Goal: Task Accomplishment & Management: Complete application form

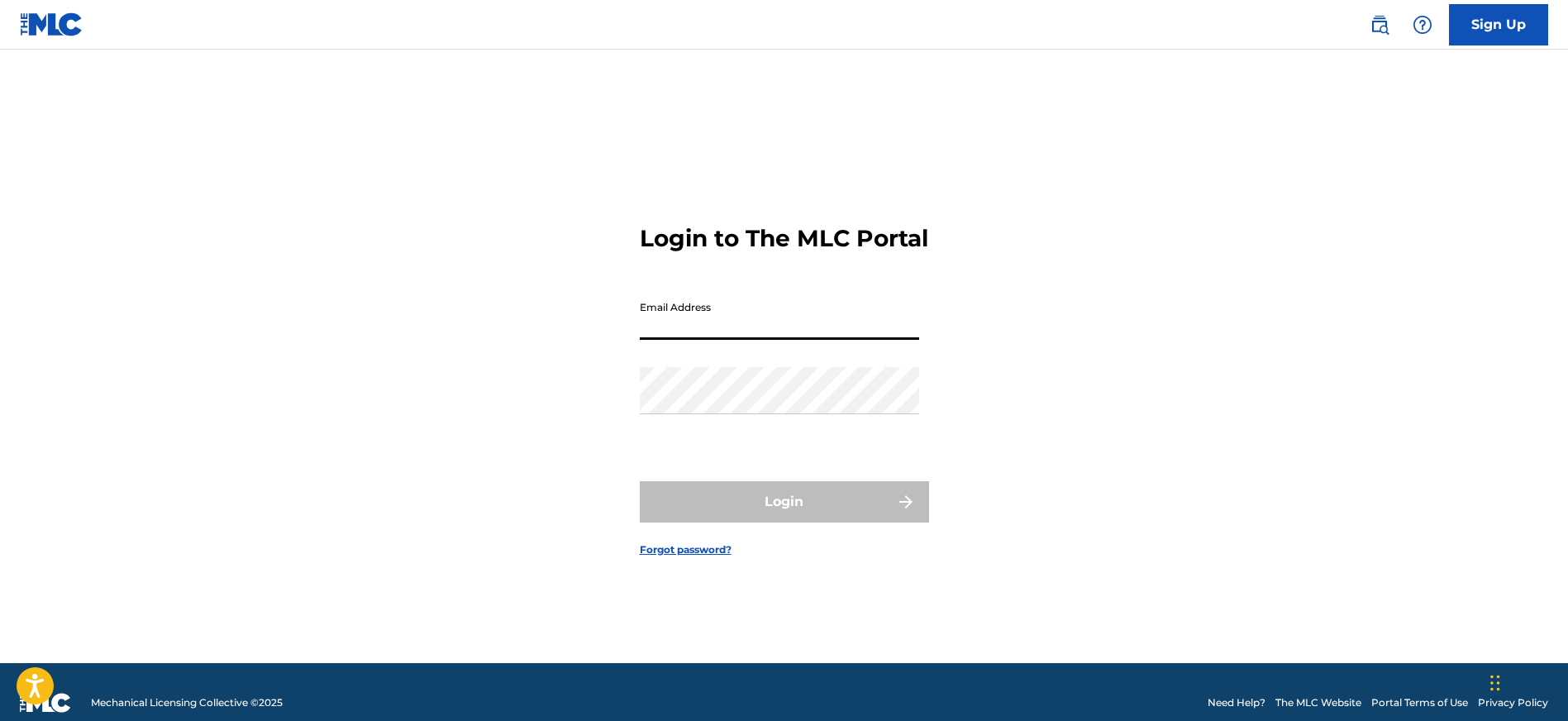
click at [798, 329] on input "Email Address" at bounding box center [779, 317] width 280 height 47
type input "[EMAIL_ADDRESS][DOMAIN_NAME]"
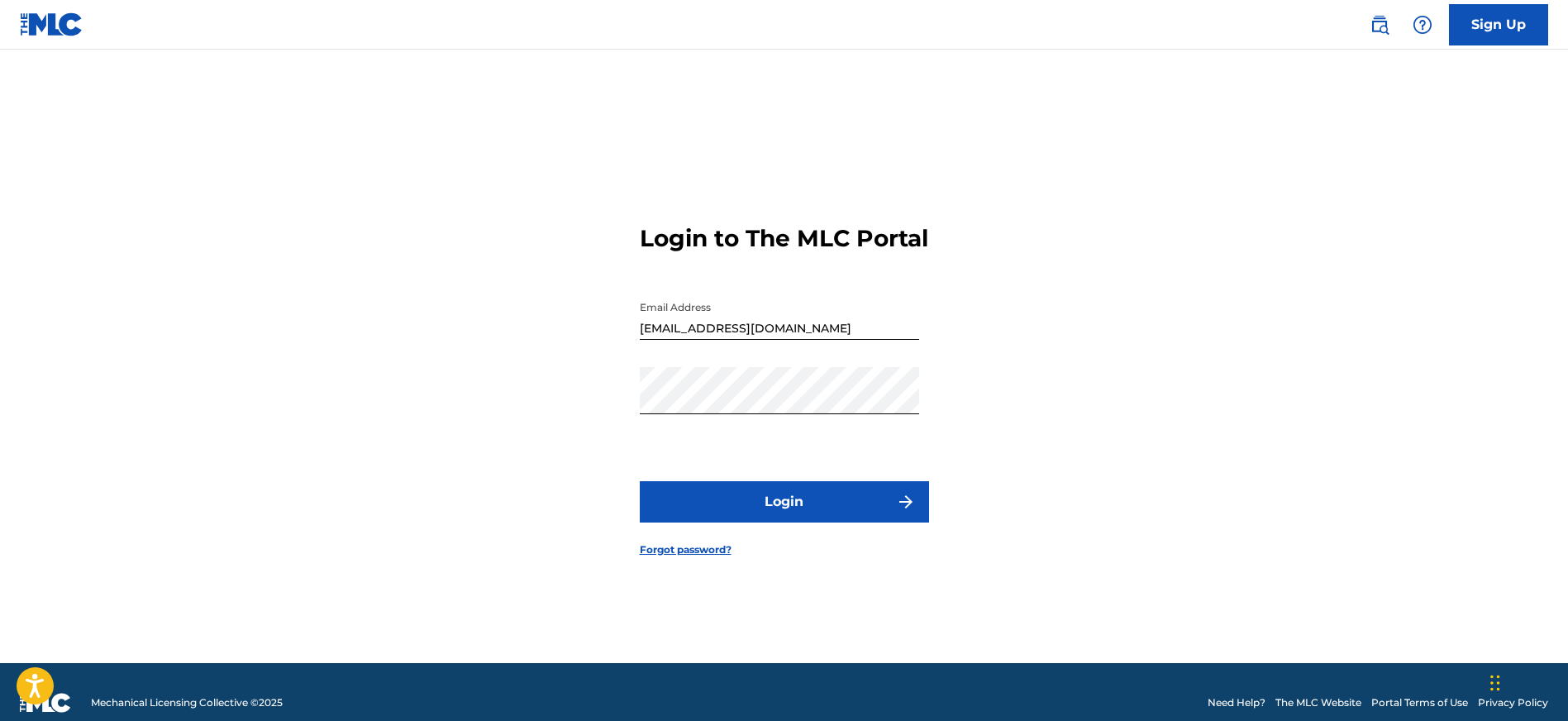
click at [815, 516] on button "Login" at bounding box center [784, 501] width 289 height 41
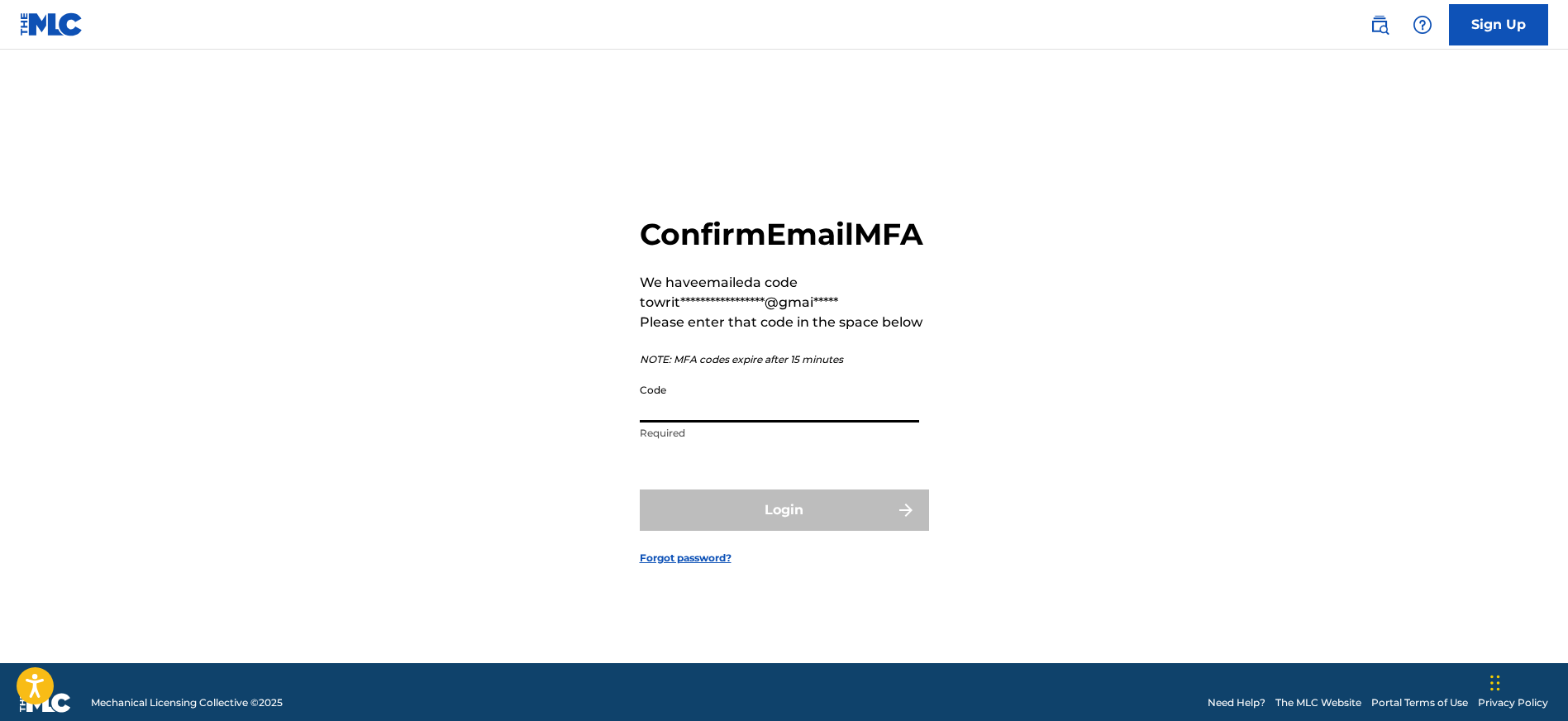
click at [766, 422] on input "Code" at bounding box center [779, 399] width 280 height 47
drag, startPoint x: 681, startPoint y: 428, endPoint x: 610, endPoint y: 424, distance: 71.1
click at [610, 424] on div "**********" at bounding box center [784, 377] width 1157 height 572
paste input "226"
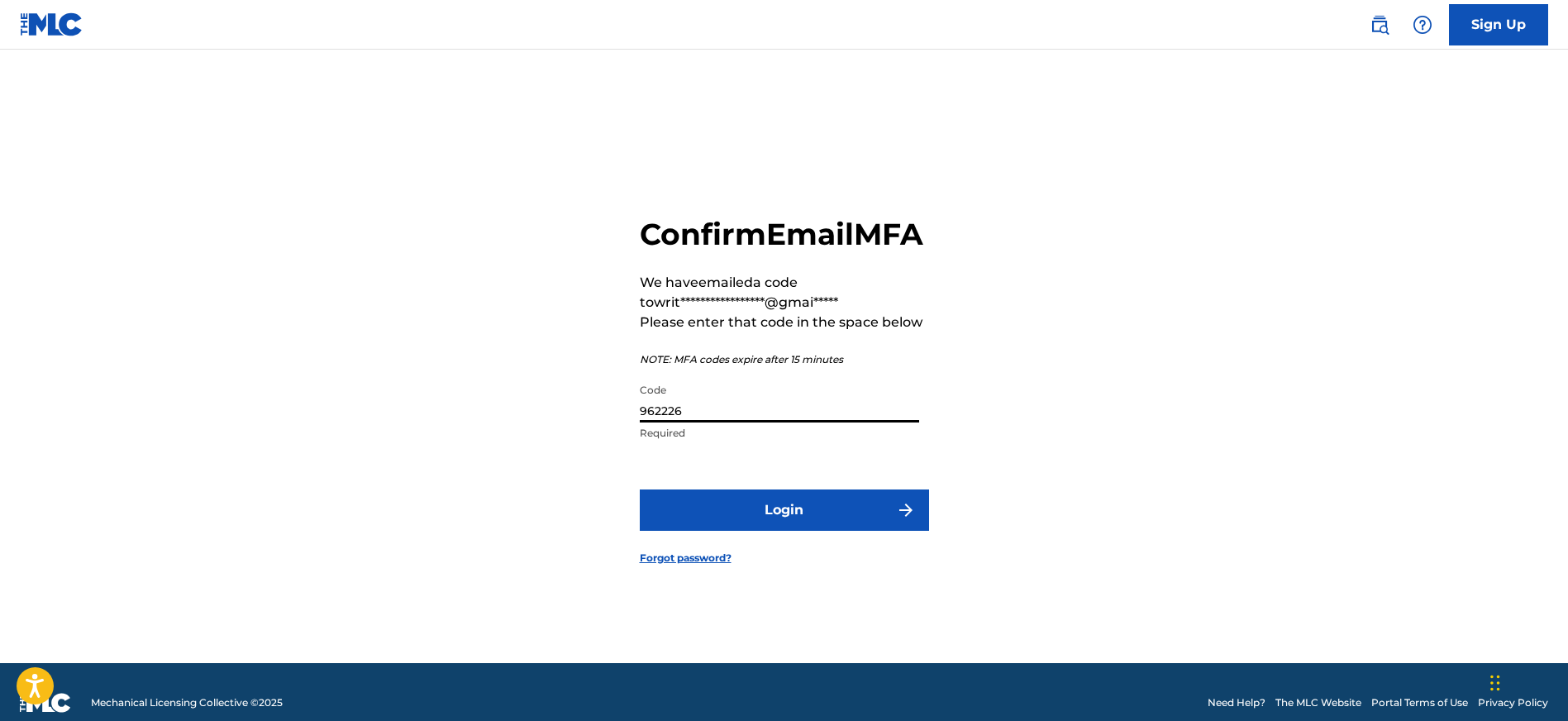
type input "962226"
click at [775, 524] on button "Login" at bounding box center [784, 510] width 289 height 41
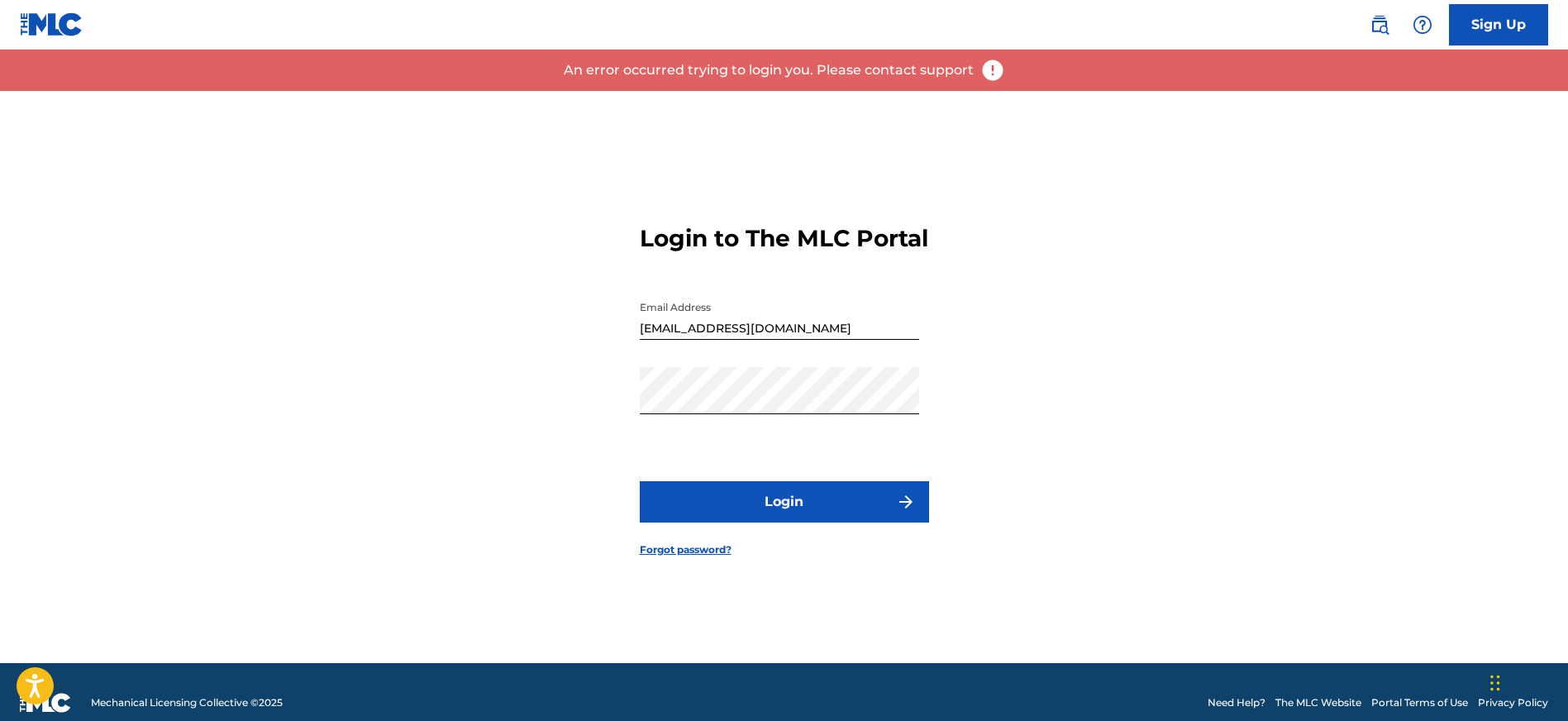
click at [810, 519] on button "Login" at bounding box center [784, 501] width 289 height 41
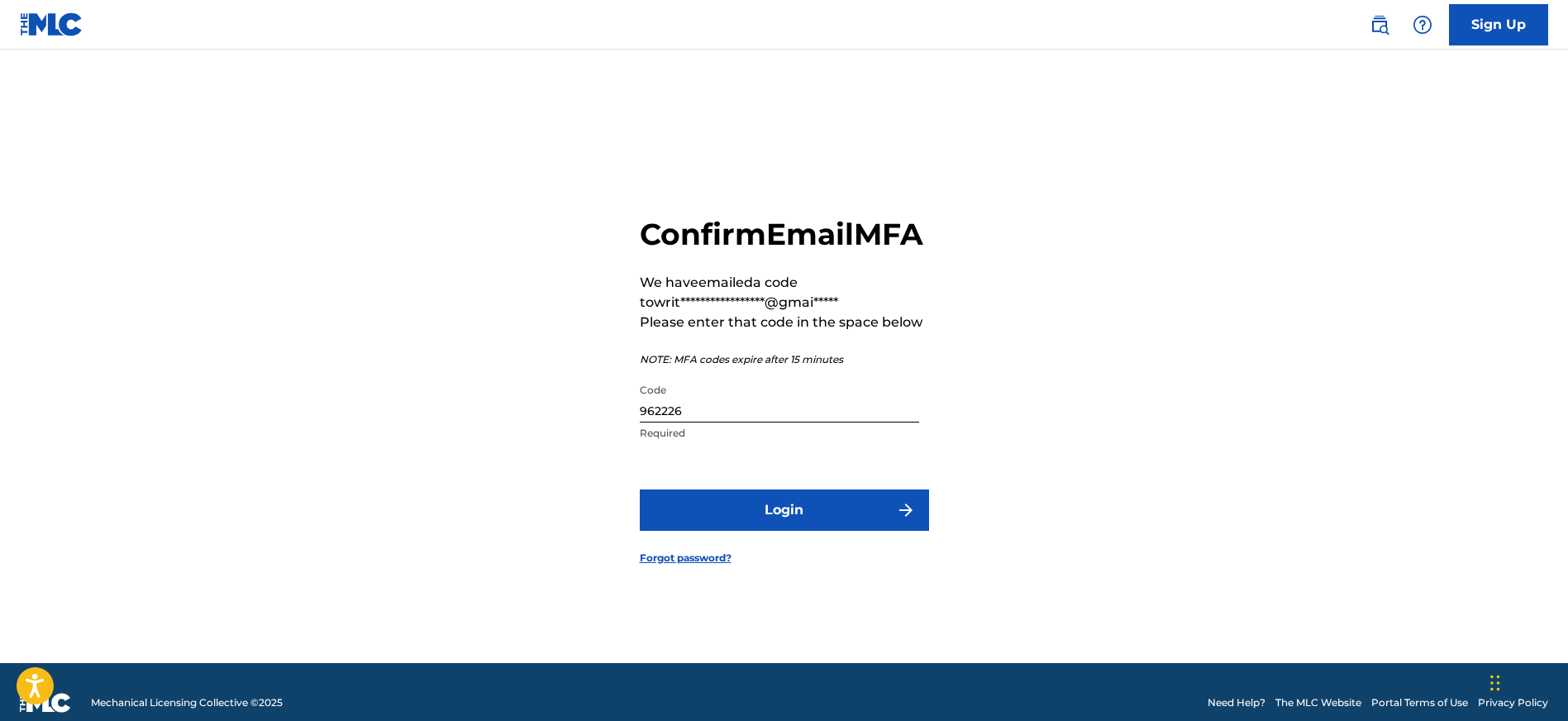
click at [59, 28] on img at bounding box center [52, 24] width 64 height 24
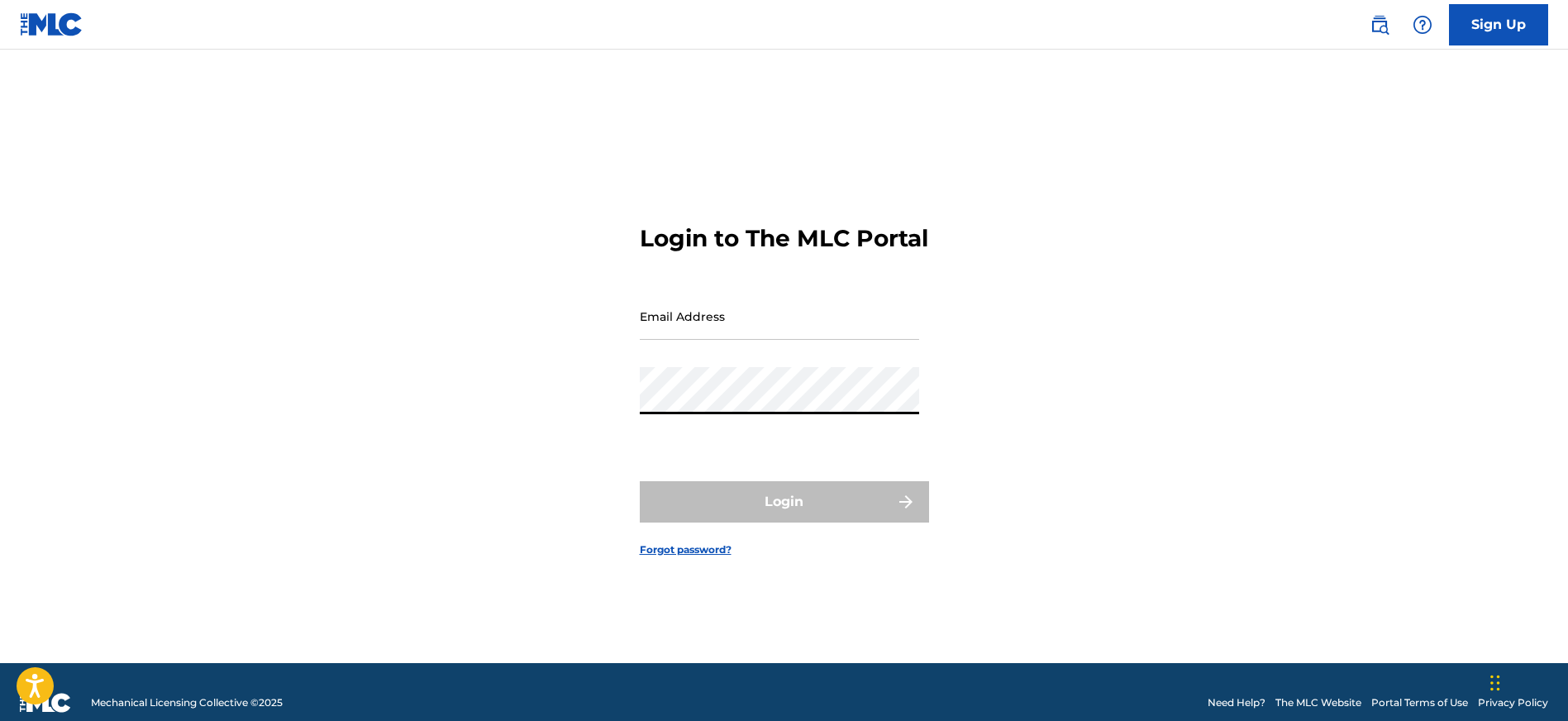
type input "[EMAIL_ADDRESS][DOMAIN_NAME]"
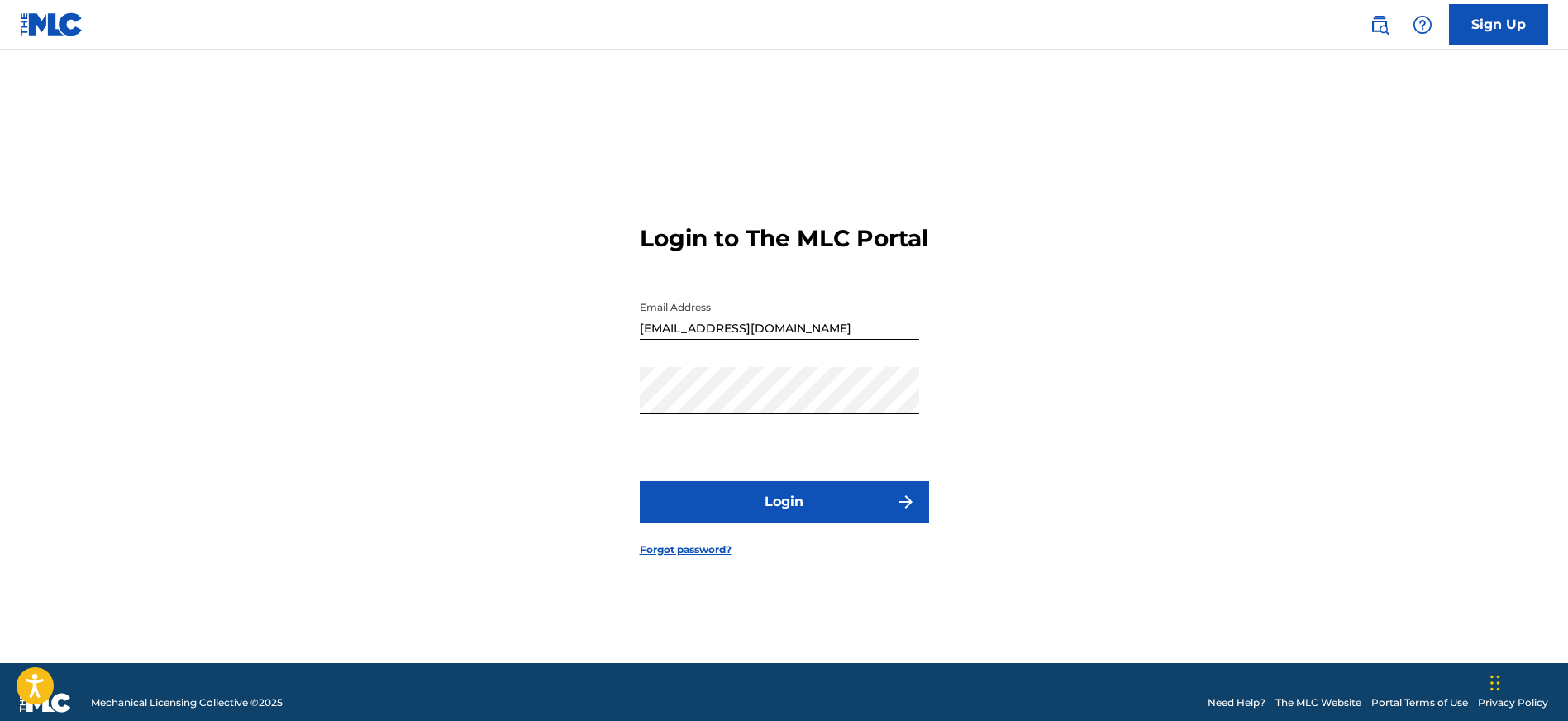
click at [802, 514] on button "Login" at bounding box center [784, 501] width 289 height 41
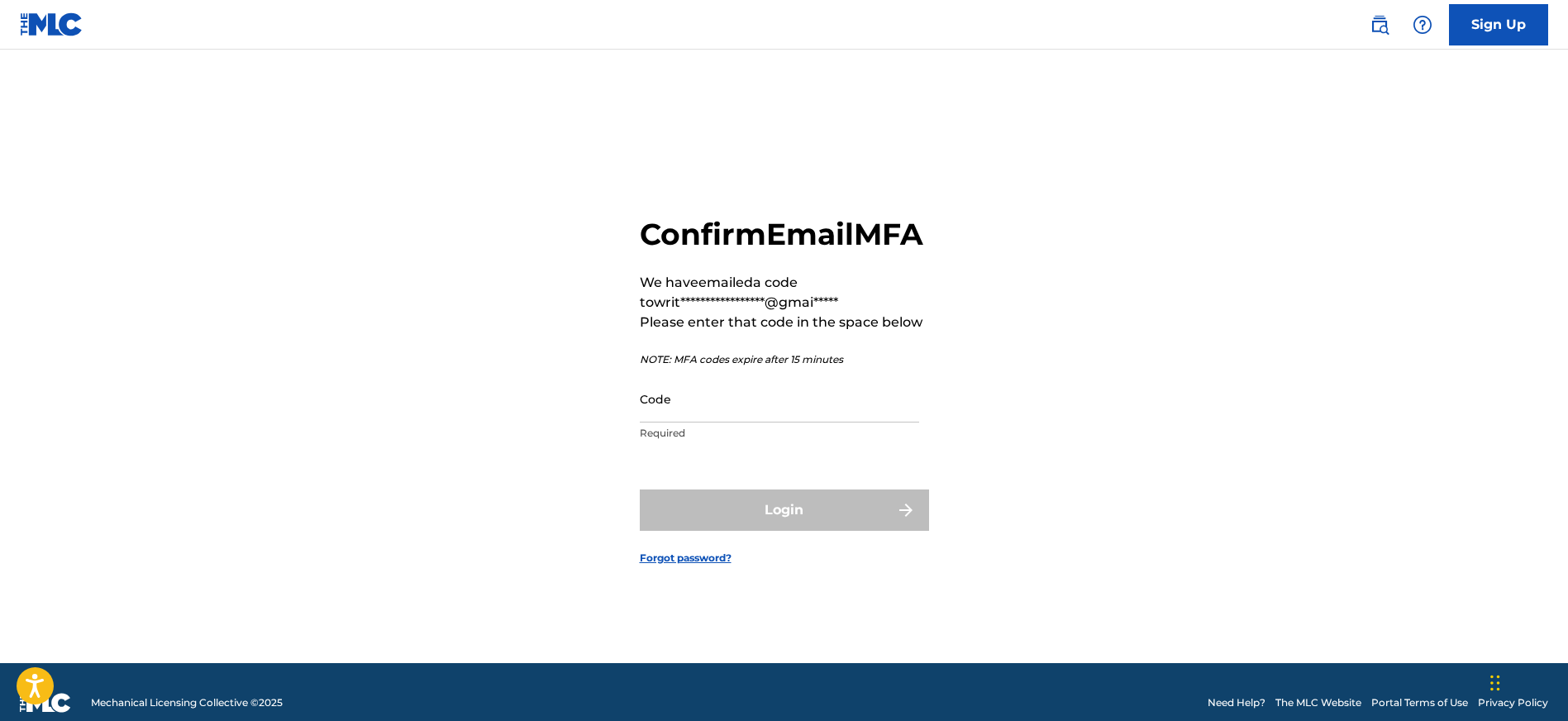
click at [666, 423] on input "Code" at bounding box center [779, 399] width 280 height 47
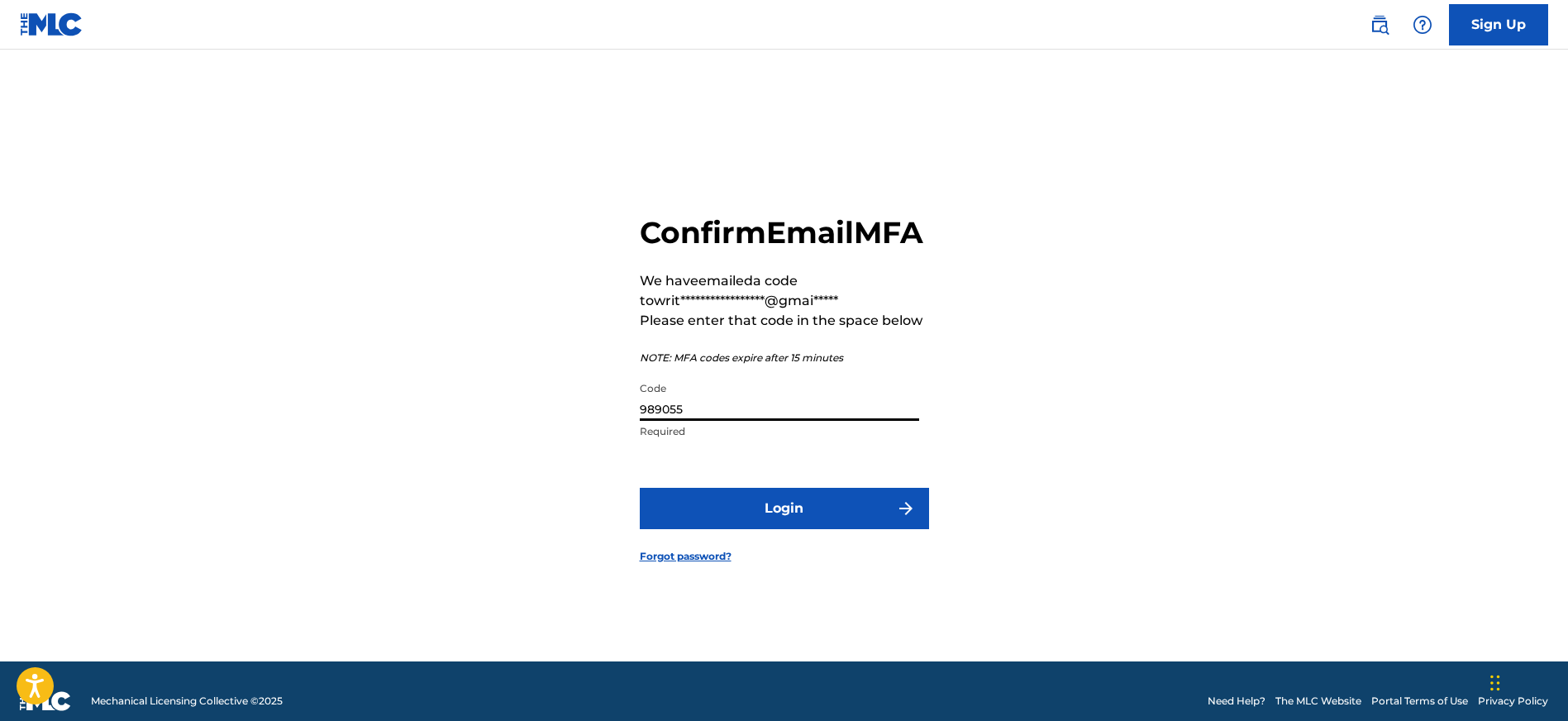
type input "989055"
click at [639, 488] on button "Login" at bounding box center [784, 508] width 289 height 41
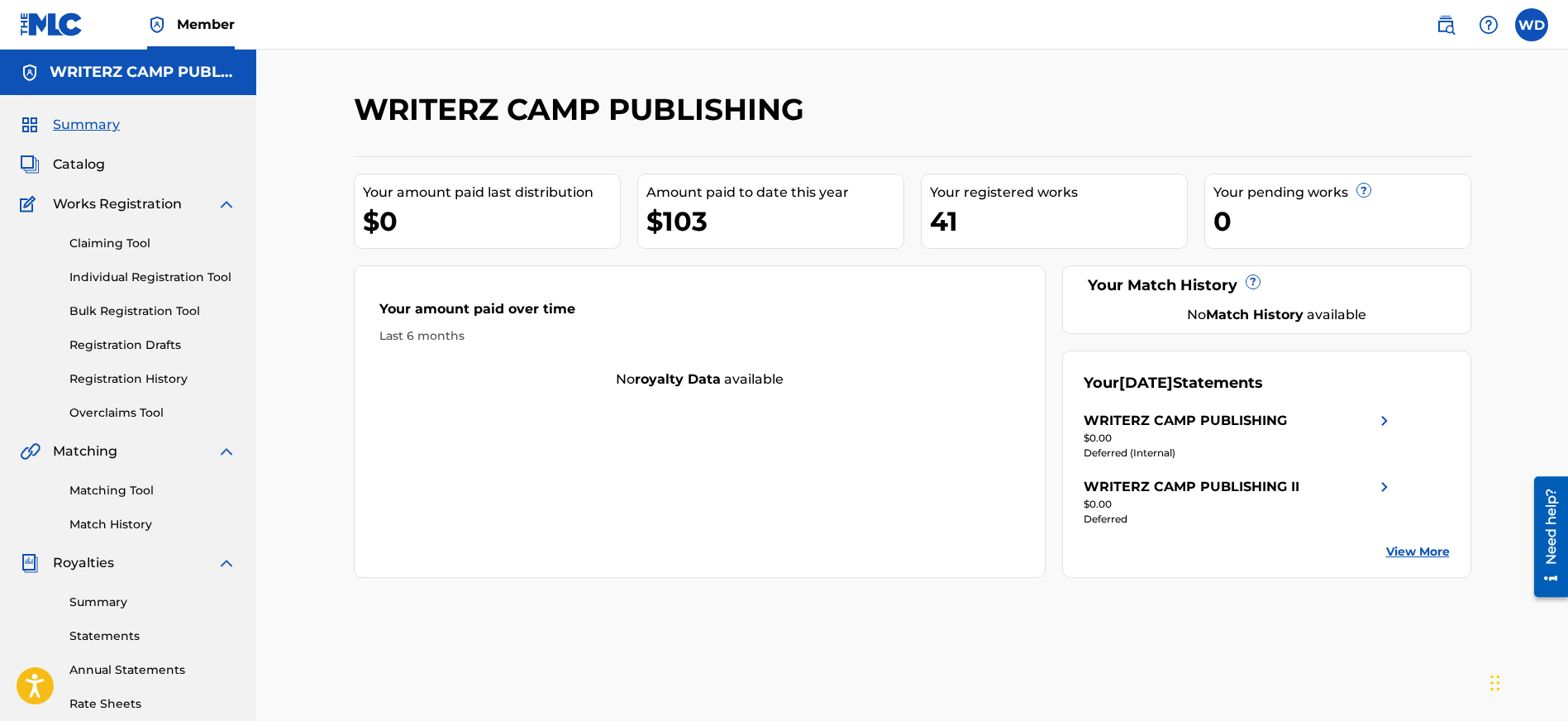
click at [96, 166] on span "Catalog" at bounding box center [78, 164] width 52 height 20
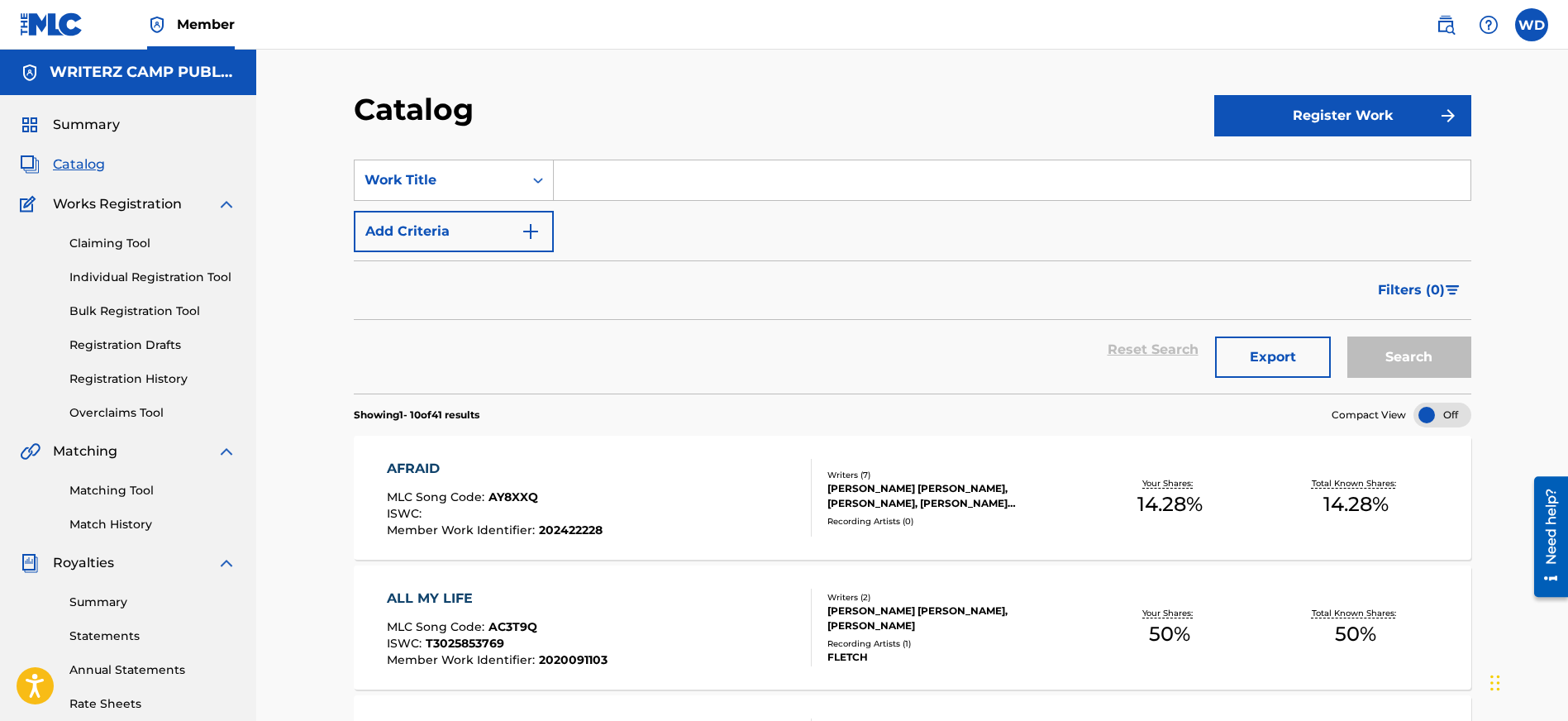
click at [656, 182] on input "Search Form" at bounding box center [1011, 180] width 916 height 39
type input "NEVER MEANT"
click at [1347, 337] on button "Search" at bounding box center [1408, 357] width 124 height 41
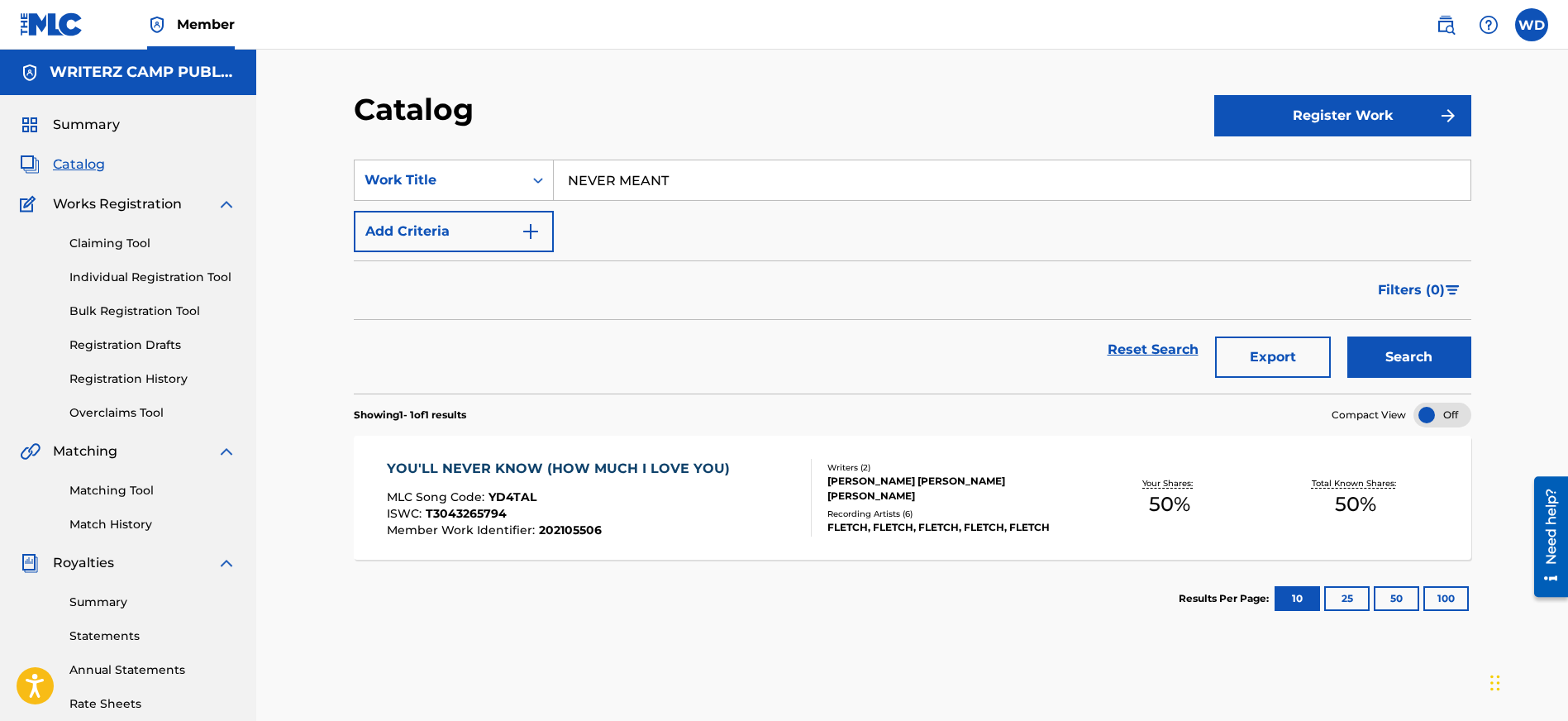
click at [1309, 126] on button "Register Work" at bounding box center [1342, 115] width 257 height 41
click at [1286, 171] on link "Individual" at bounding box center [1342, 169] width 257 height 39
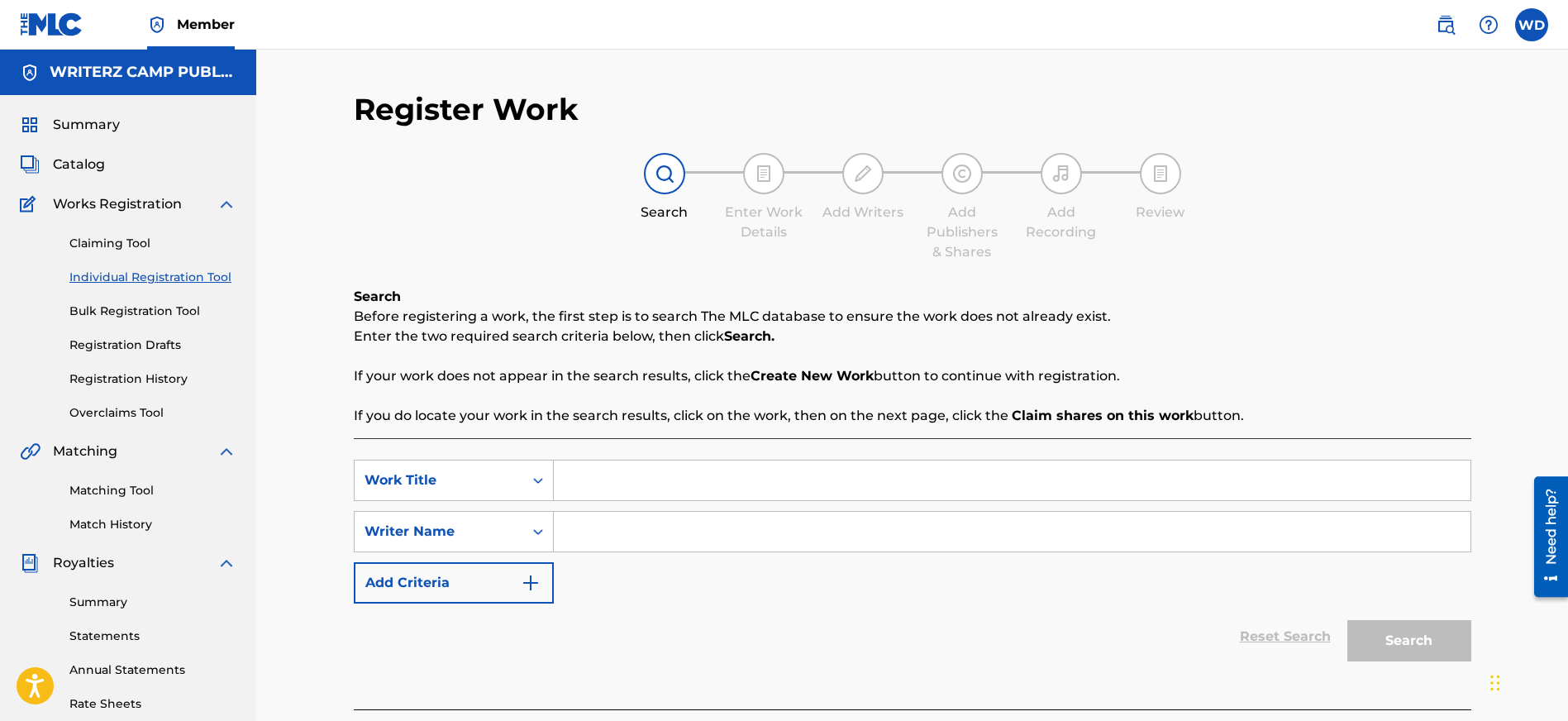
click at [610, 475] on input "Search Form" at bounding box center [1011, 480] width 916 height 39
type input "NEVER MEANT"
click at [609, 529] on input "Search Form" at bounding box center [1011, 531] width 916 height 39
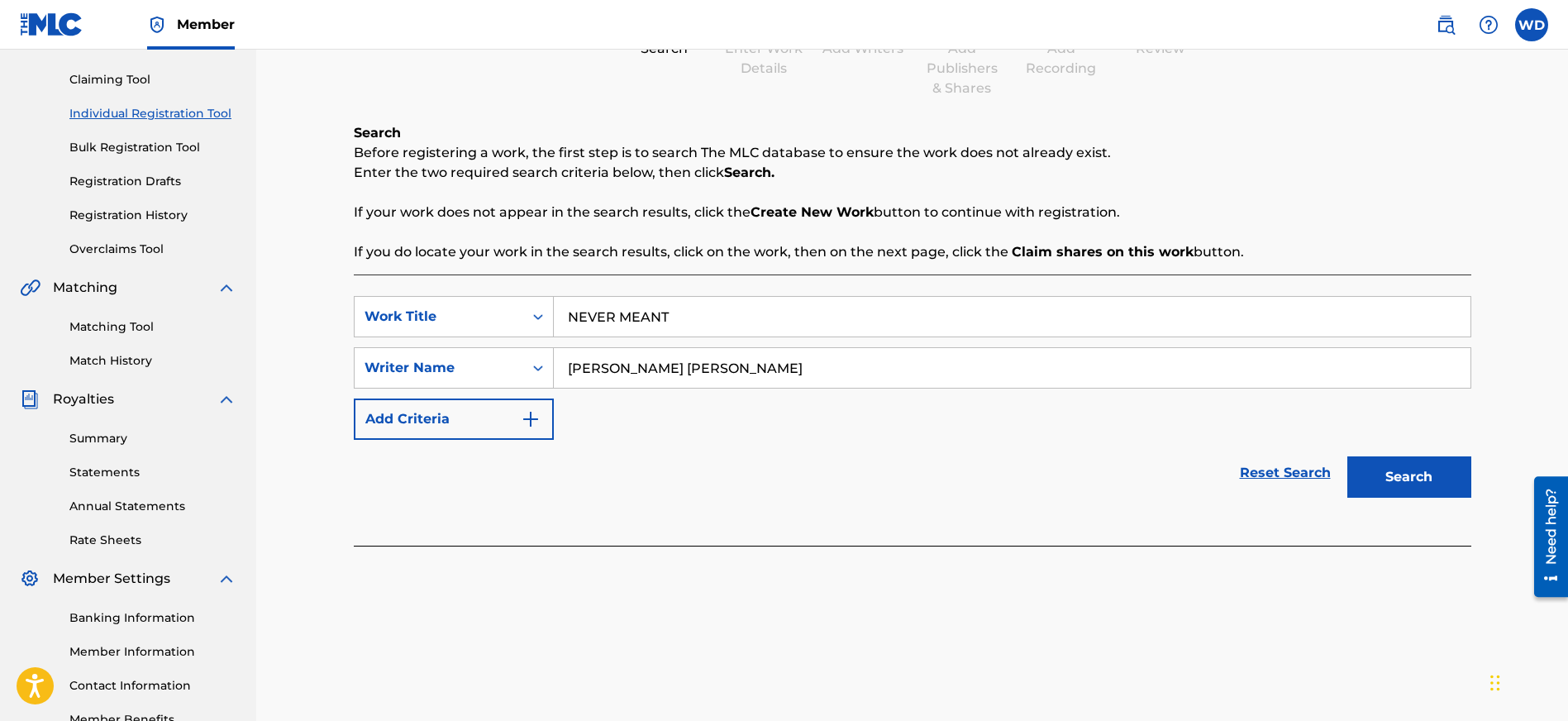
scroll to position [165, 0]
type input "[PERSON_NAME] [PERSON_NAME]"
click at [530, 422] on img "Search Form" at bounding box center [531, 418] width 20 height 20
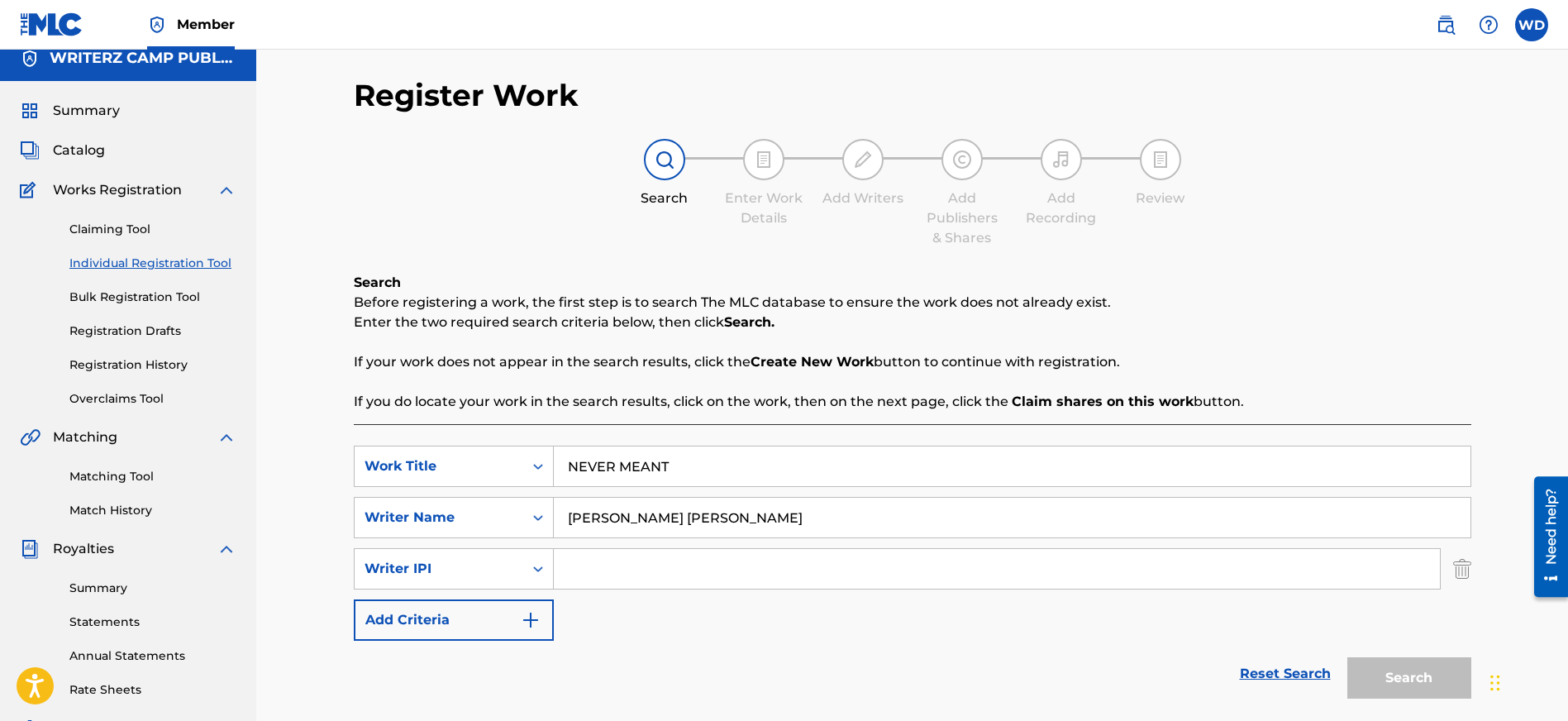
scroll to position [15, 0]
click at [626, 565] on input "Search Form" at bounding box center [996, 568] width 886 height 39
type input "00731915447"
click at [1414, 681] on button "Search" at bounding box center [1408, 676] width 124 height 41
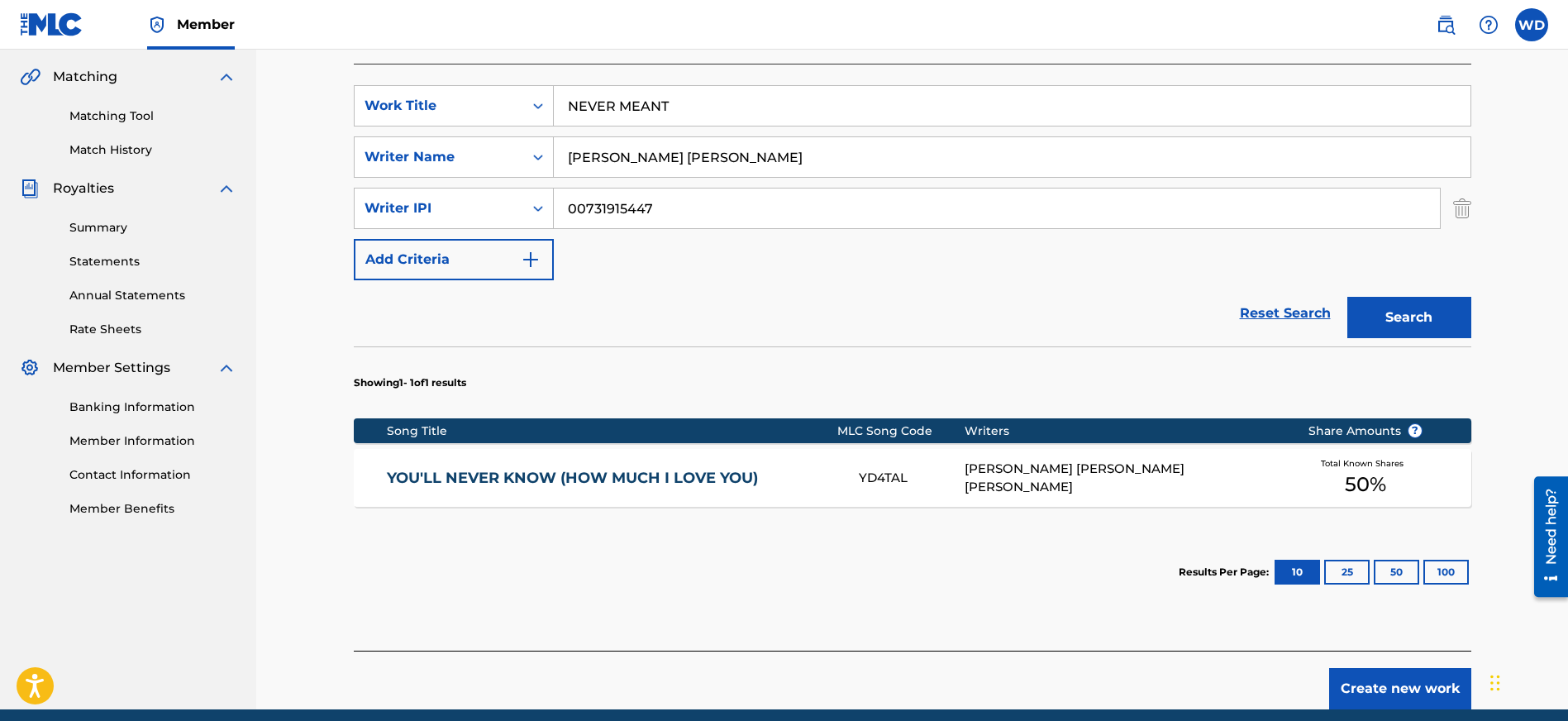
scroll to position [392, 0]
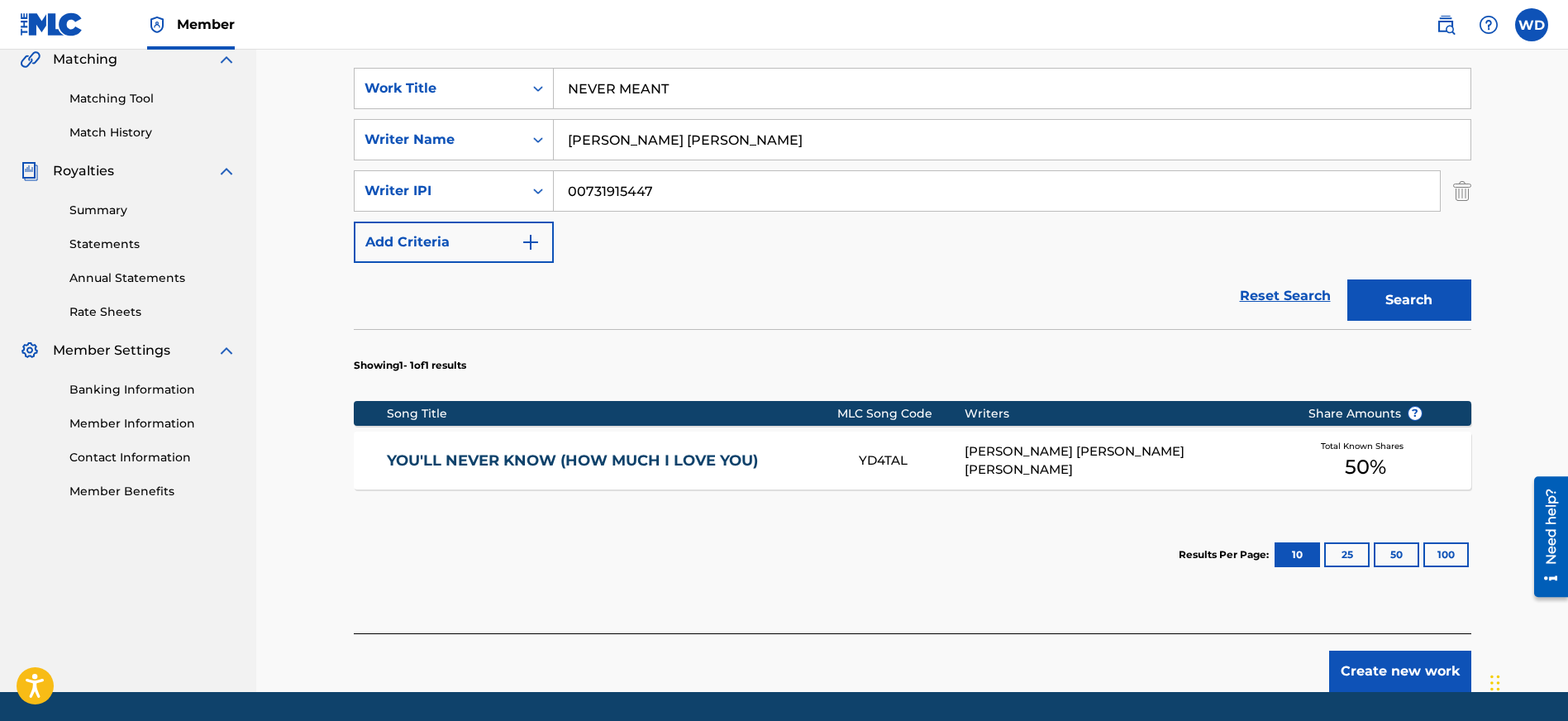
click at [1400, 669] on button "Create new work" at bounding box center [1400, 671] width 142 height 41
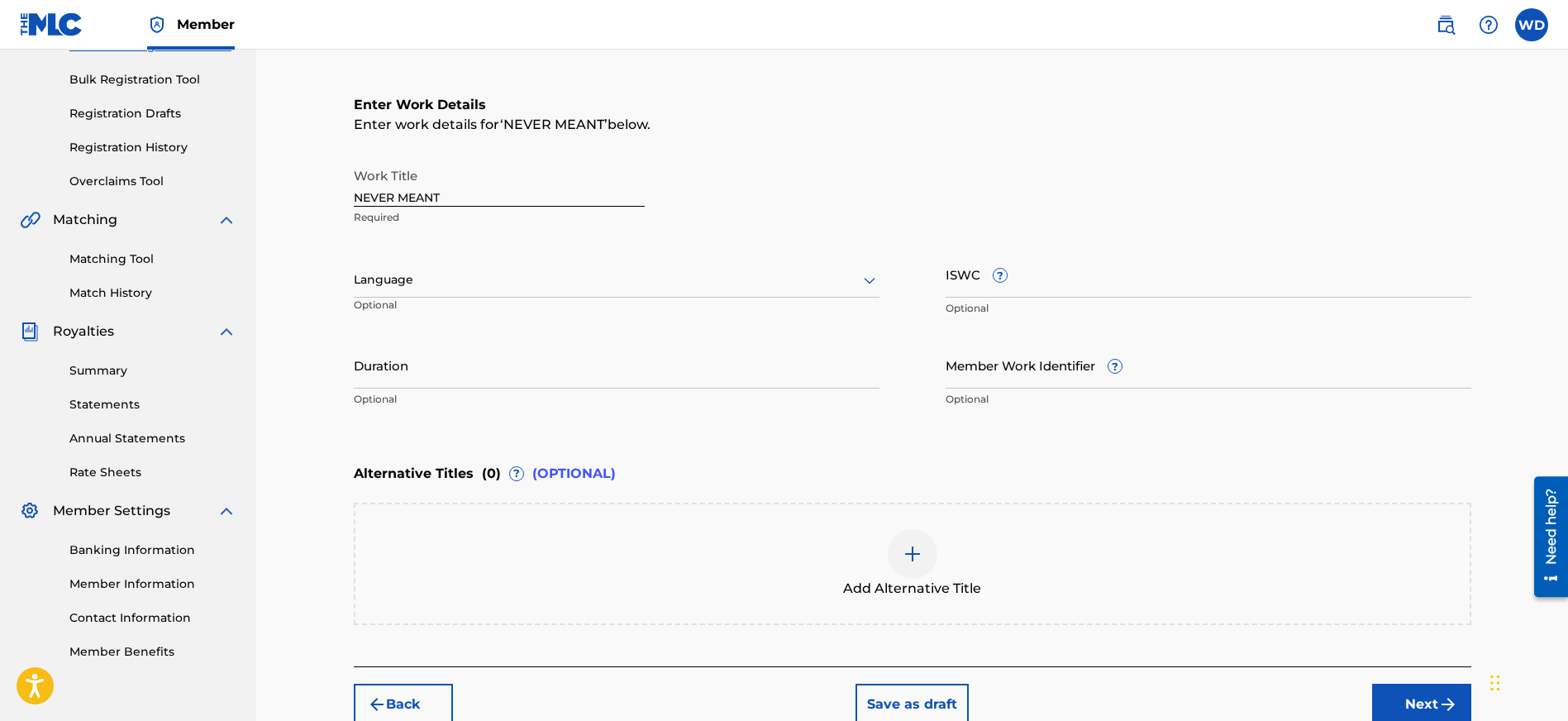
scroll to position [216, 0]
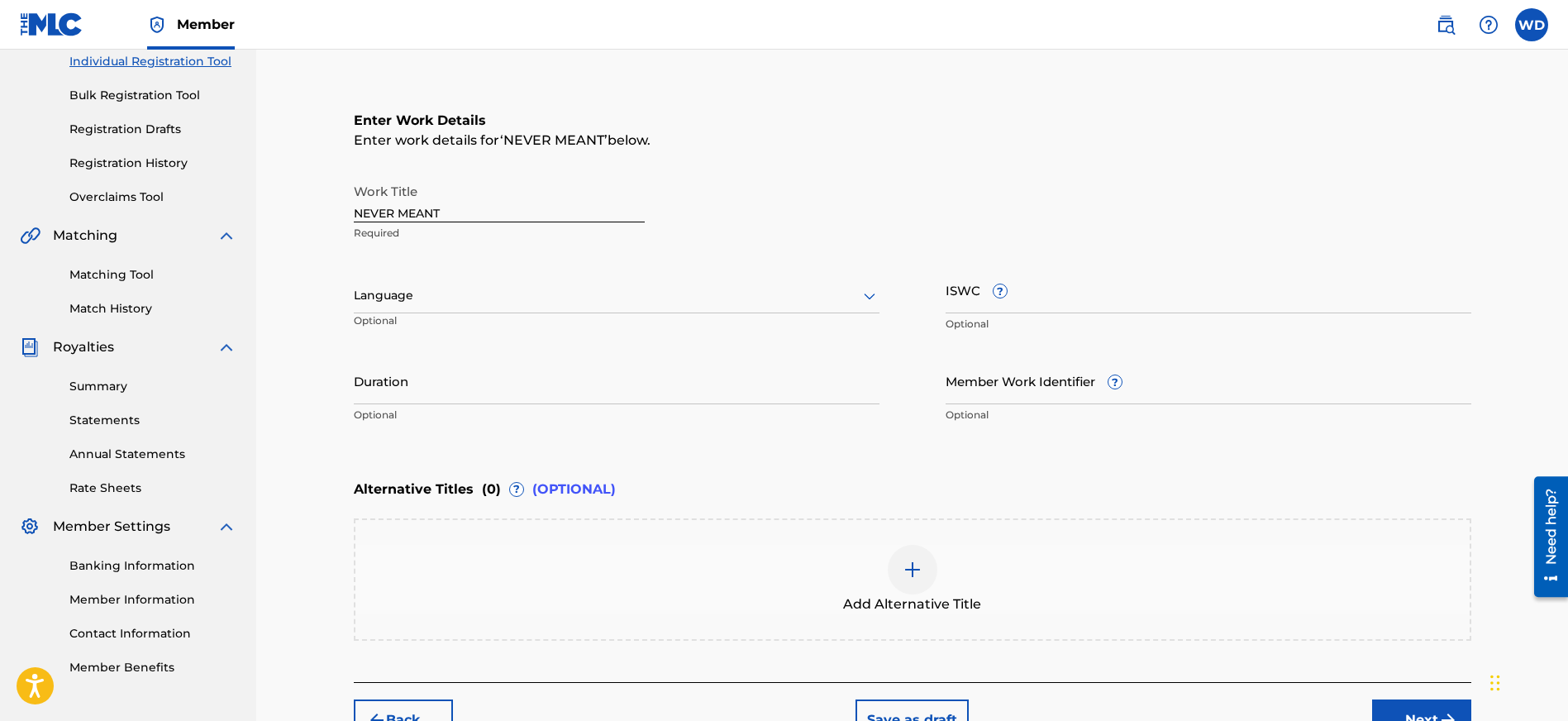
click at [866, 295] on icon at bounding box center [869, 297] width 11 height 7
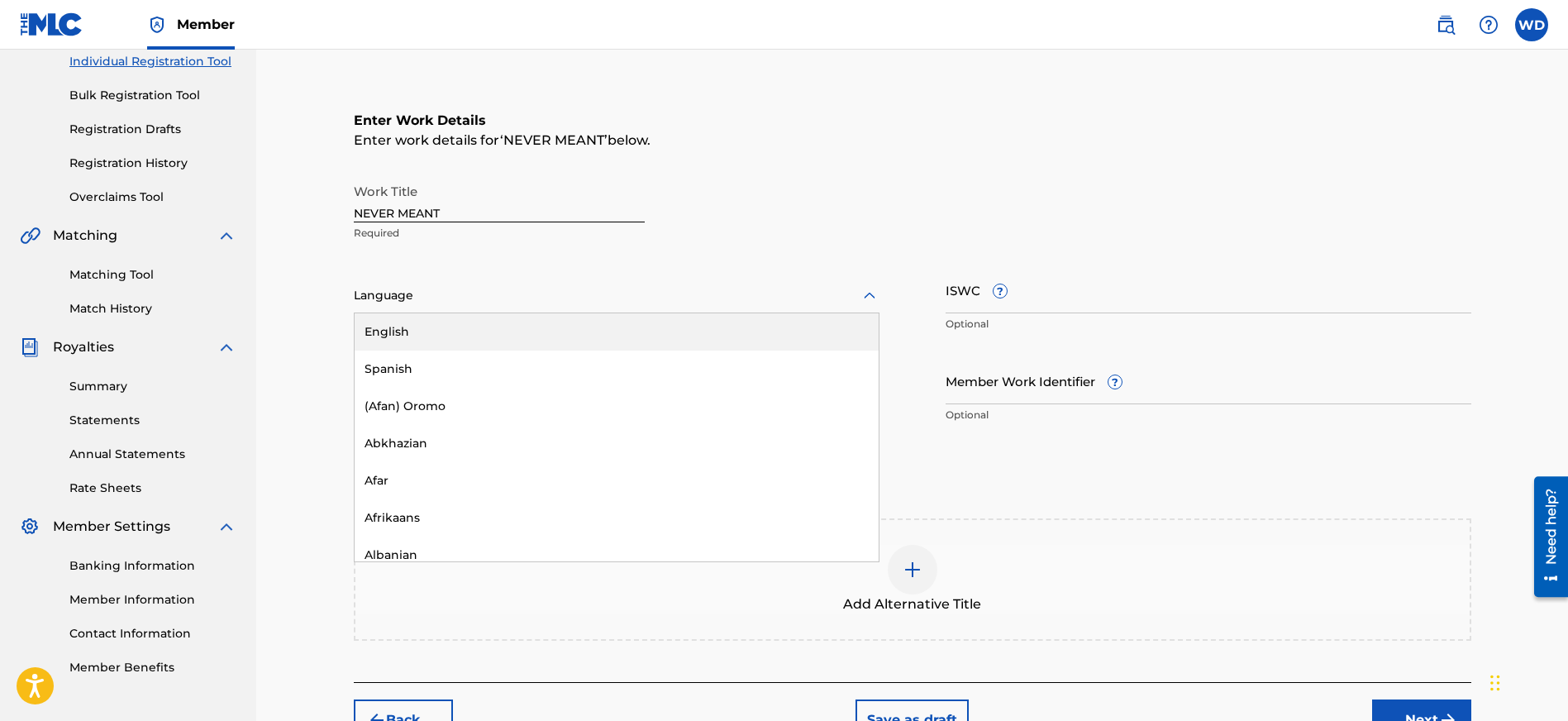
click at [608, 332] on div "English" at bounding box center [616, 332] width 524 height 37
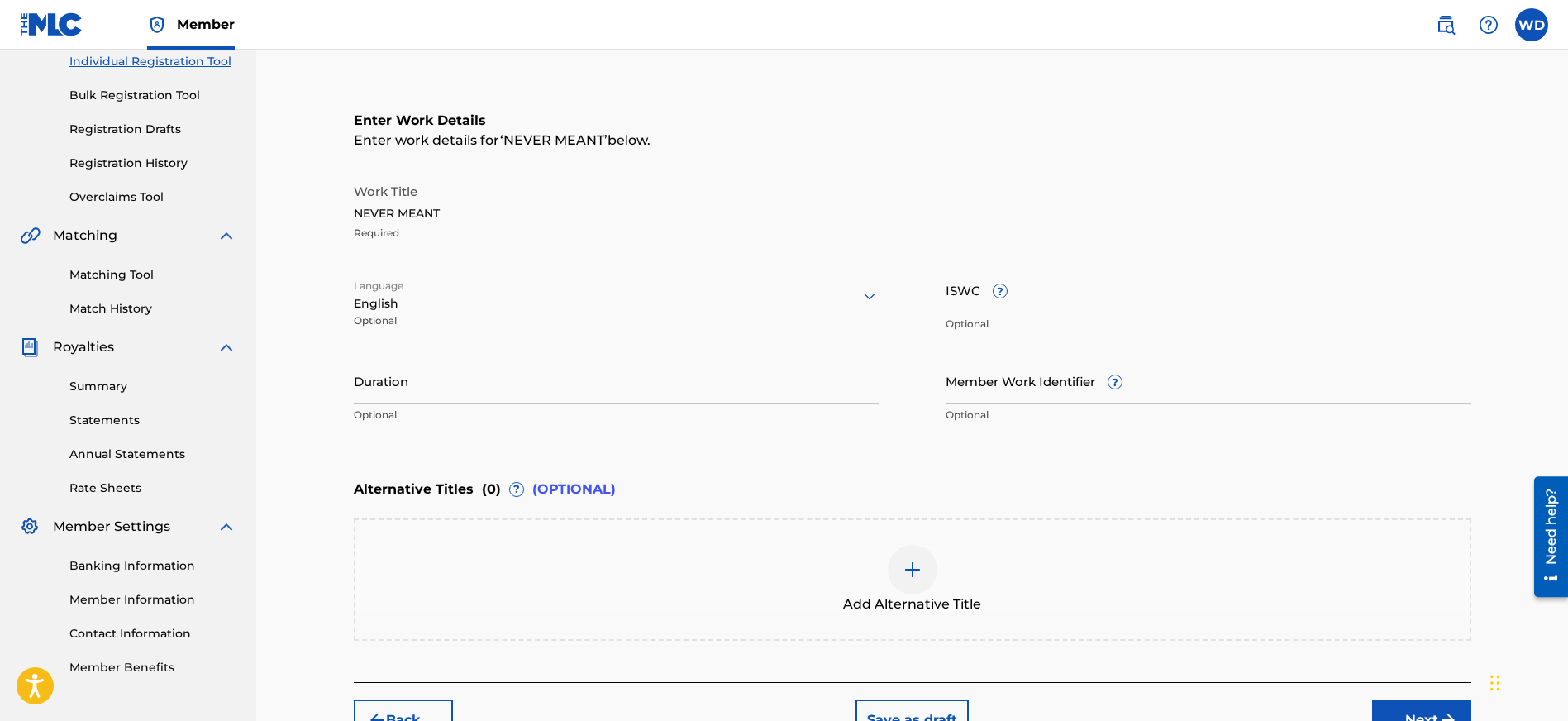
click at [567, 387] on input "Duration" at bounding box center [616, 381] width 525 height 47
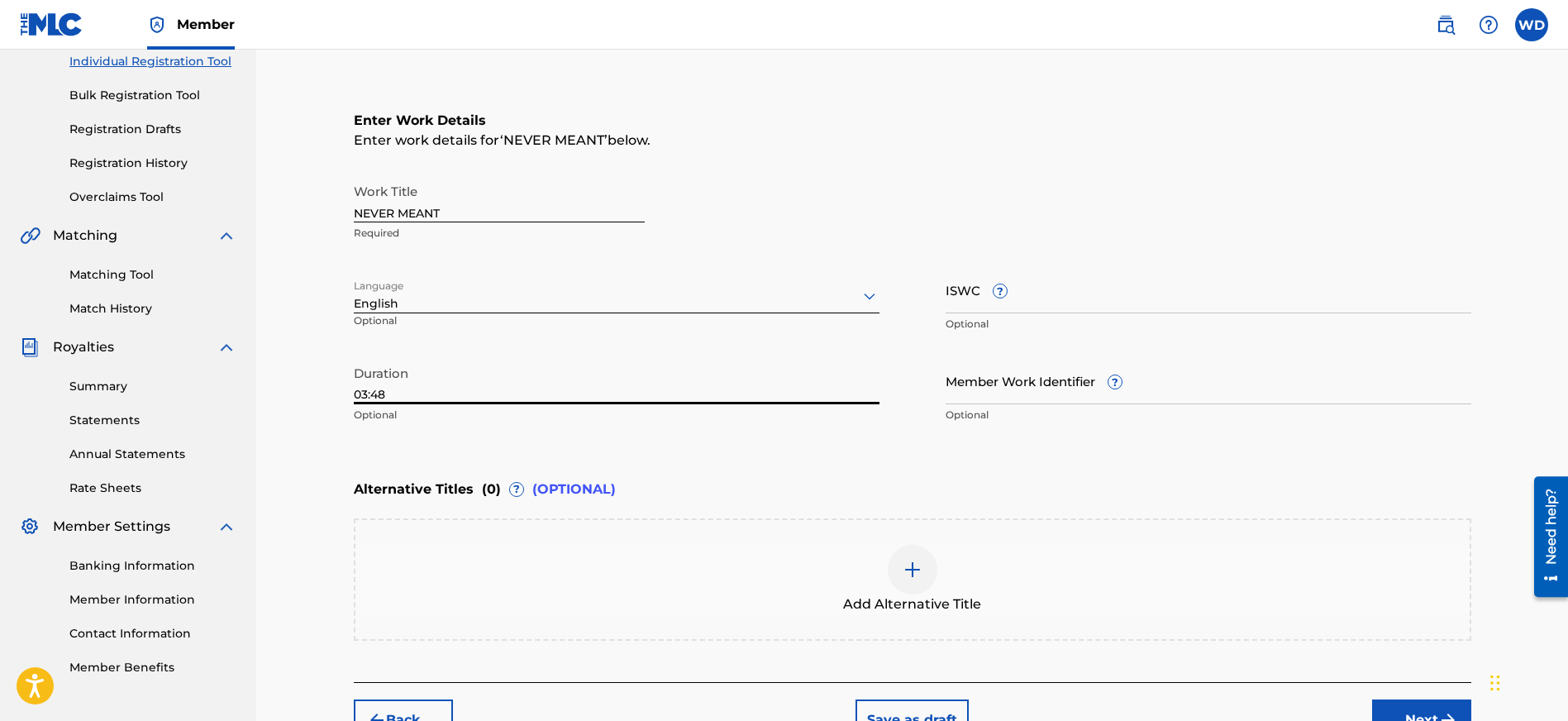
type input "03:48"
click at [1041, 394] on input "Member Work Identifier ?" at bounding box center [1208, 381] width 525 height 47
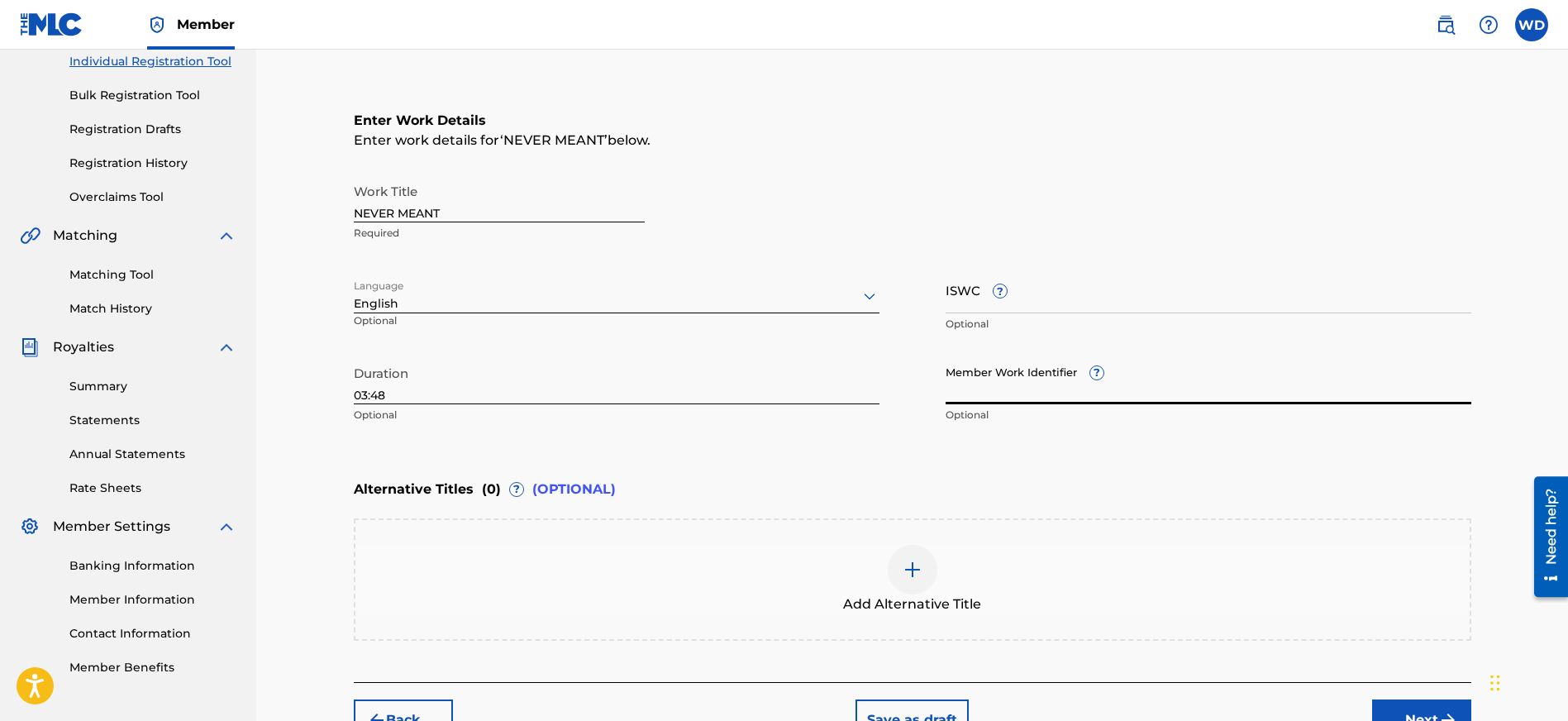
paste input "20246739"
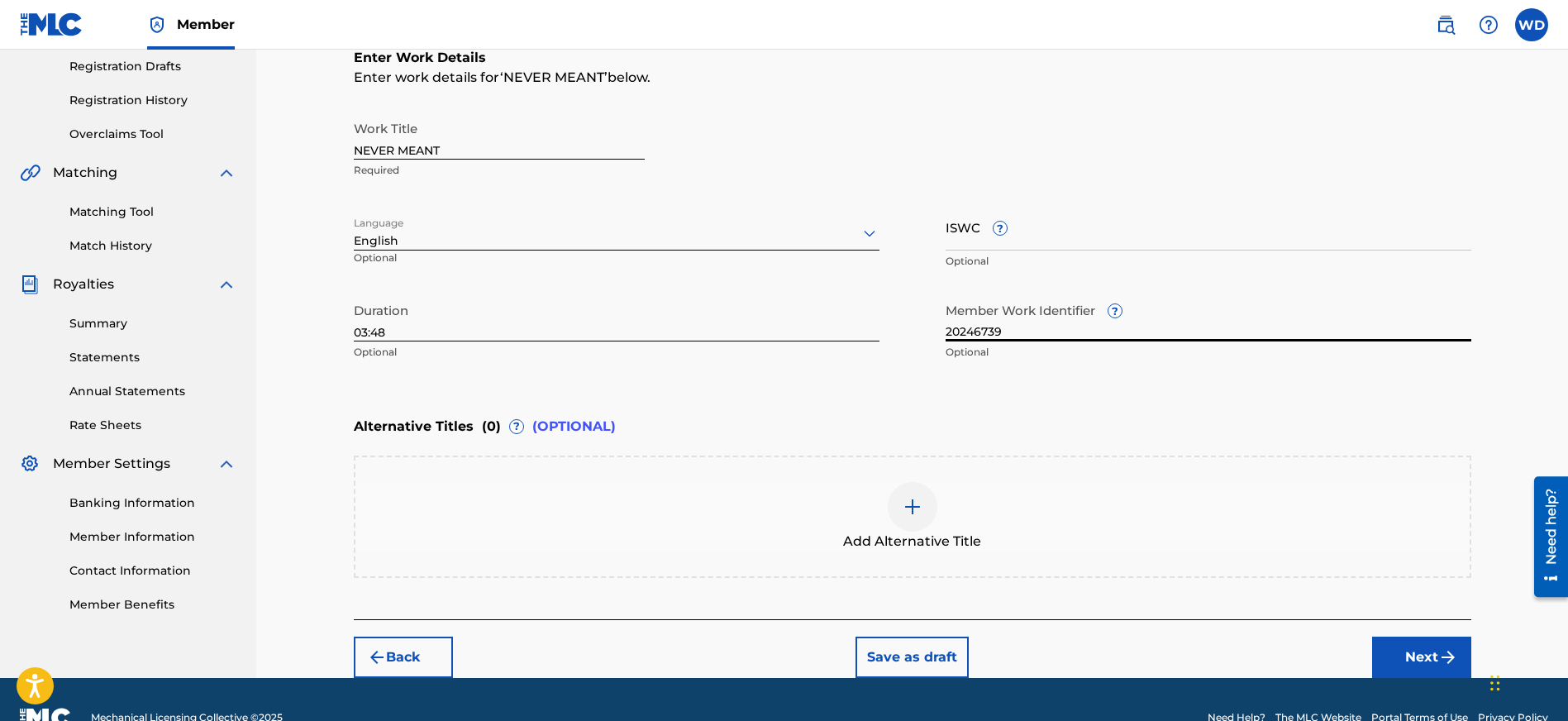
scroll to position [315, 0]
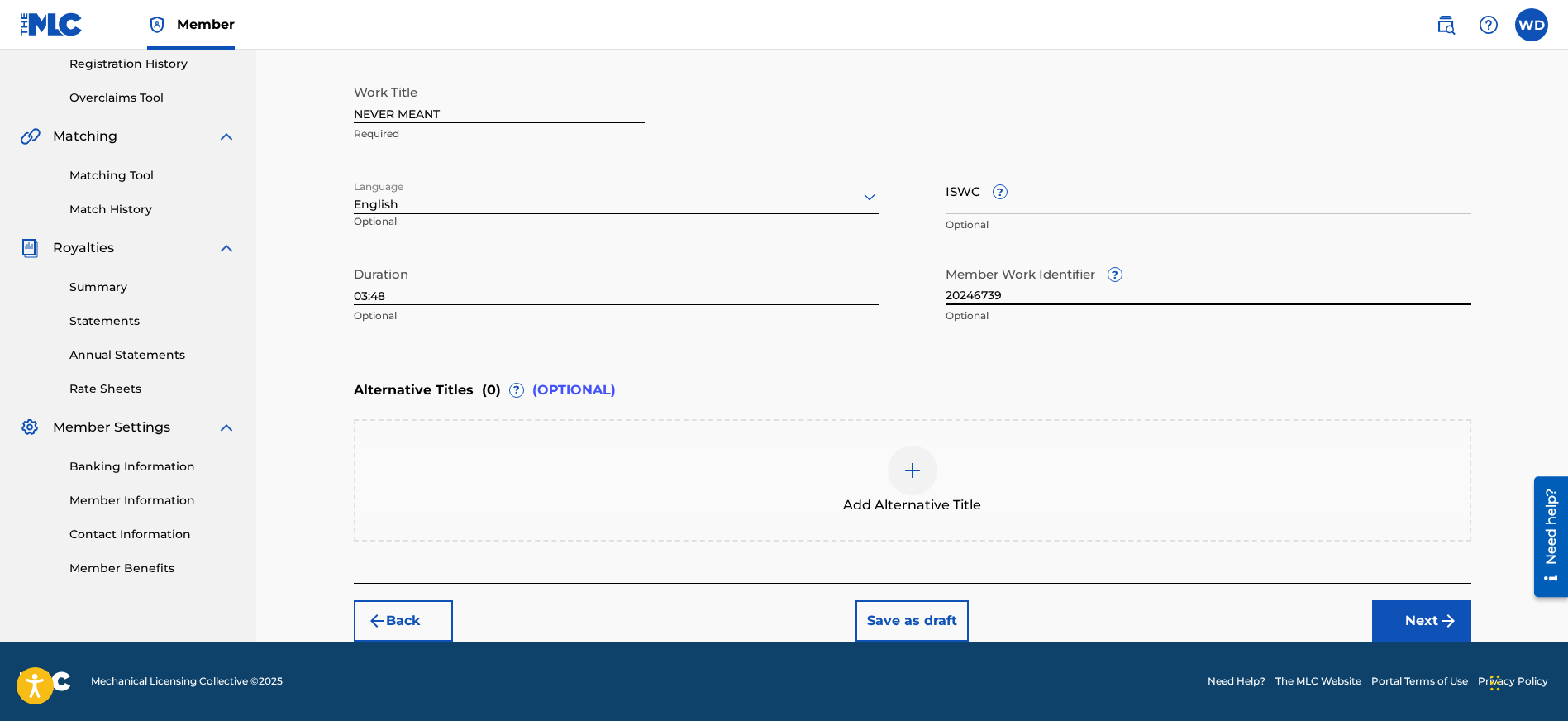
type input "20246739"
click at [1426, 621] on button "Next" at bounding box center [1421, 620] width 99 height 41
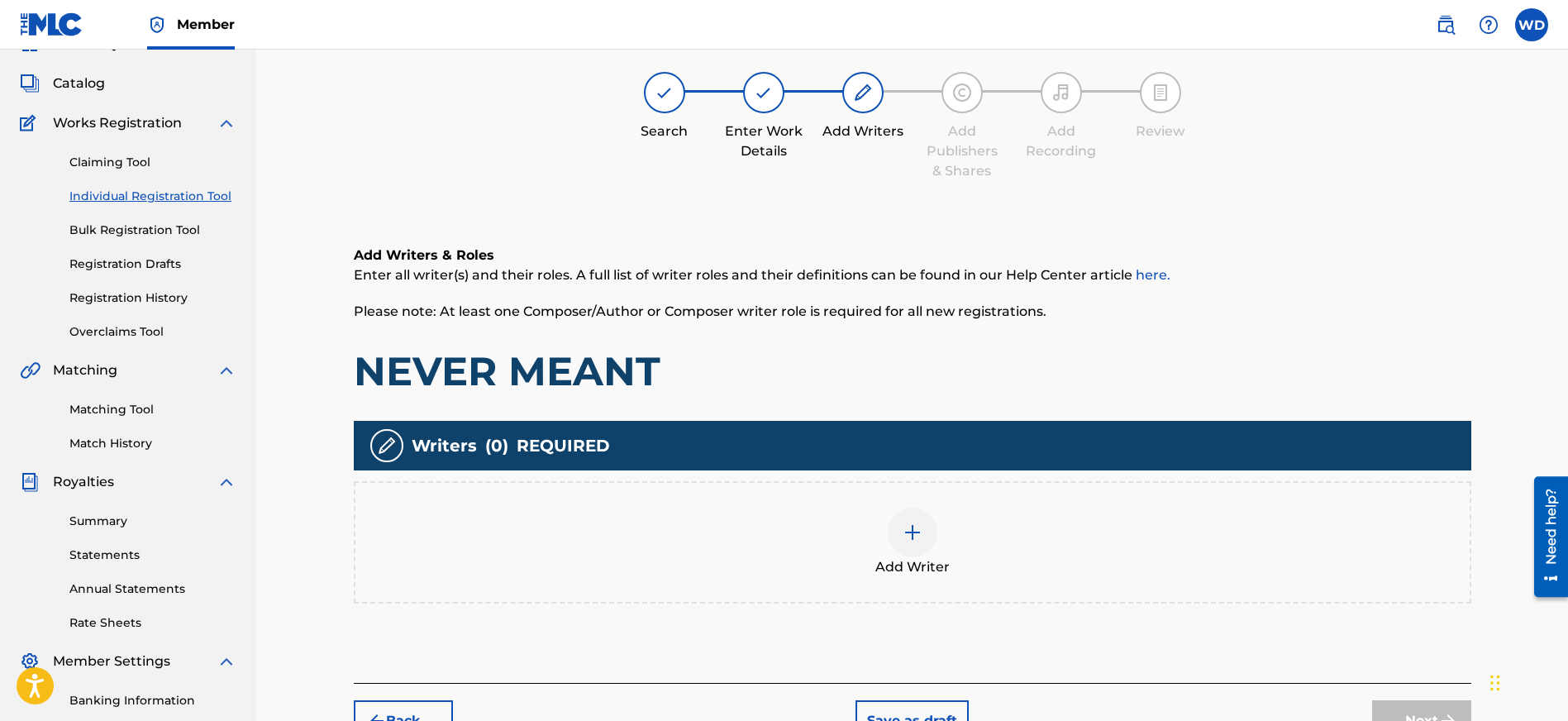
scroll to position [75, 0]
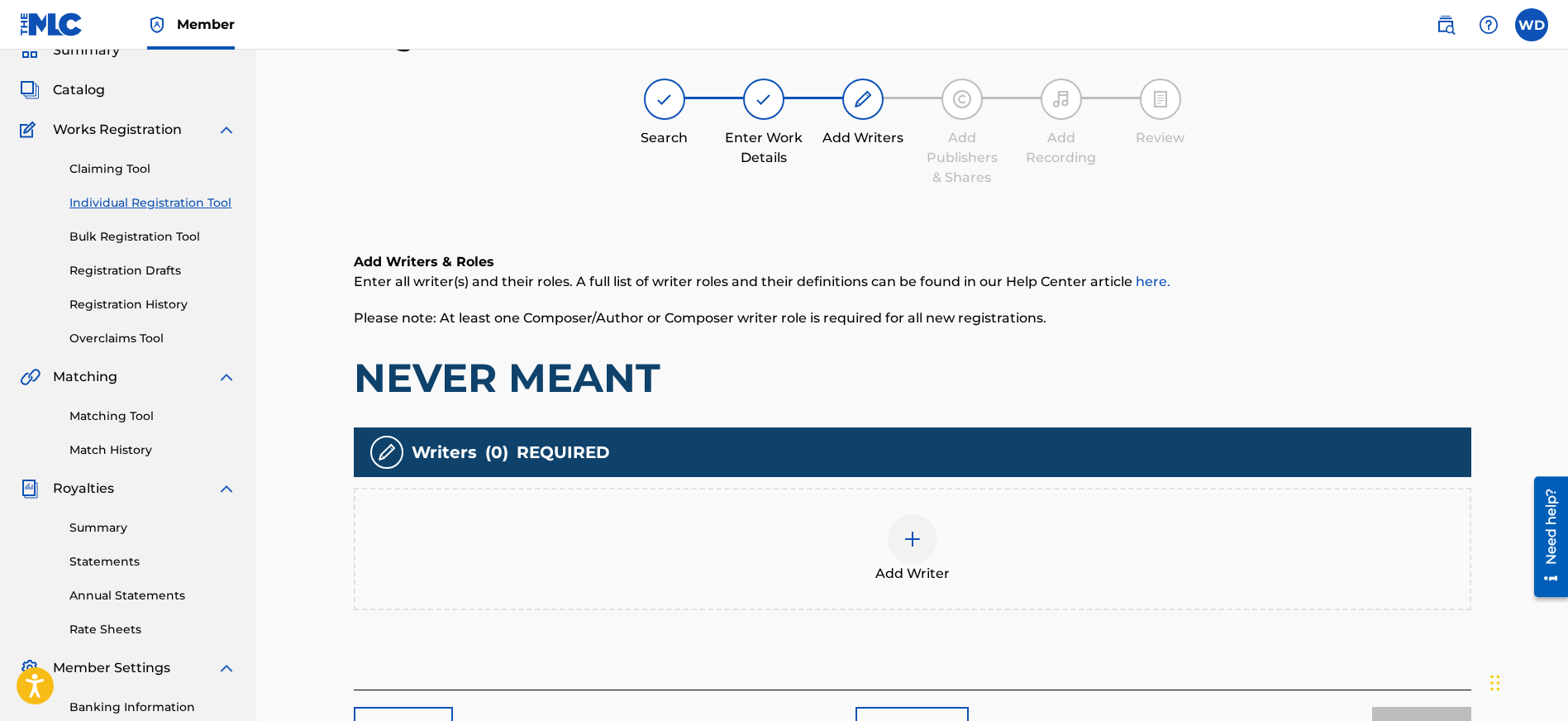
click at [909, 538] on img at bounding box center [912, 539] width 20 height 20
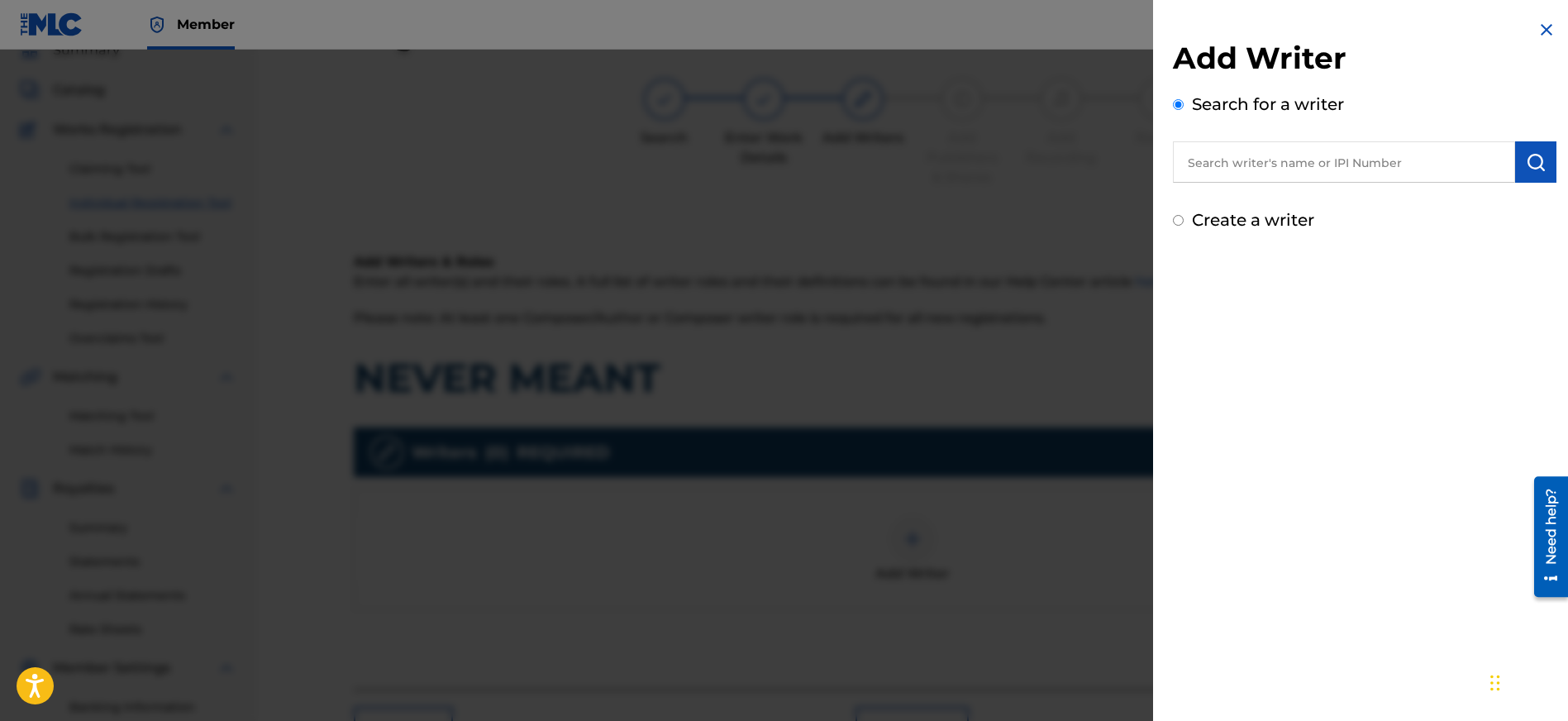
click at [1298, 161] on input "text" at bounding box center [1343, 161] width 342 height 41
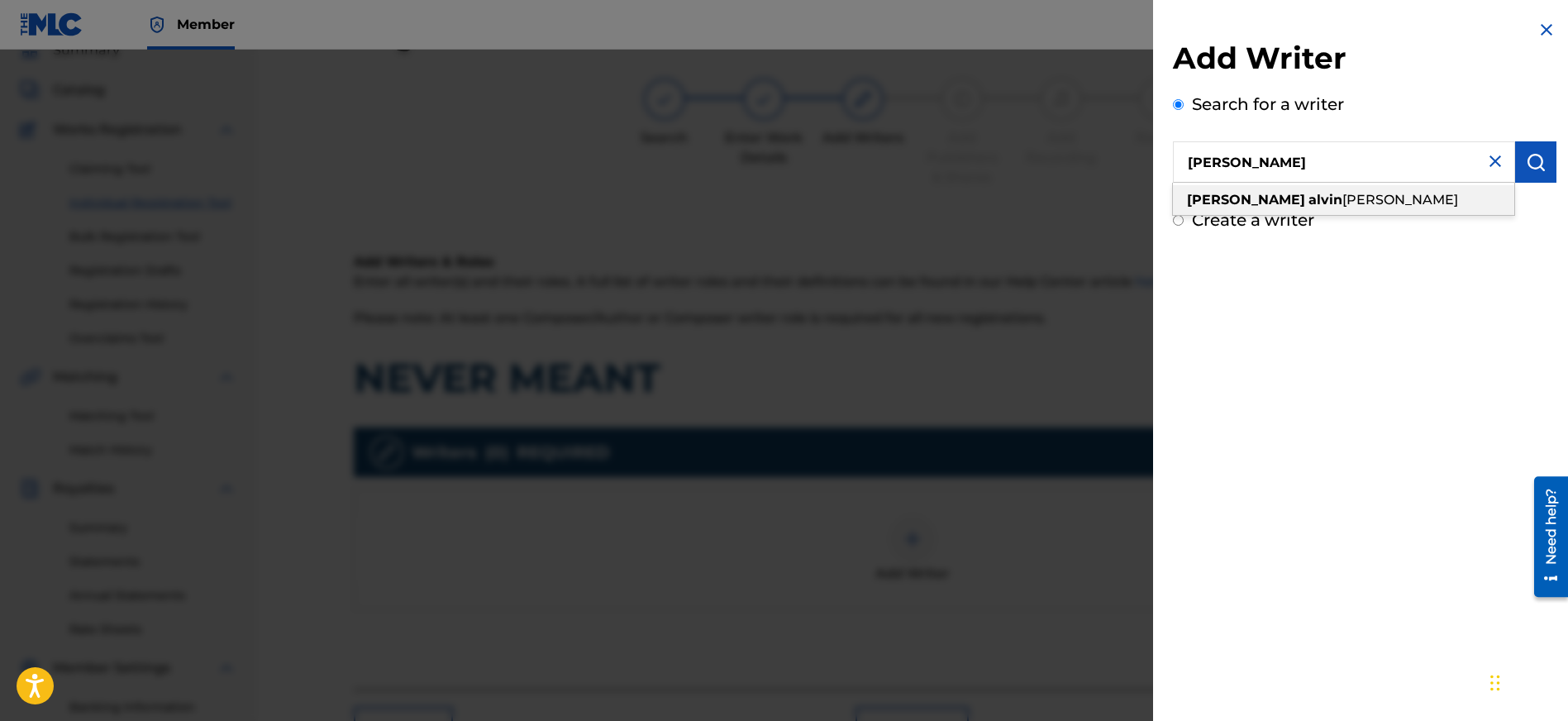
click at [1342, 203] on span "[PERSON_NAME]" at bounding box center [1400, 200] width 116 height 16
type input "[PERSON_NAME] [PERSON_NAME]"
click at [1490, 157] on img at bounding box center [1494, 161] width 20 height 20
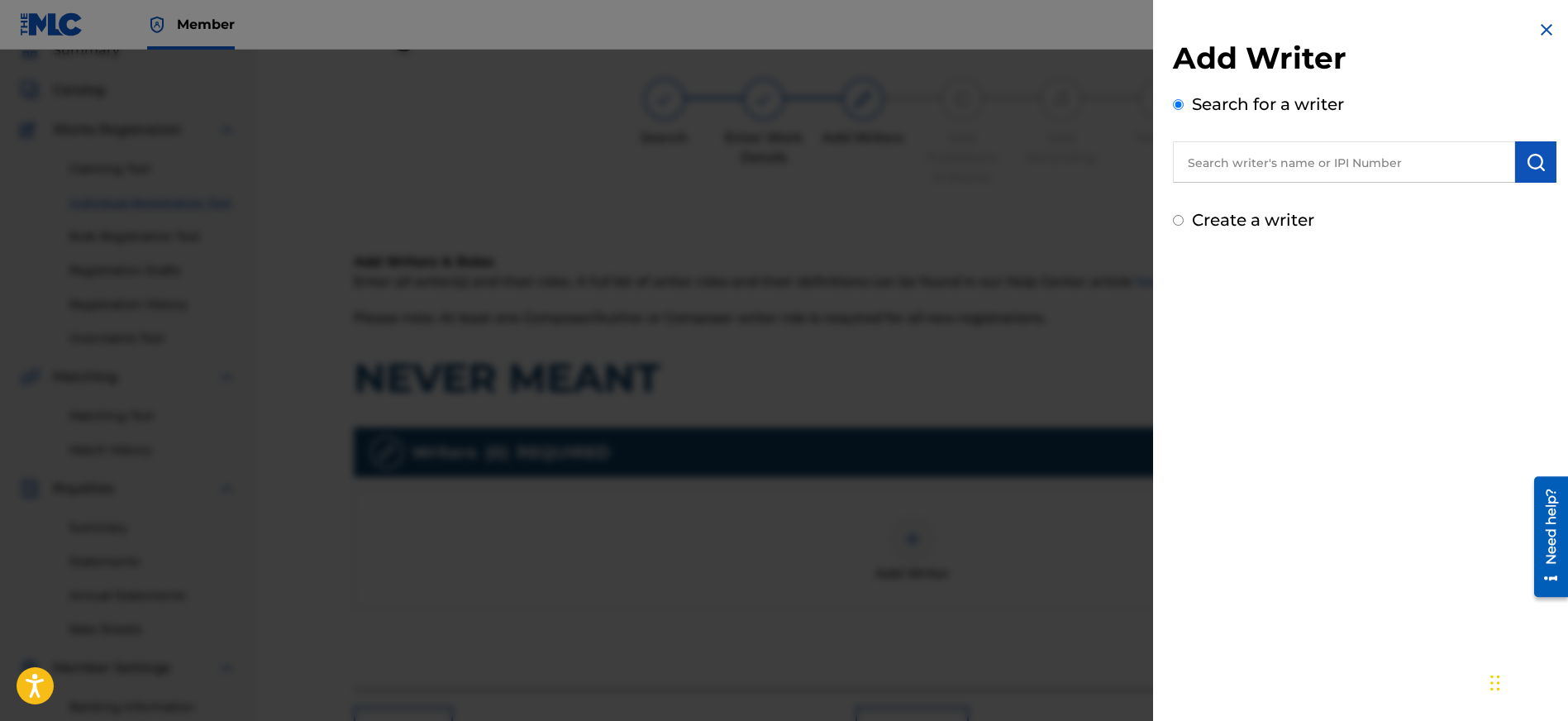
click at [1282, 169] on input "text" at bounding box center [1343, 161] width 342 height 41
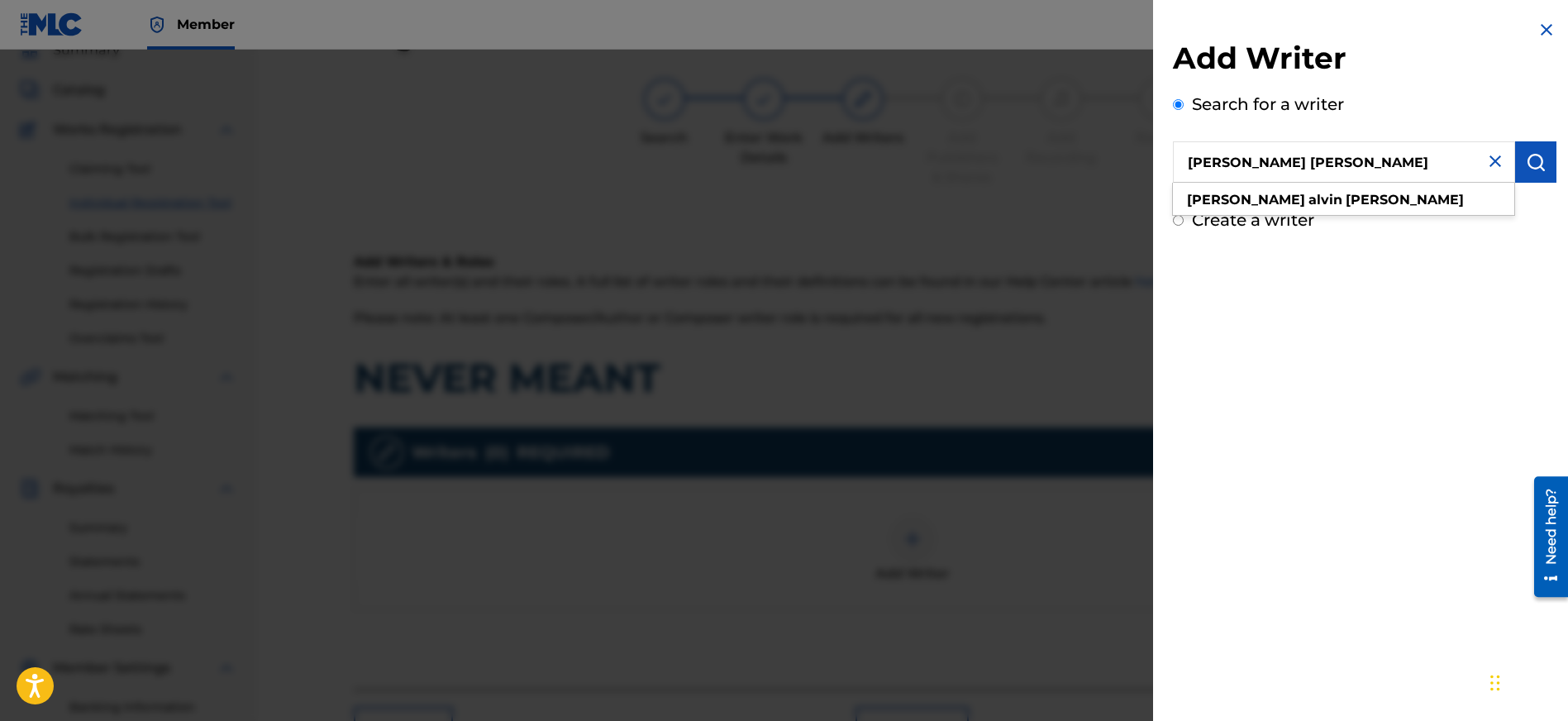
type input "[PERSON_NAME] [PERSON_NAME]"
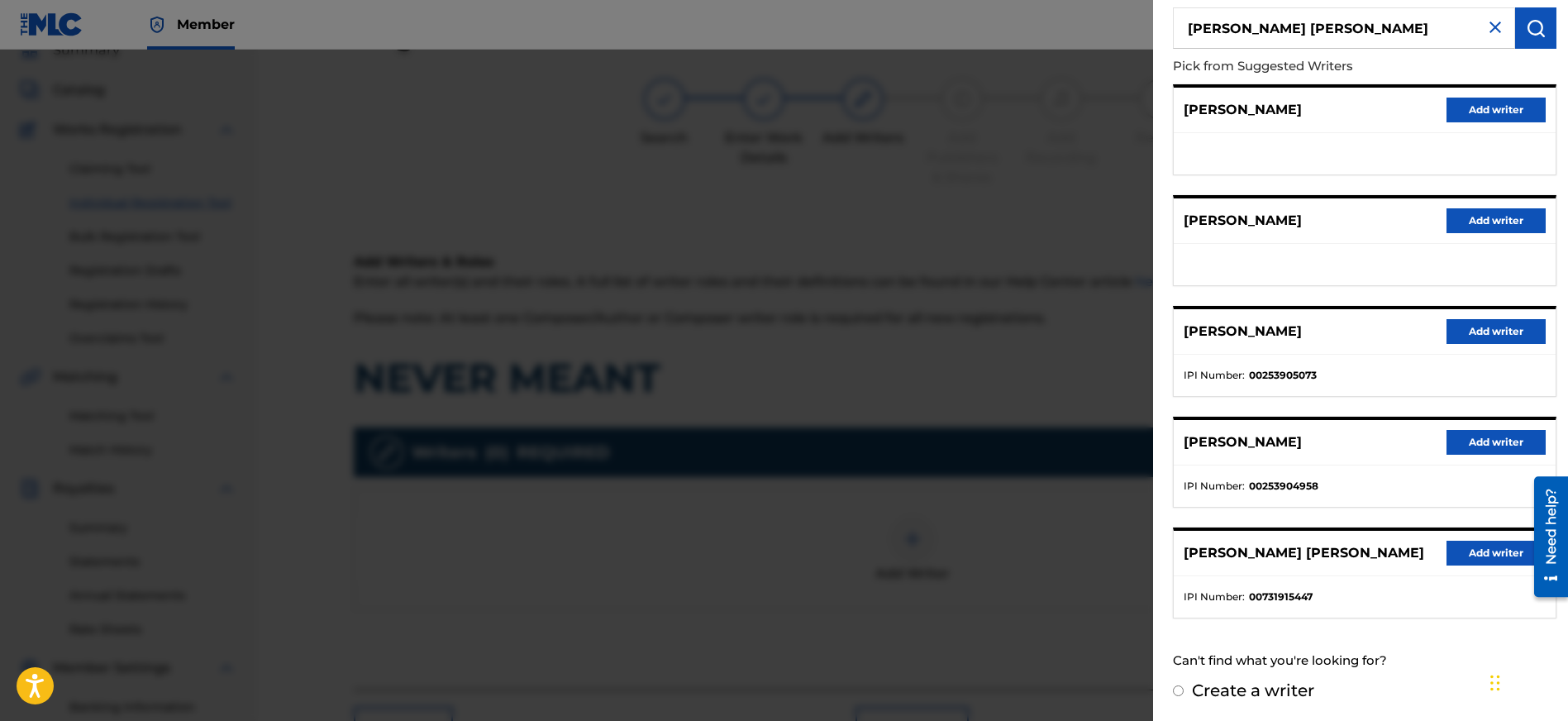
scroll to position [136, 0]
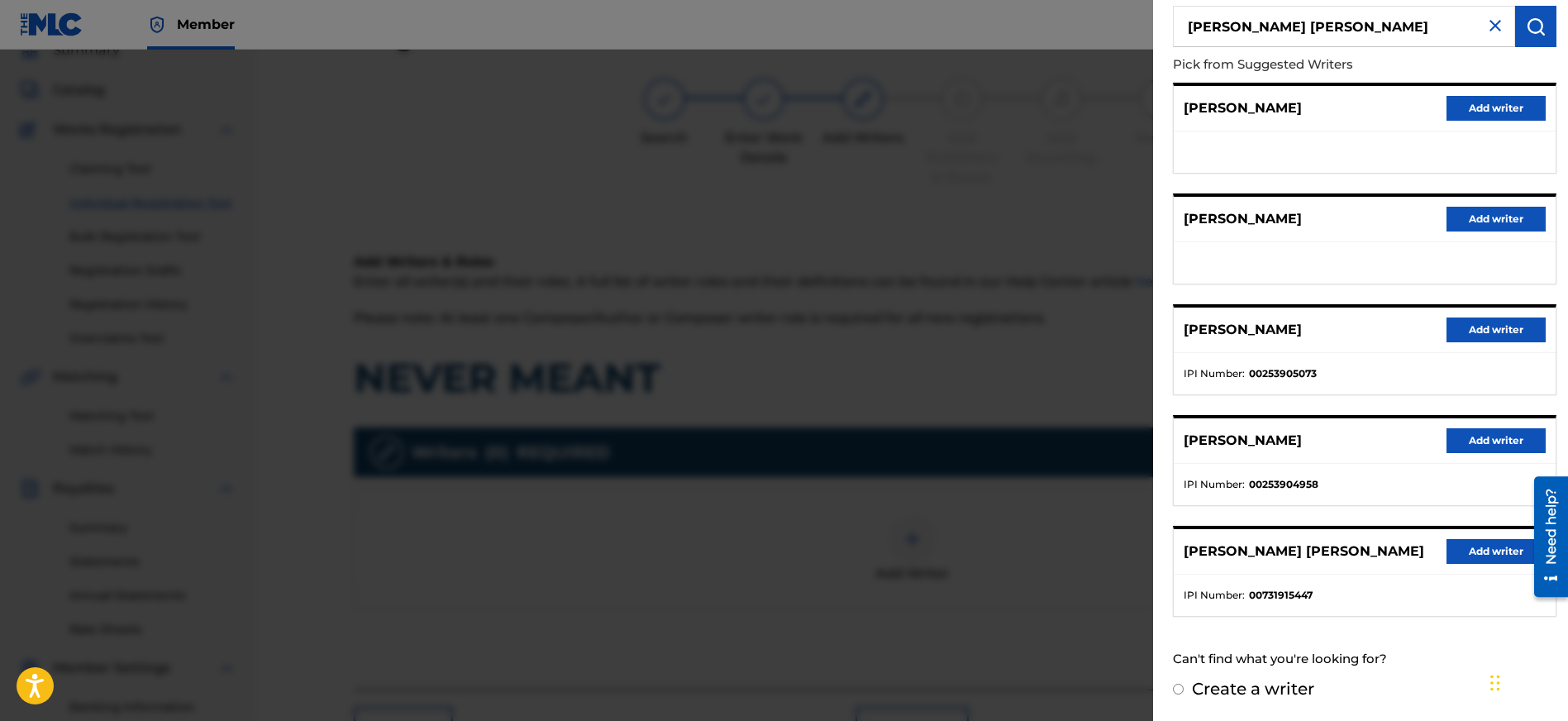
click at [1483, 557] on button "Add writer" at bounding box center [1495, 551] width 99 height 25
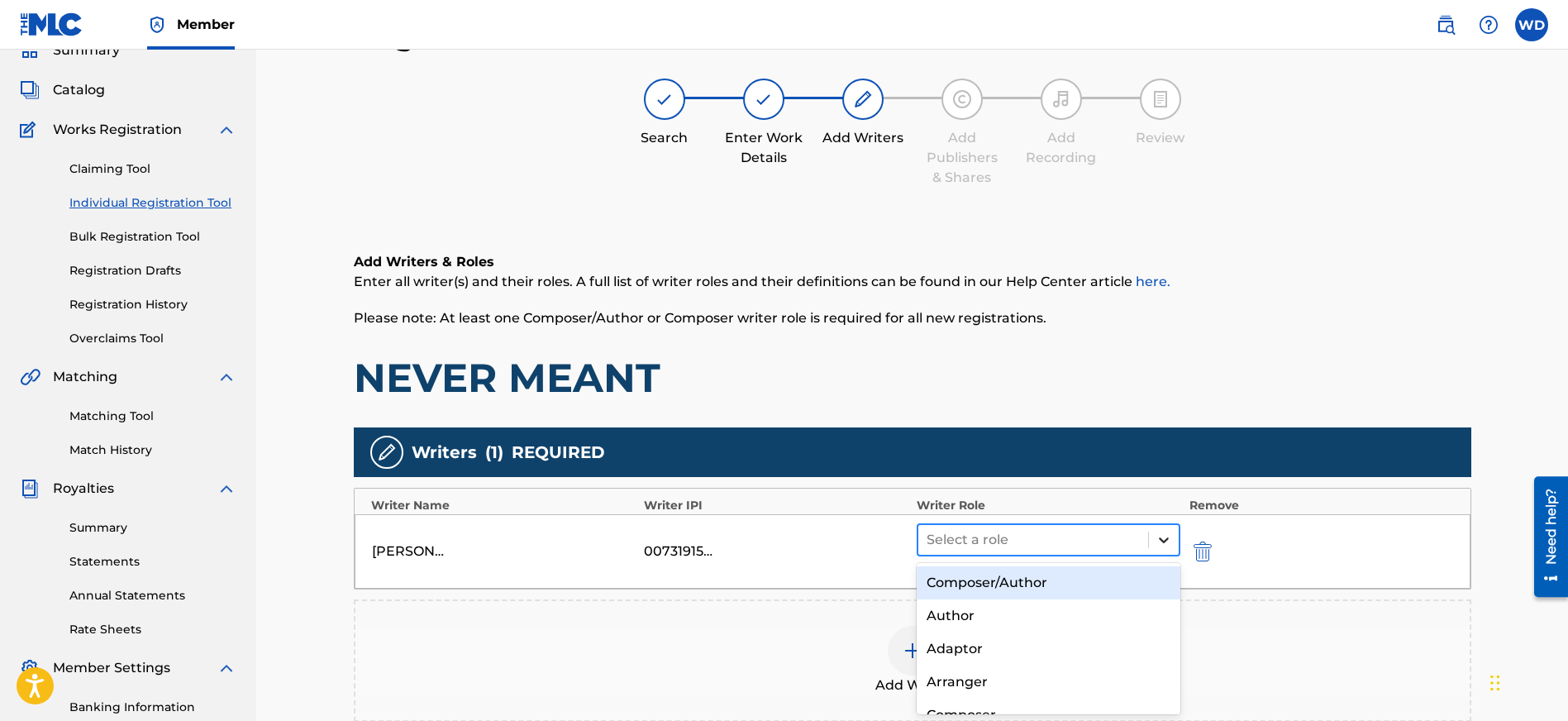
click at [1166, 538] on icon at bounding box center [1163, 539] width 17 height 17
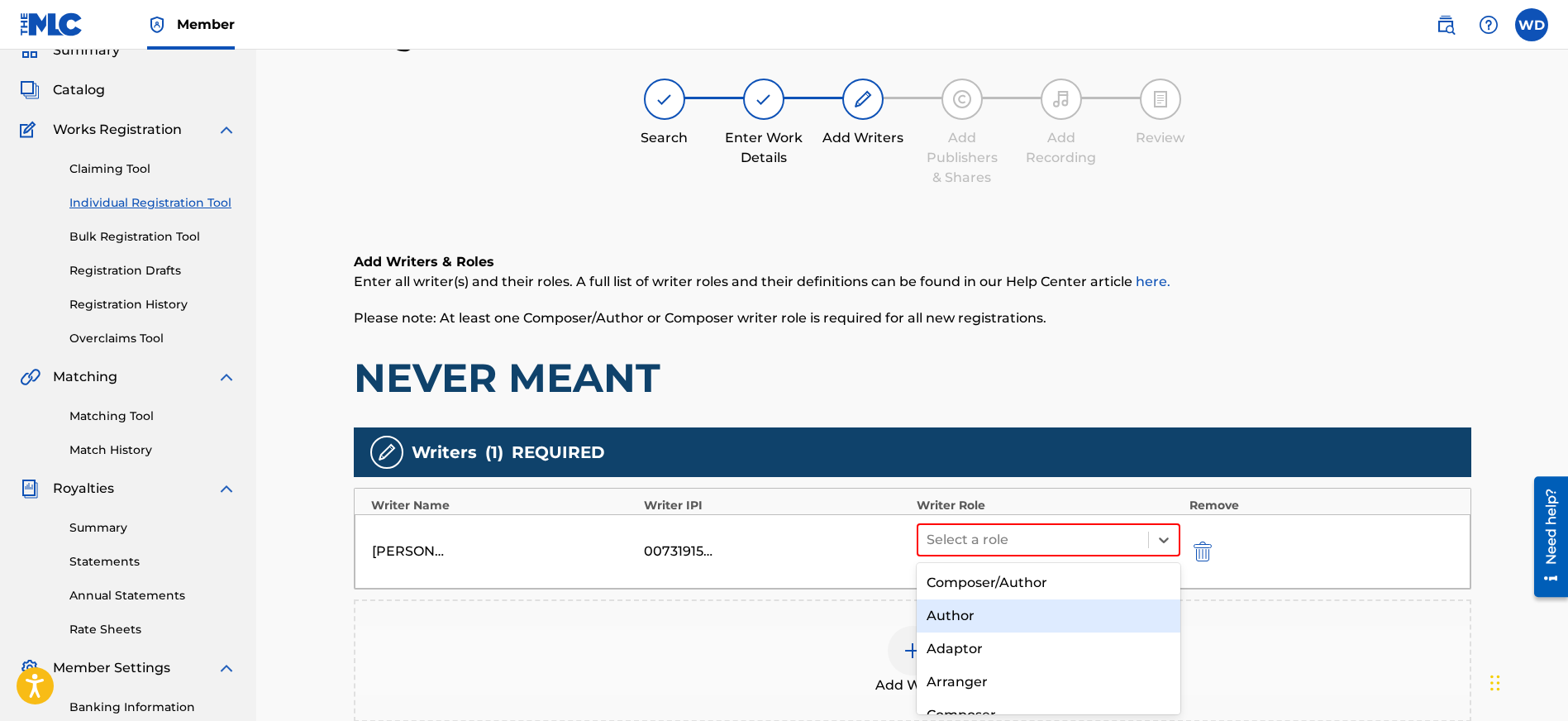
click at [986, 611] on div "Author" at bounding box center [1049, 616] width 265 height 33
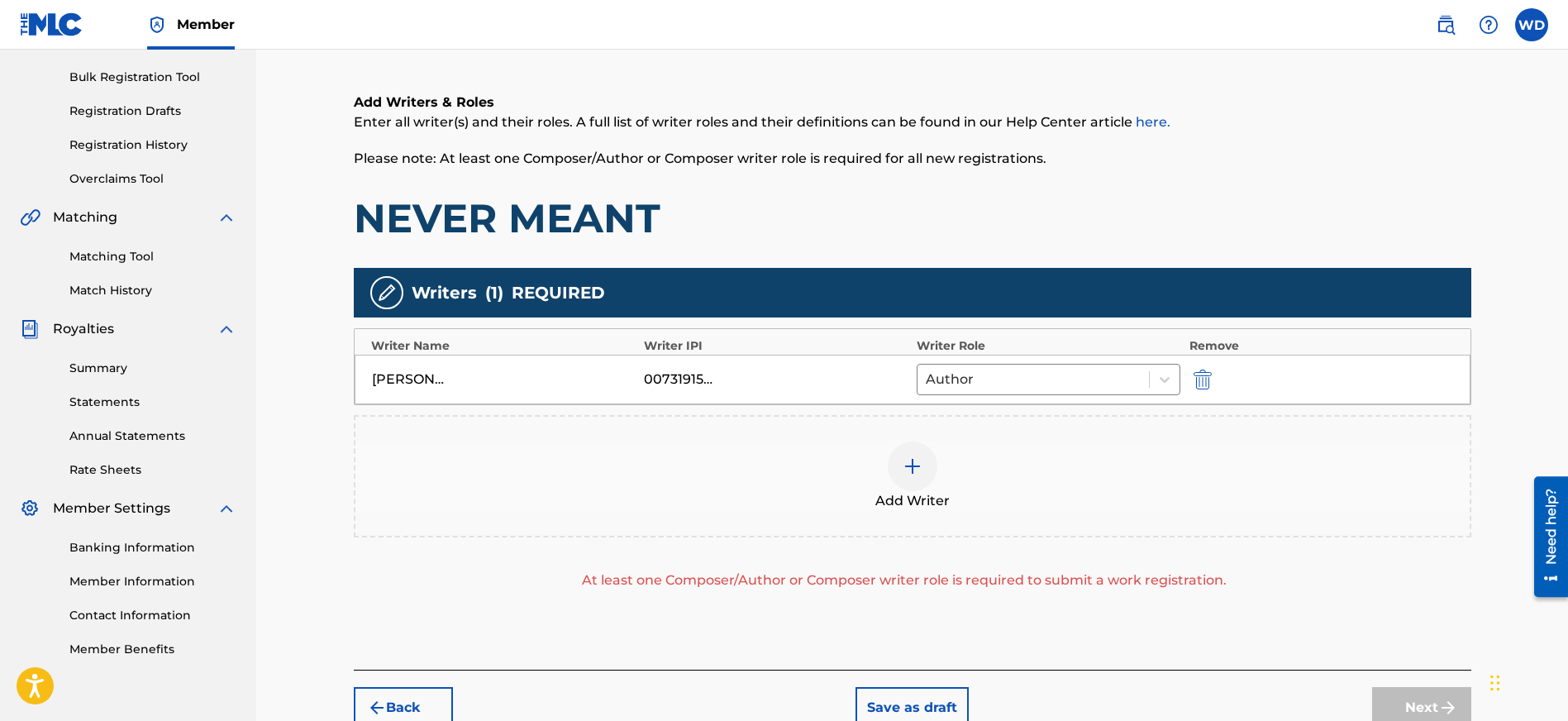
scroll to position [257, 0]
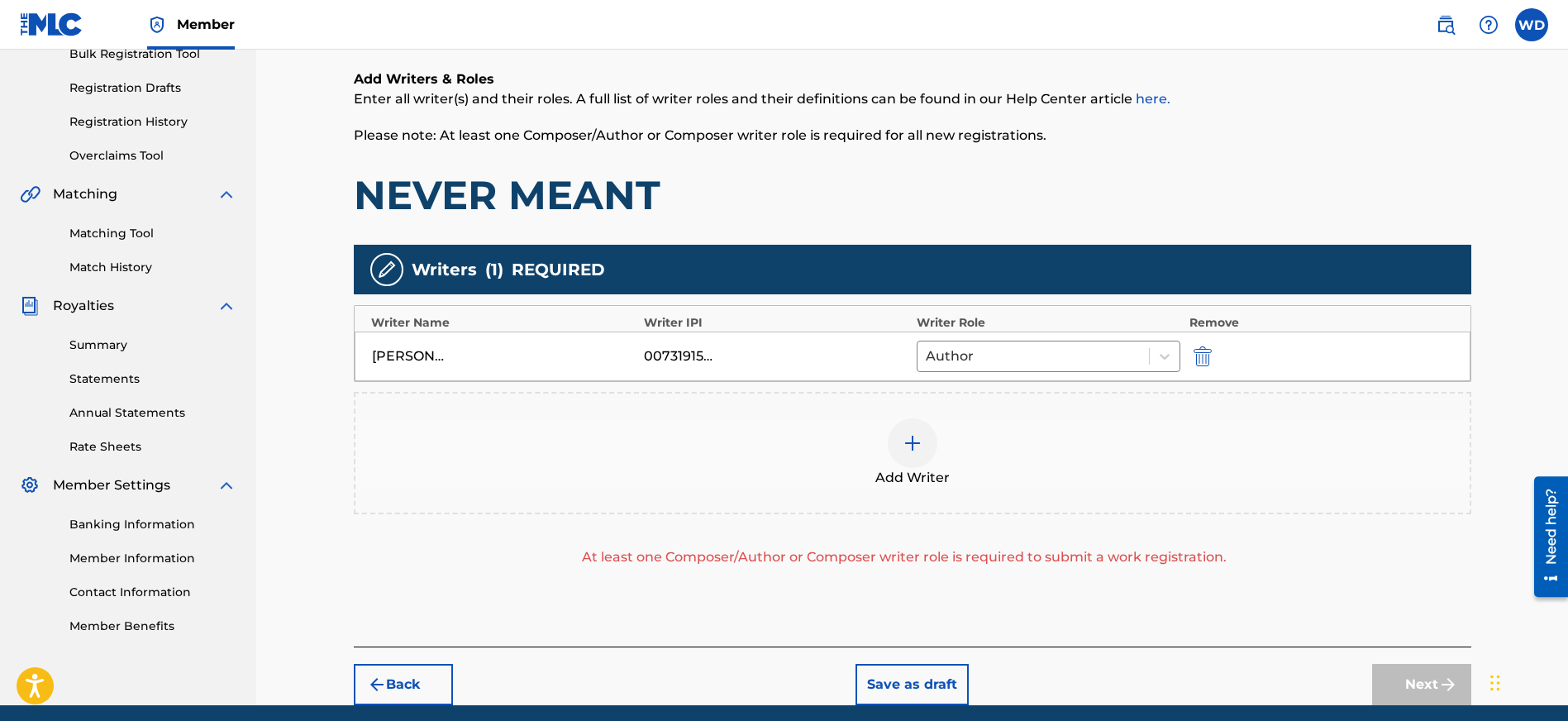
click at [910, 447] on img at bounding box center [912, 443] width 20 height 20
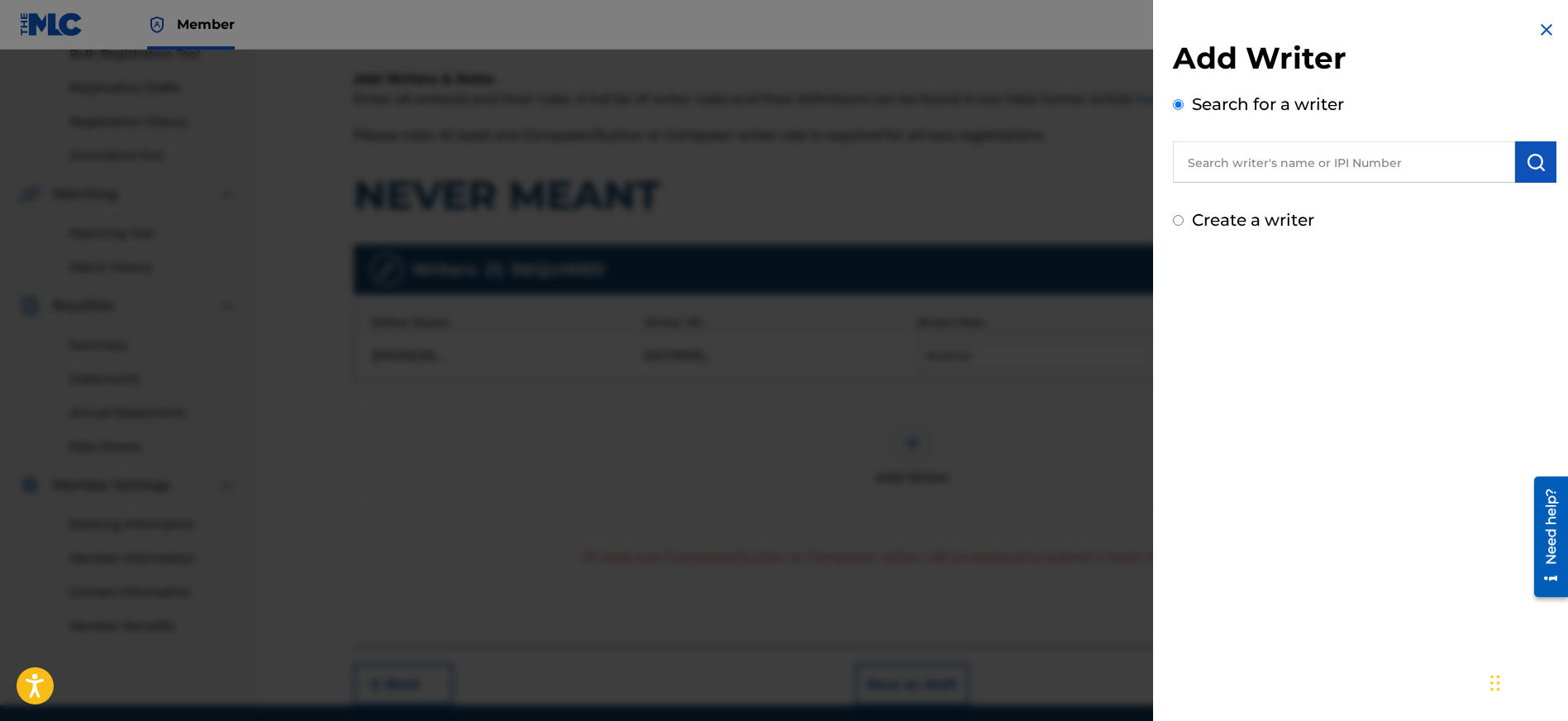
click at [1299, 168] on input "text" at bounding box center [1343, 161] width 342 height 41
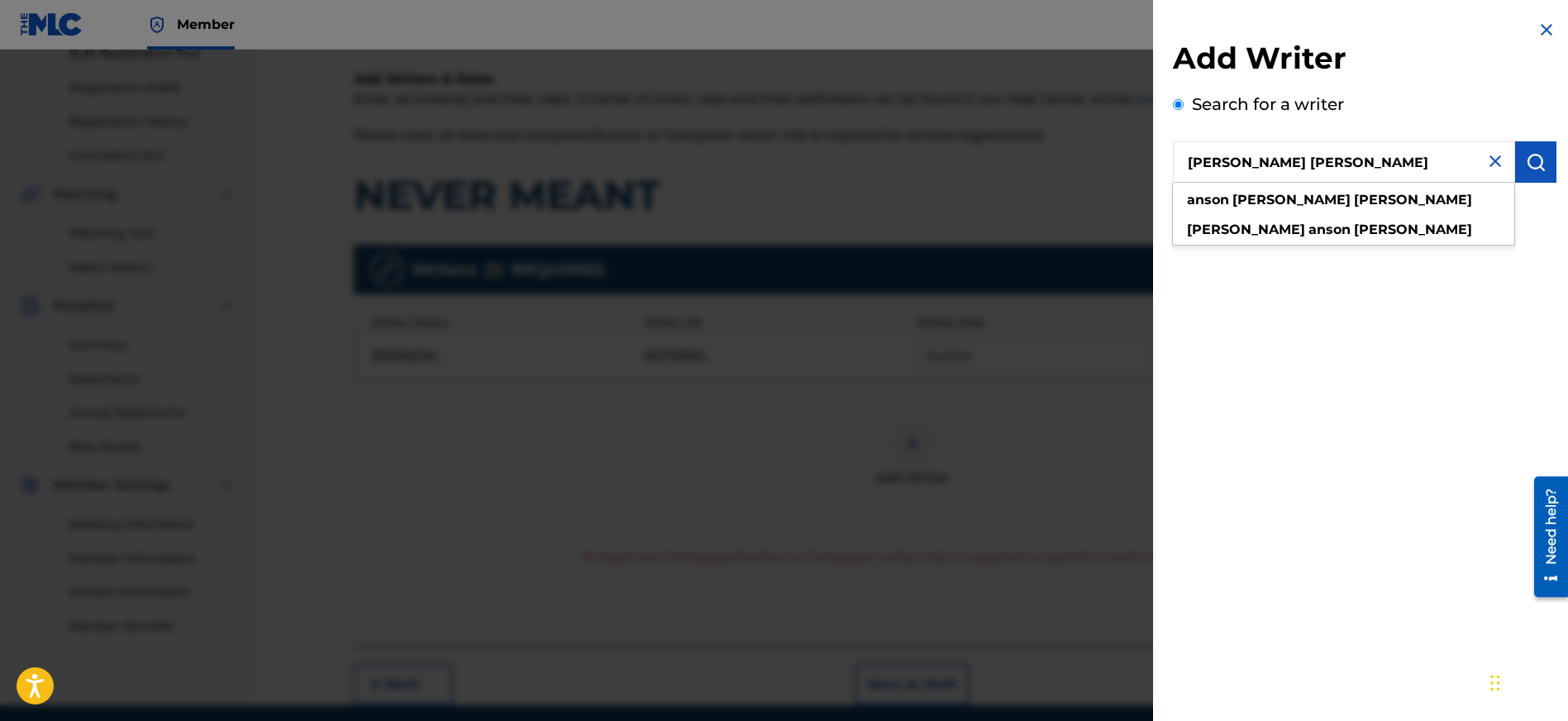
type input "[PERSON_NAME] [PERSON_NAME]"
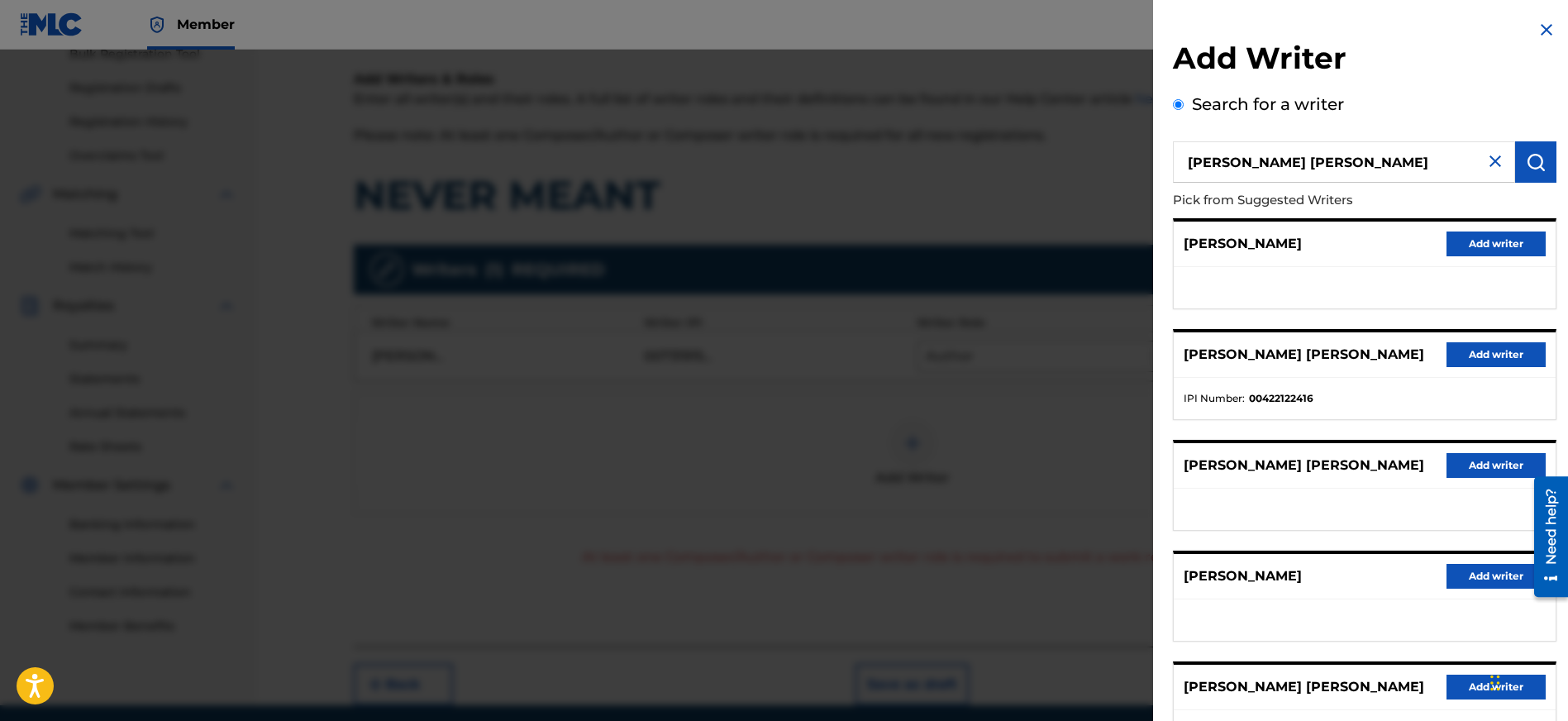
click at [1494, 355] on button "Add writer" at bounding box center [1495, 354] width 99 height 25
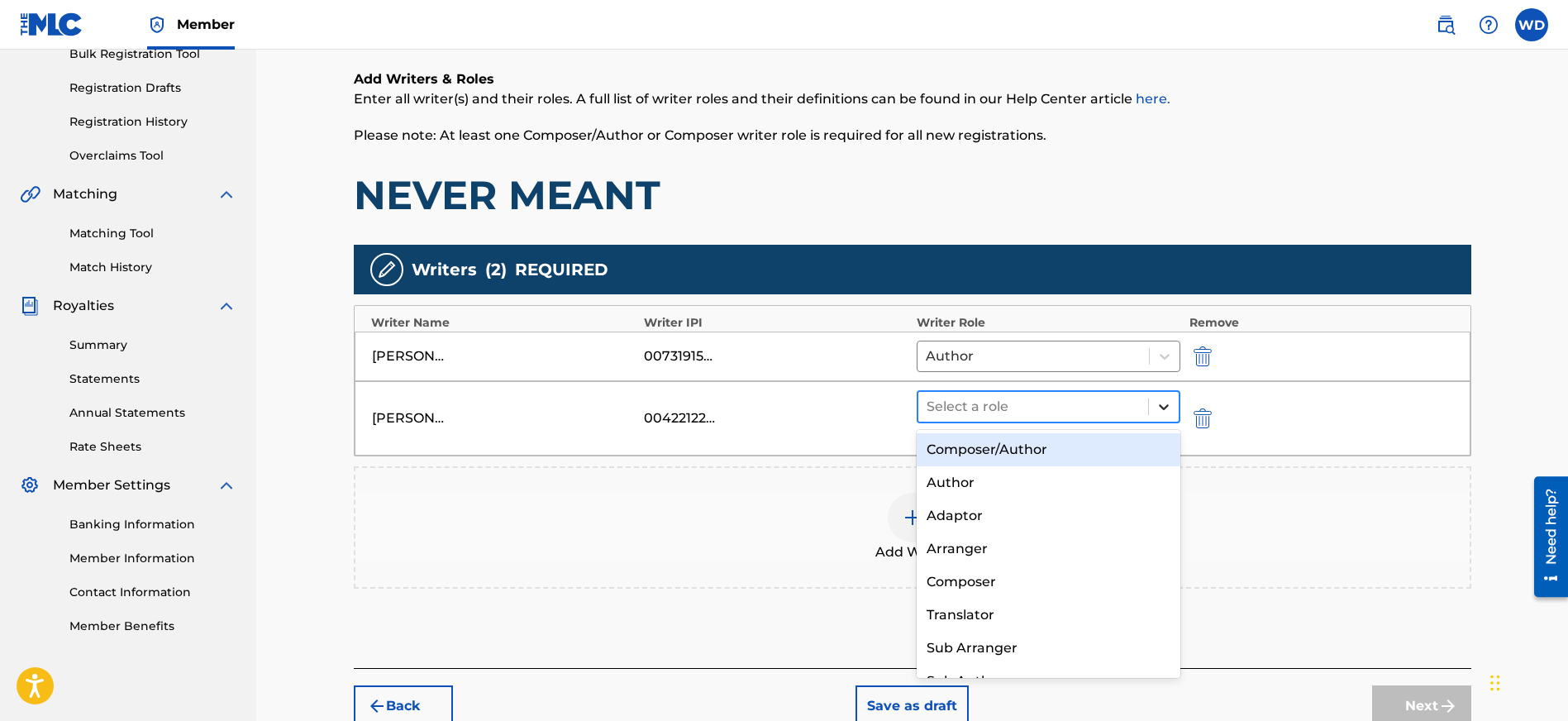
click at [1169, 407] on icon at bounding box center [1163, 406] width 17 height 17
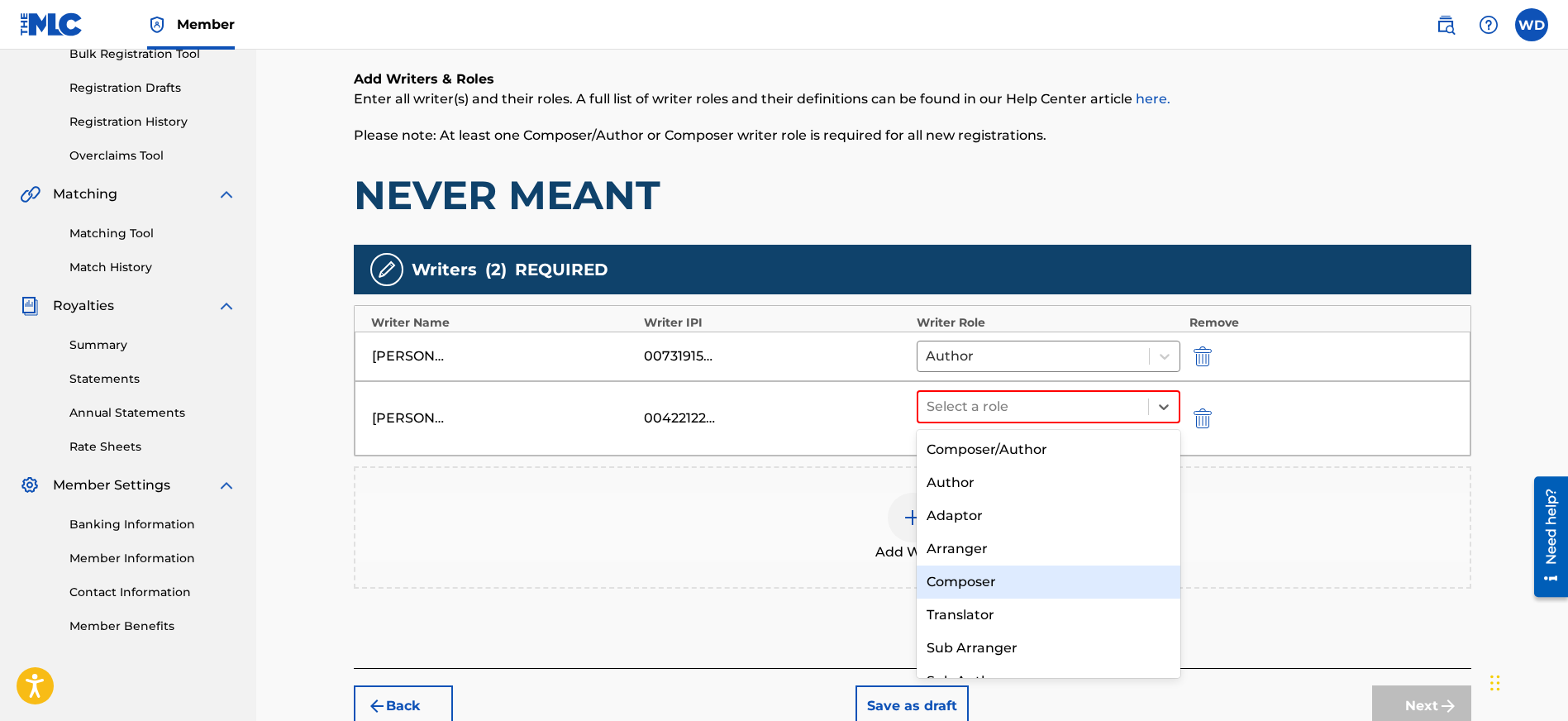
click at [1001, 577] on div "Composer" at bounding box center [1049, 582] width 265 height 33
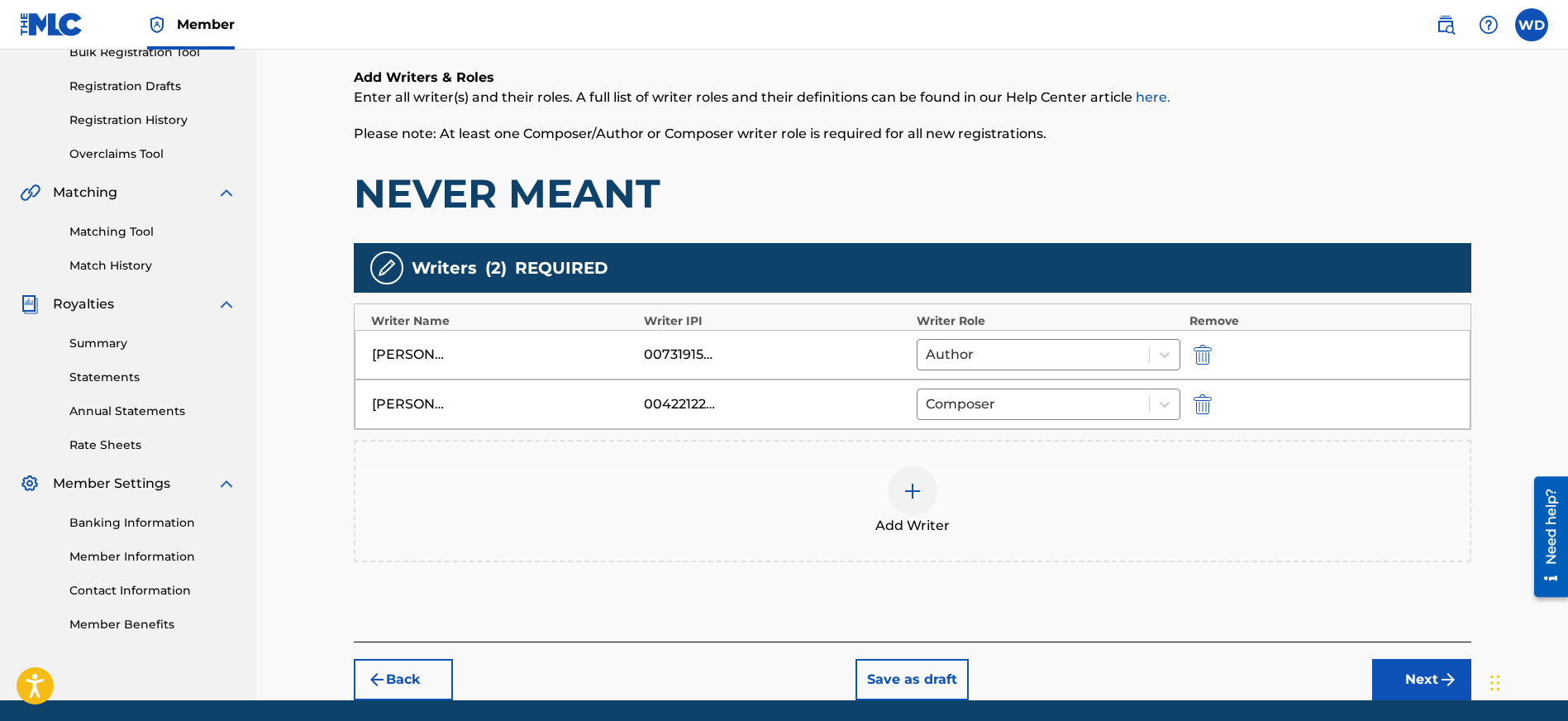
click at [902, 493] on img at bounding box center [912, 490] width 20 height 20
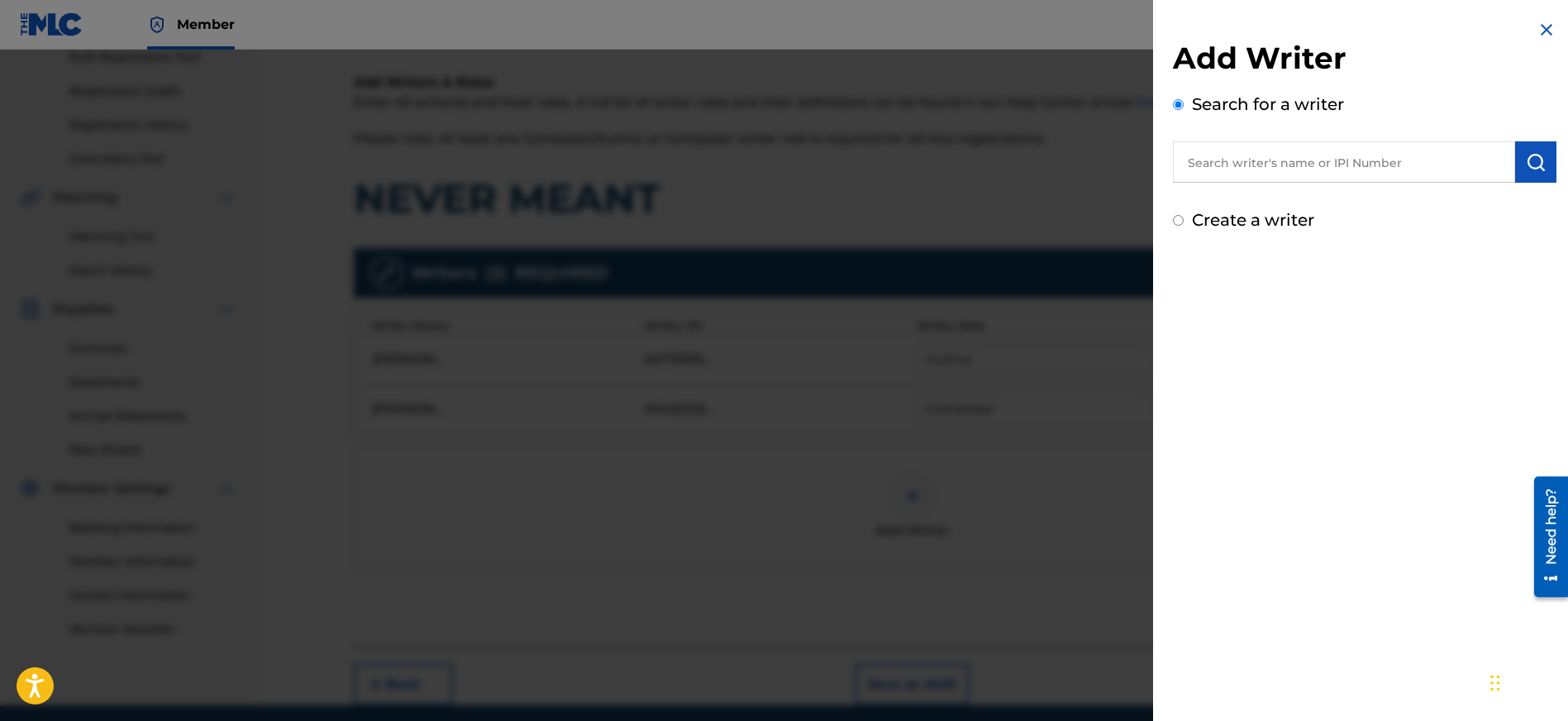
scroll to position [253, 0]
click at [1231, 162] on input "text" at bounding box center [1343, 161] width 342 height 41
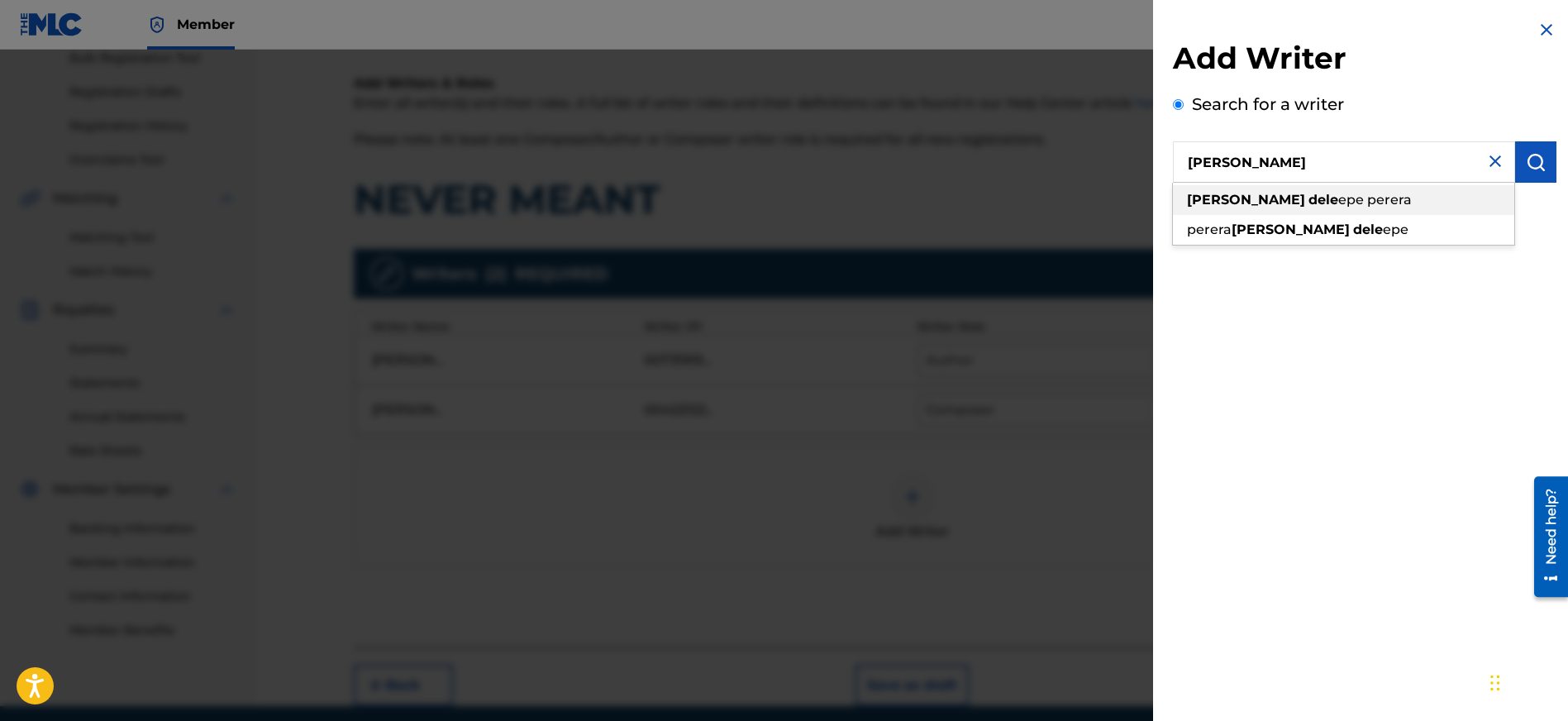
click at [1338, 201] on span "epe perera" at bounding box center [1375, 200] width 74 height 16
type input "[PERSON_NAME] deleepe perera"
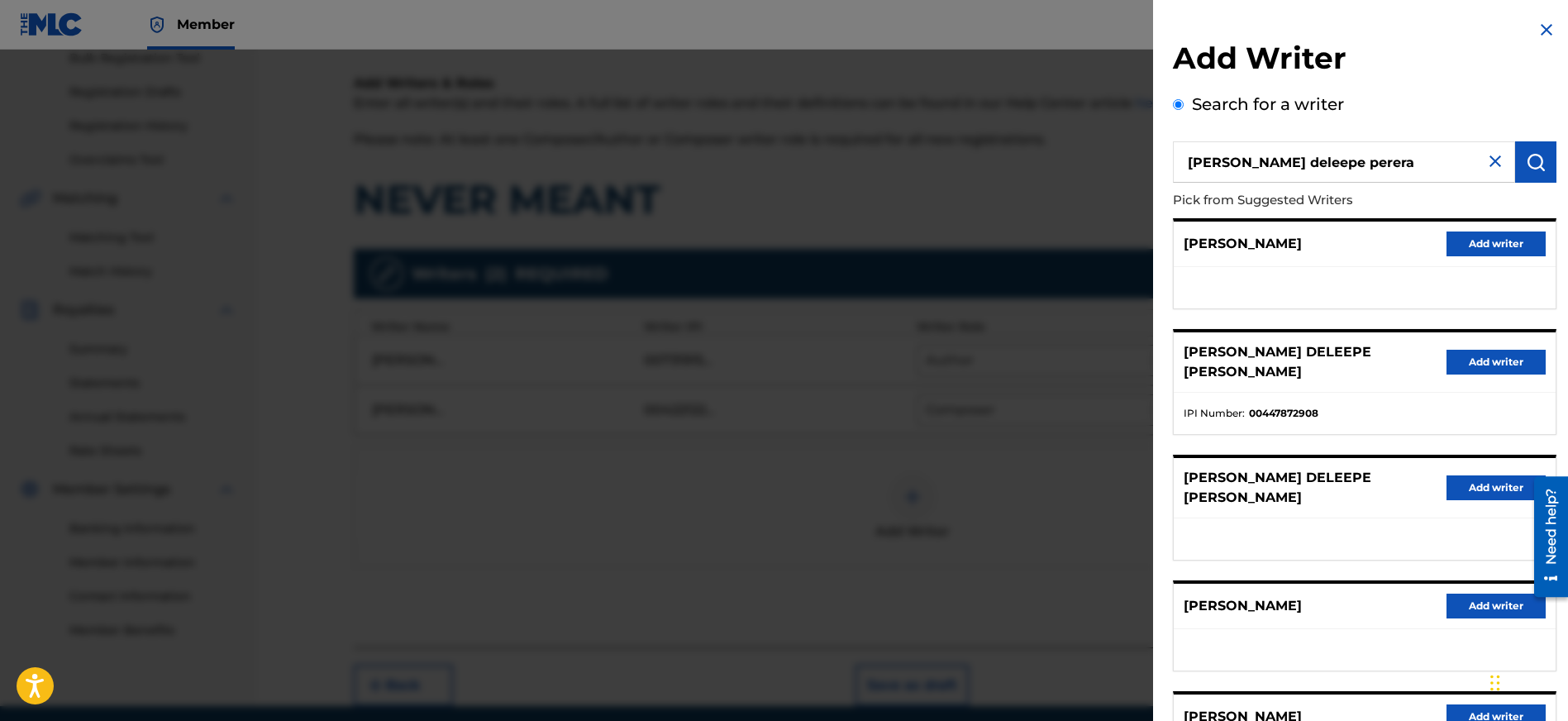
click at [1486, 351] on button "Add writer" at bounding box center [1495, 362] width 99 height 25
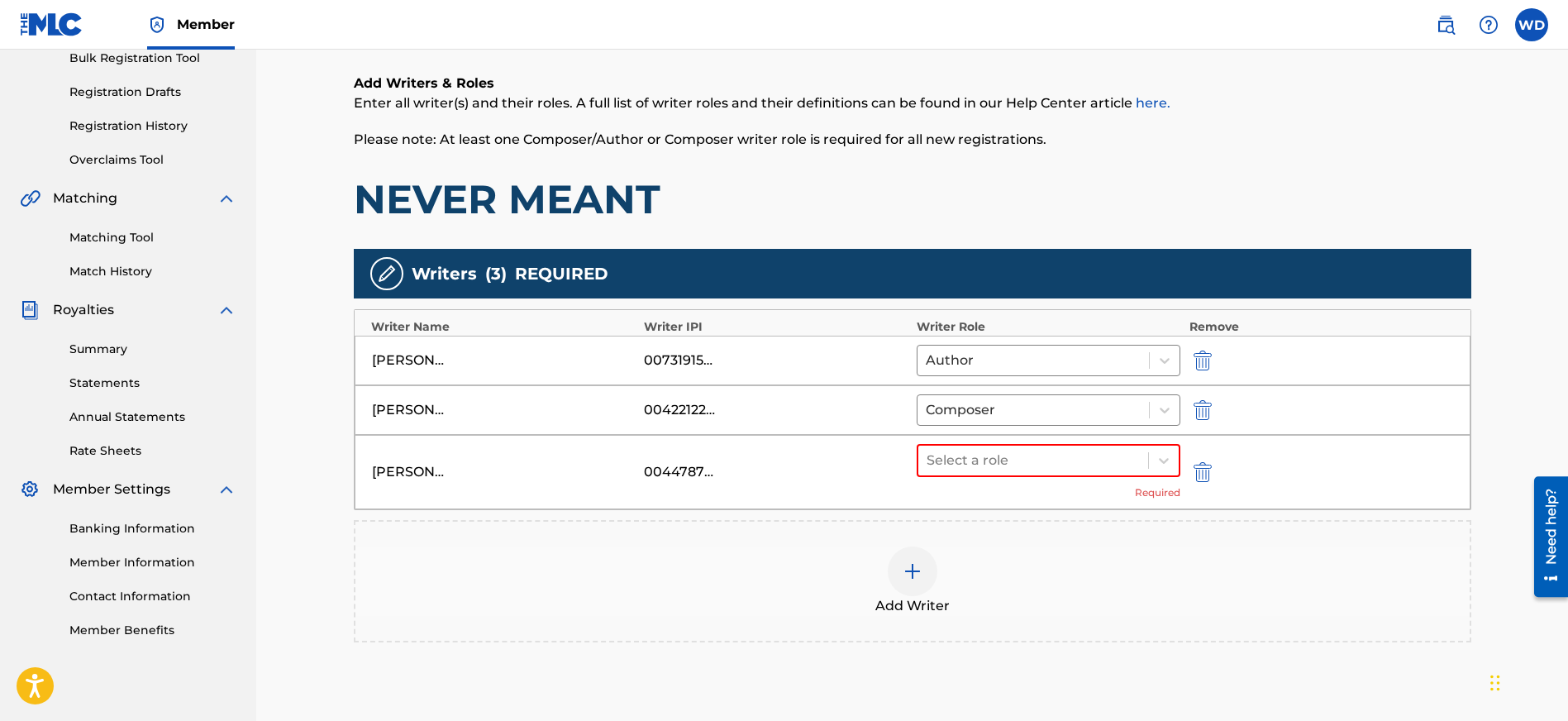
scroll to position [252, 0]
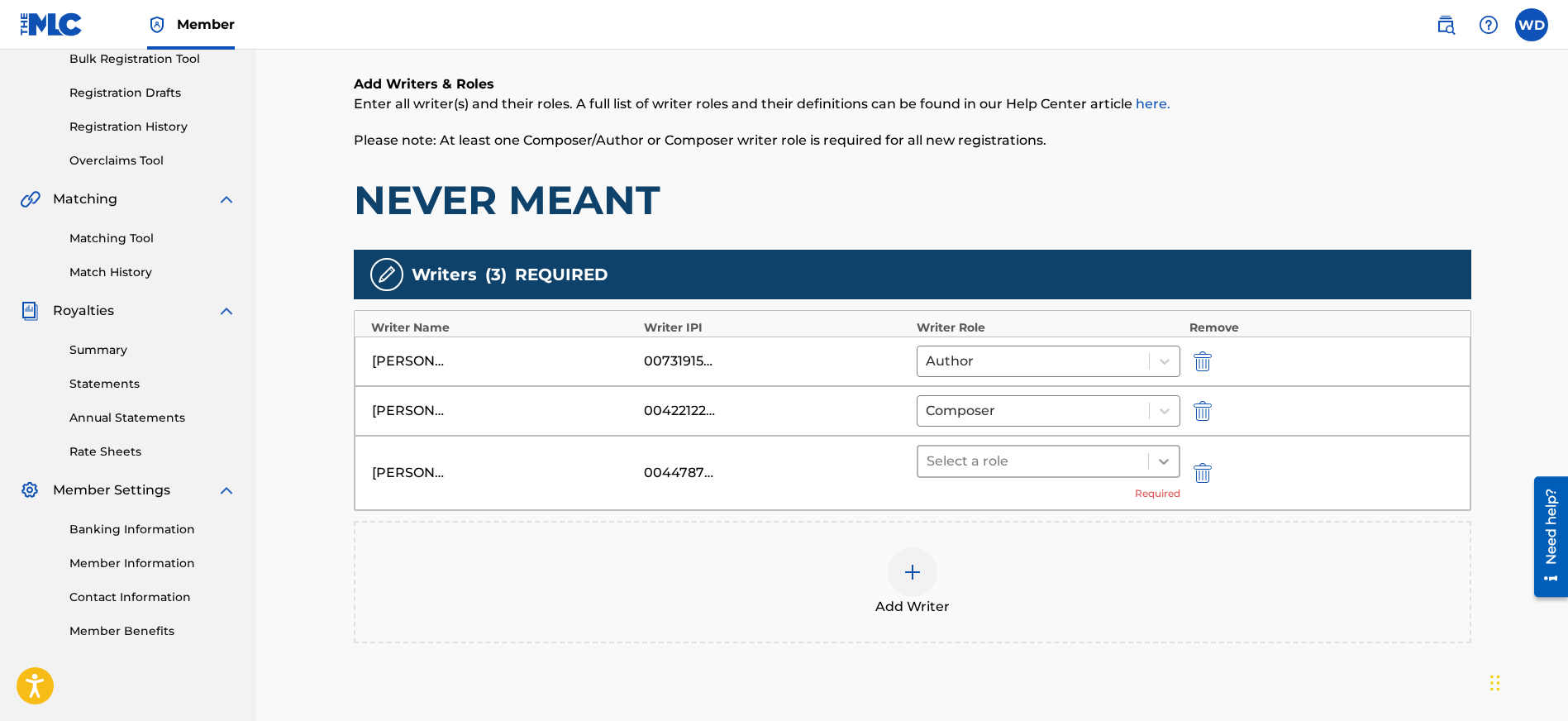
click at [1164, 461] on icon at bounding box center [1163, 461] width 10 height 6
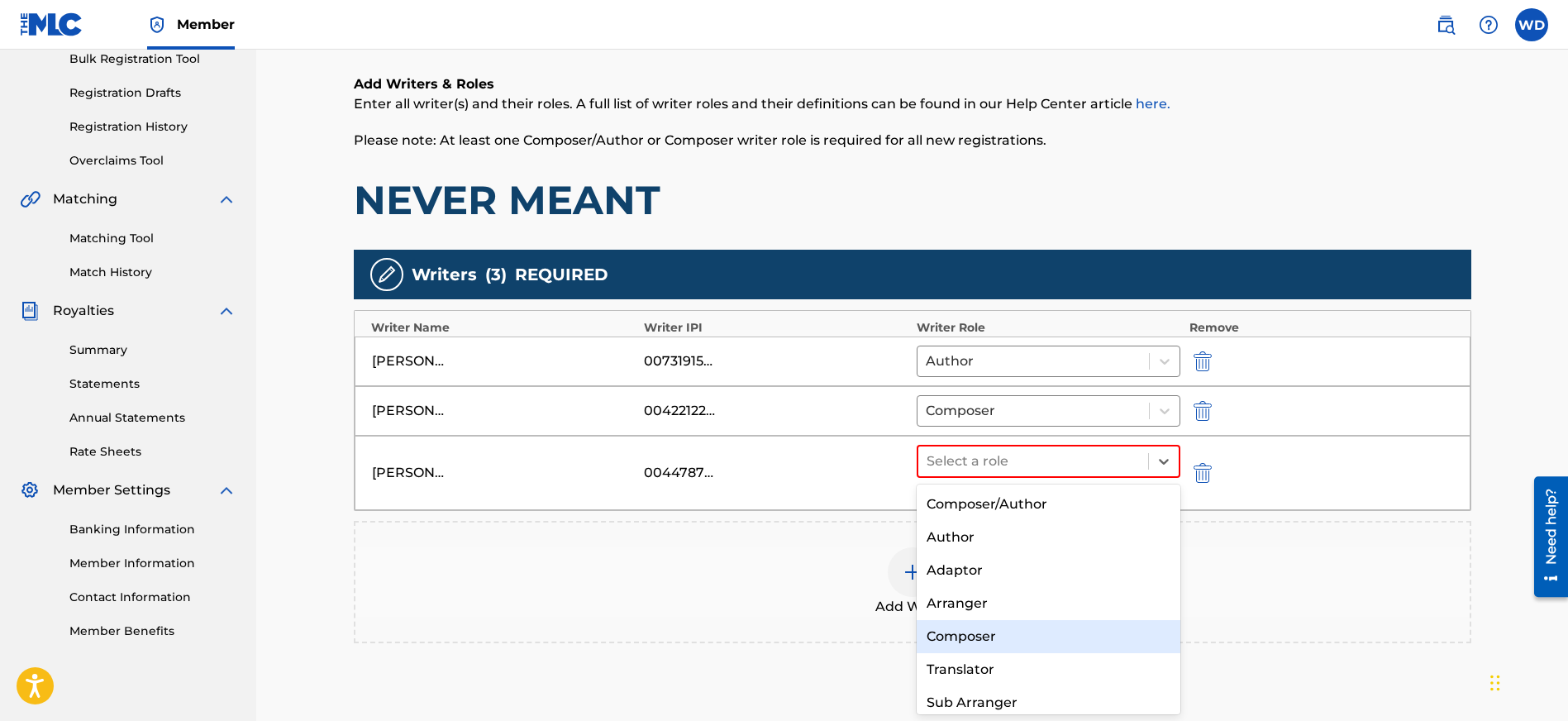
click at [1053, 651] on div "Composer" at bounding box center [1049, 637] width 265 height 33
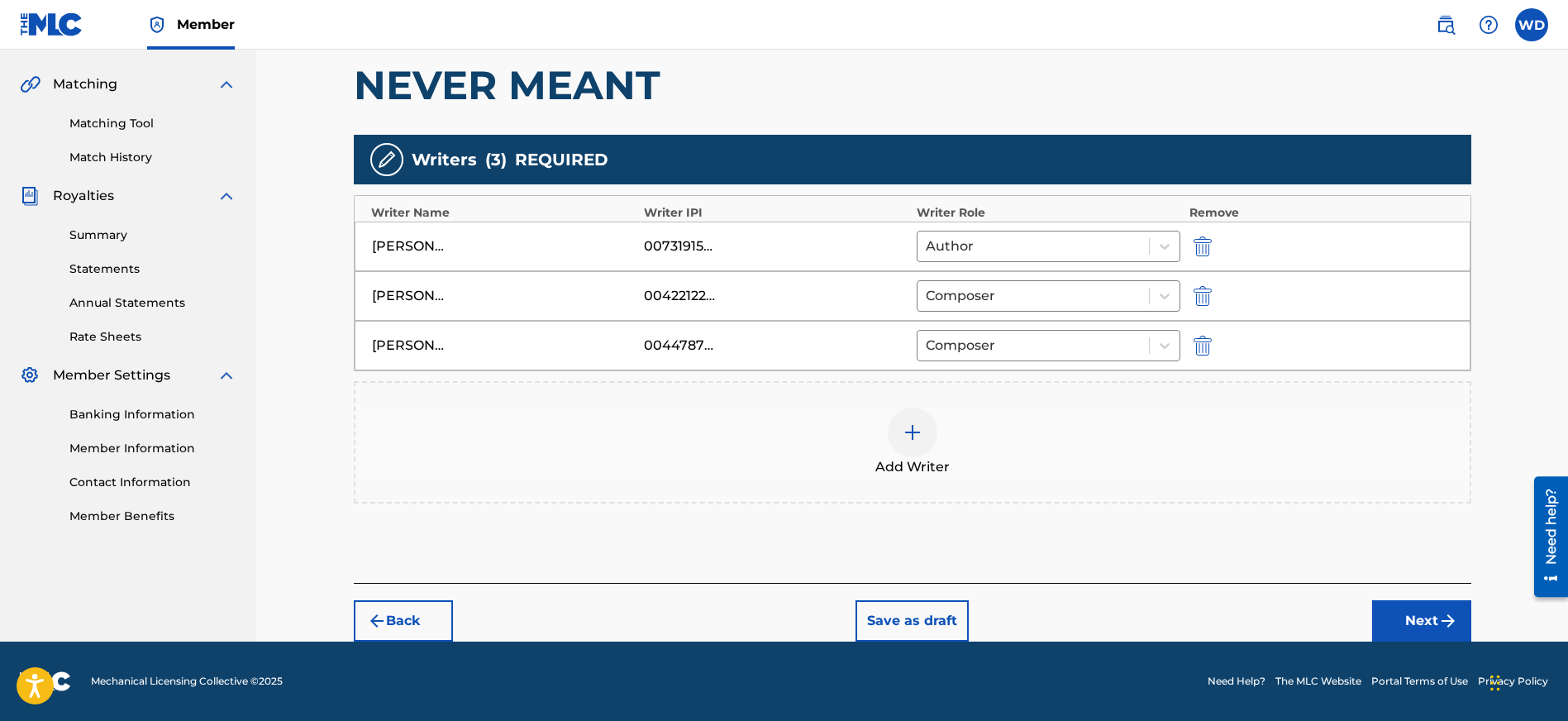
scroll to position [354, 0]
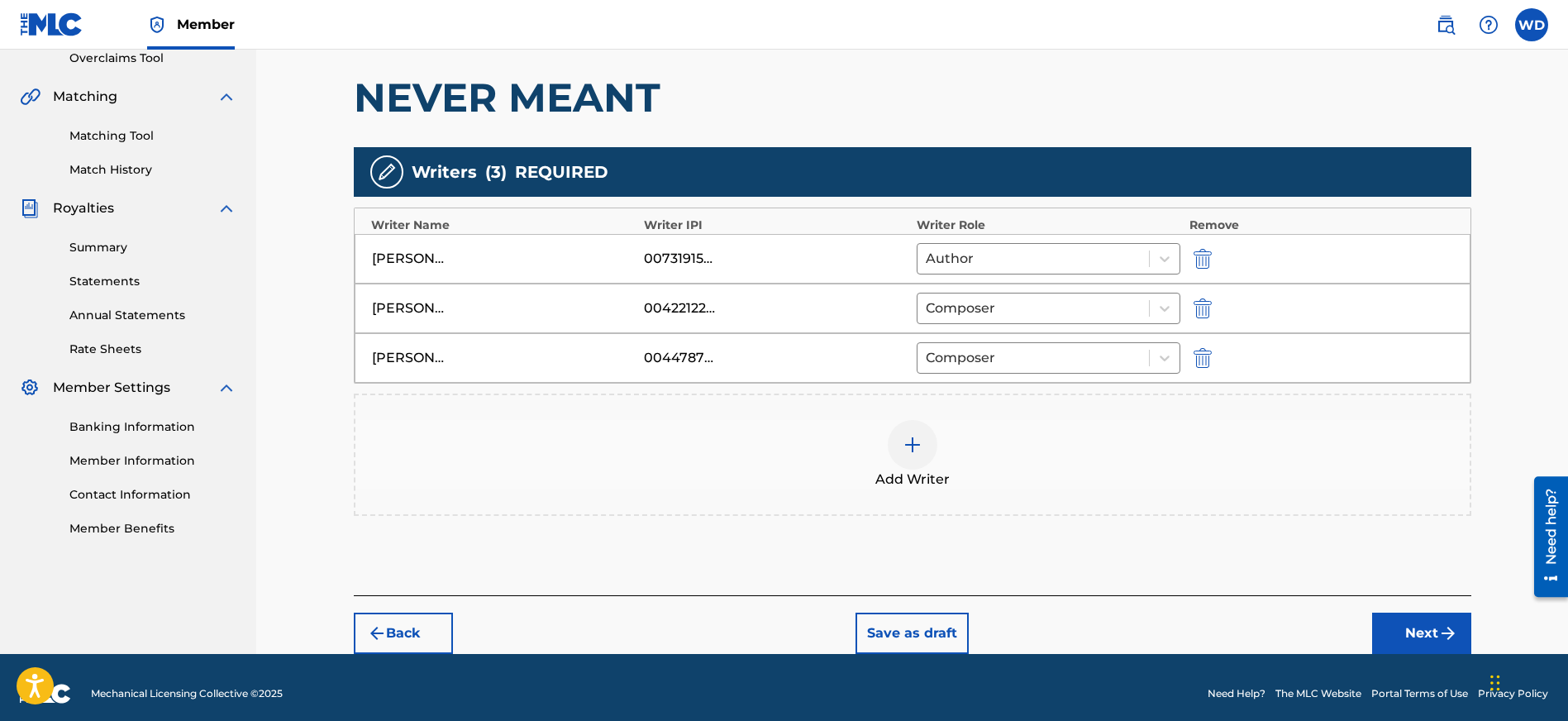
click at [1422, 627] on button "Next" at bounding box center [1421, 632] width 99 height 41
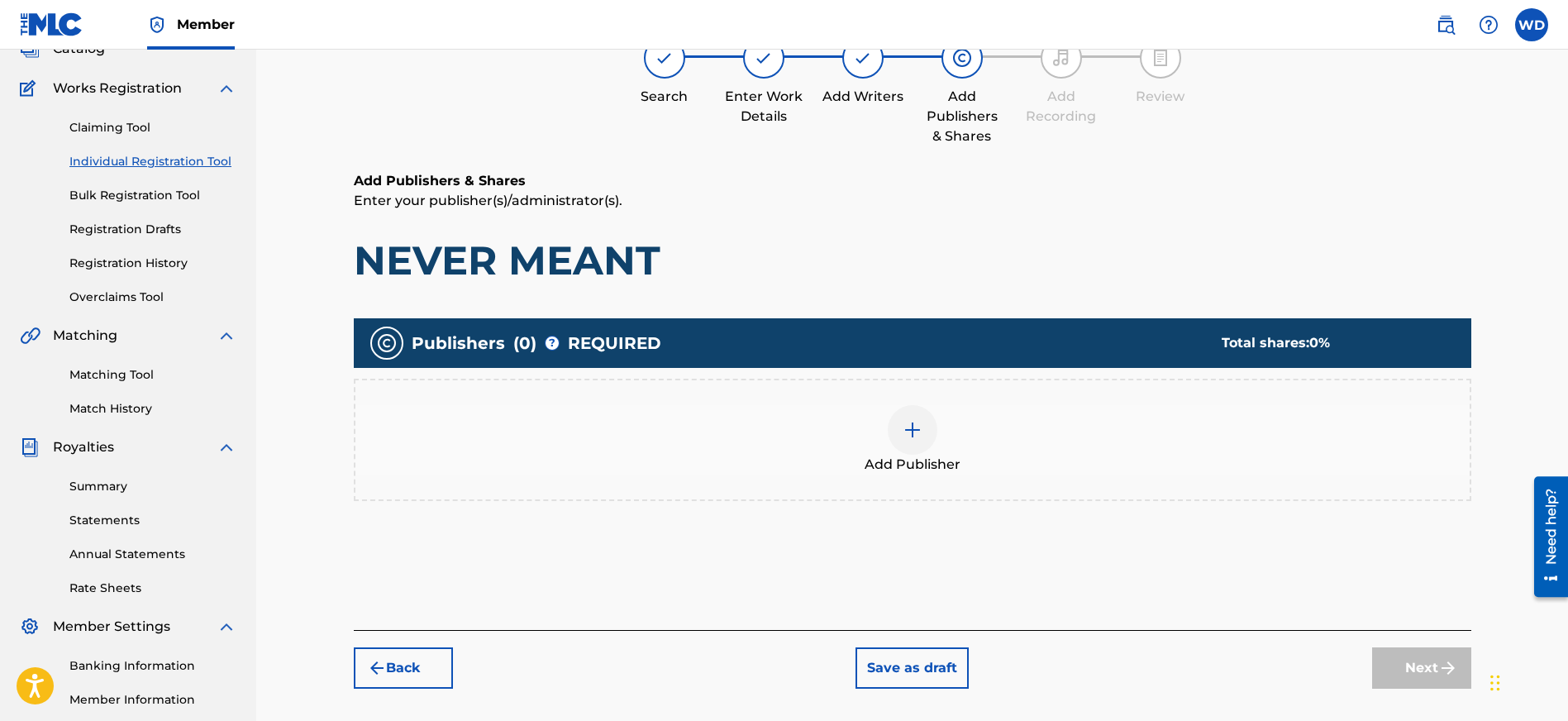
scroll to position [75, 0]
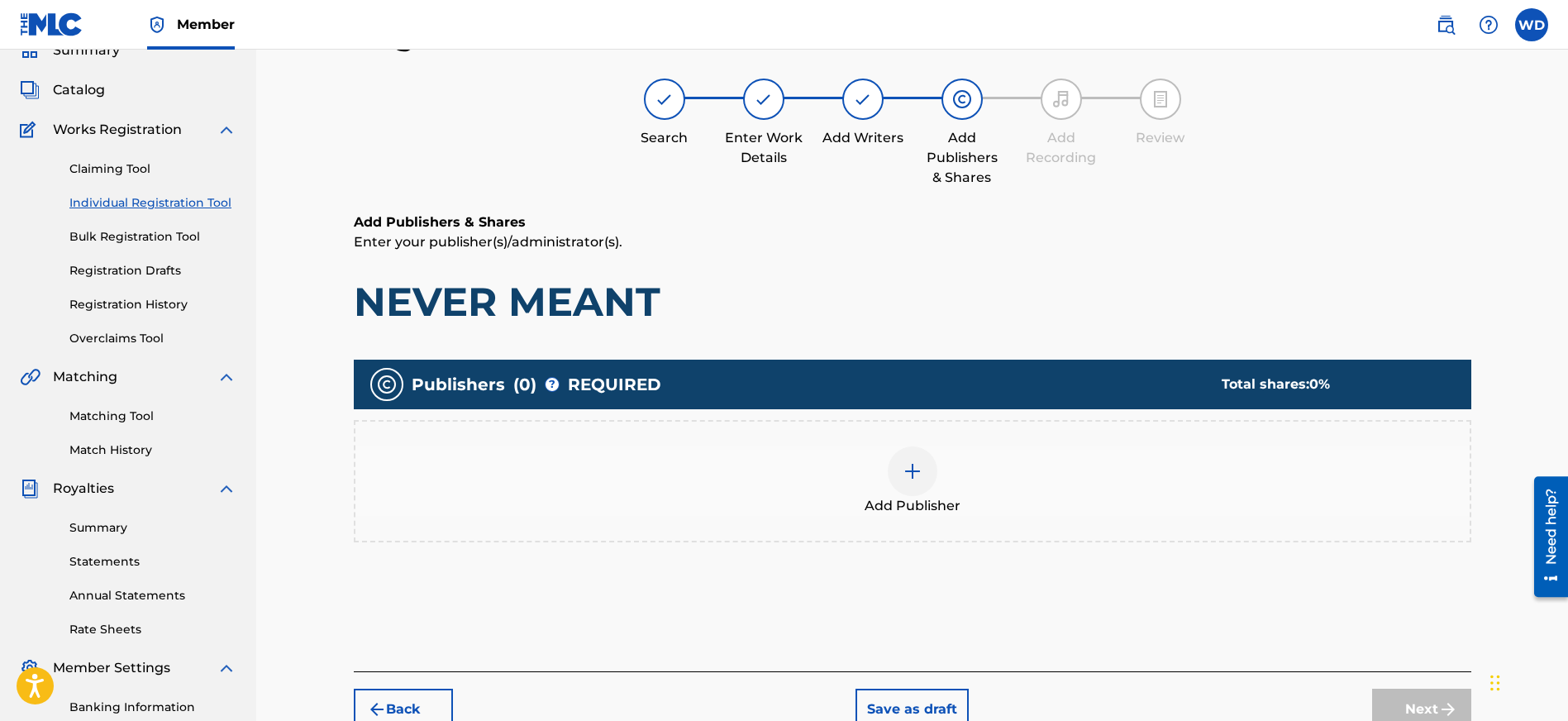
click at [919, 475] on img at bounding box center [912, 471] width 20 height 20
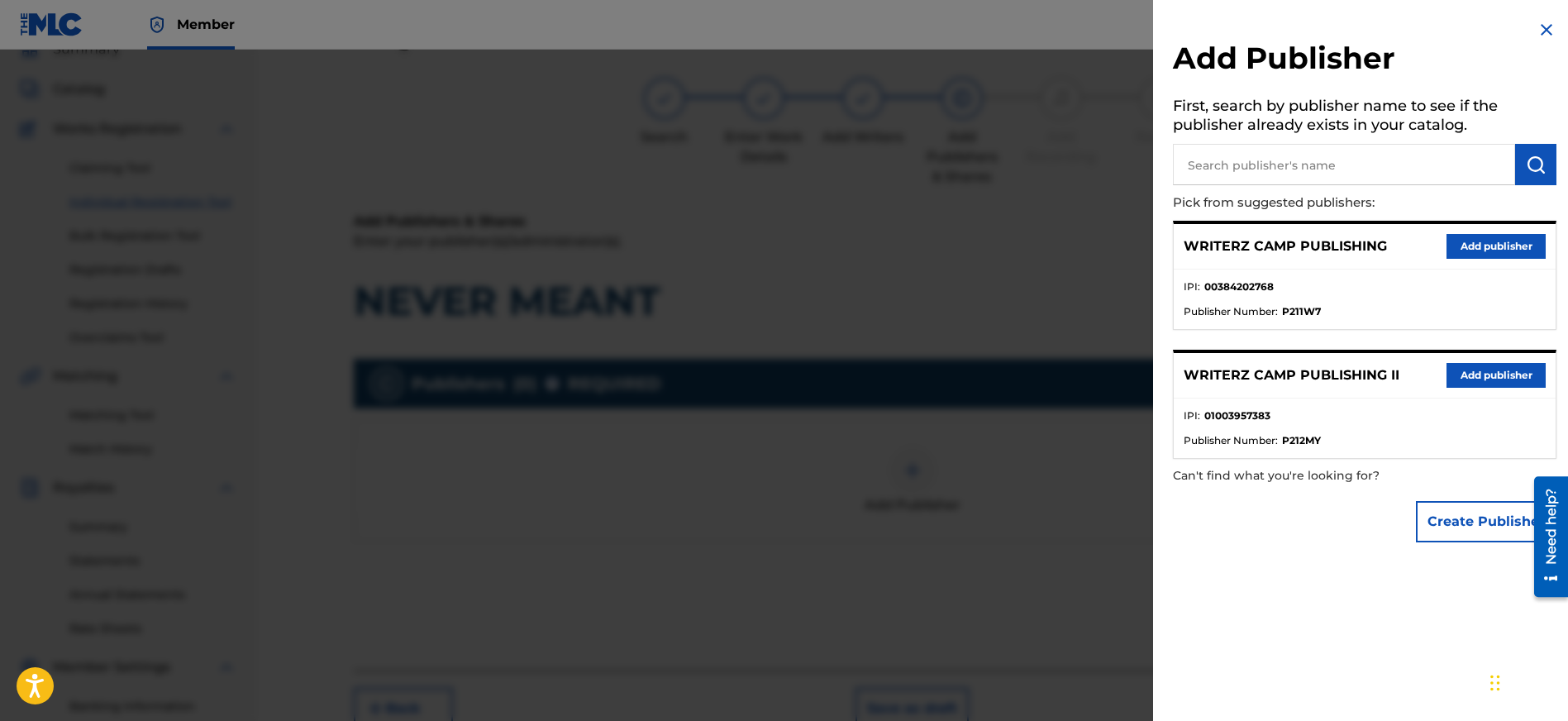
click at [1494, 375] on button "Add publisher" at bounding box center [1495, 375] width 99 height 25
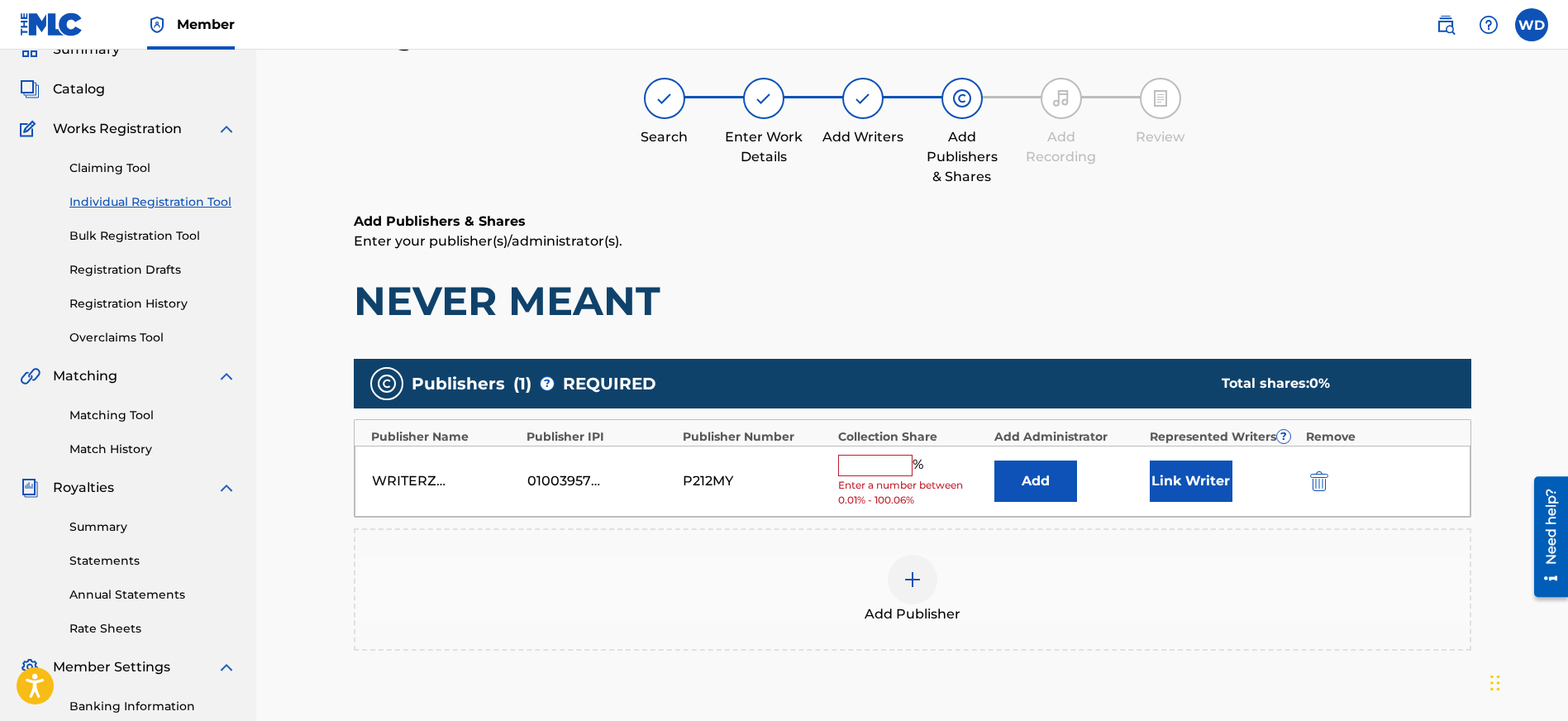
scroll to position [81, 0]
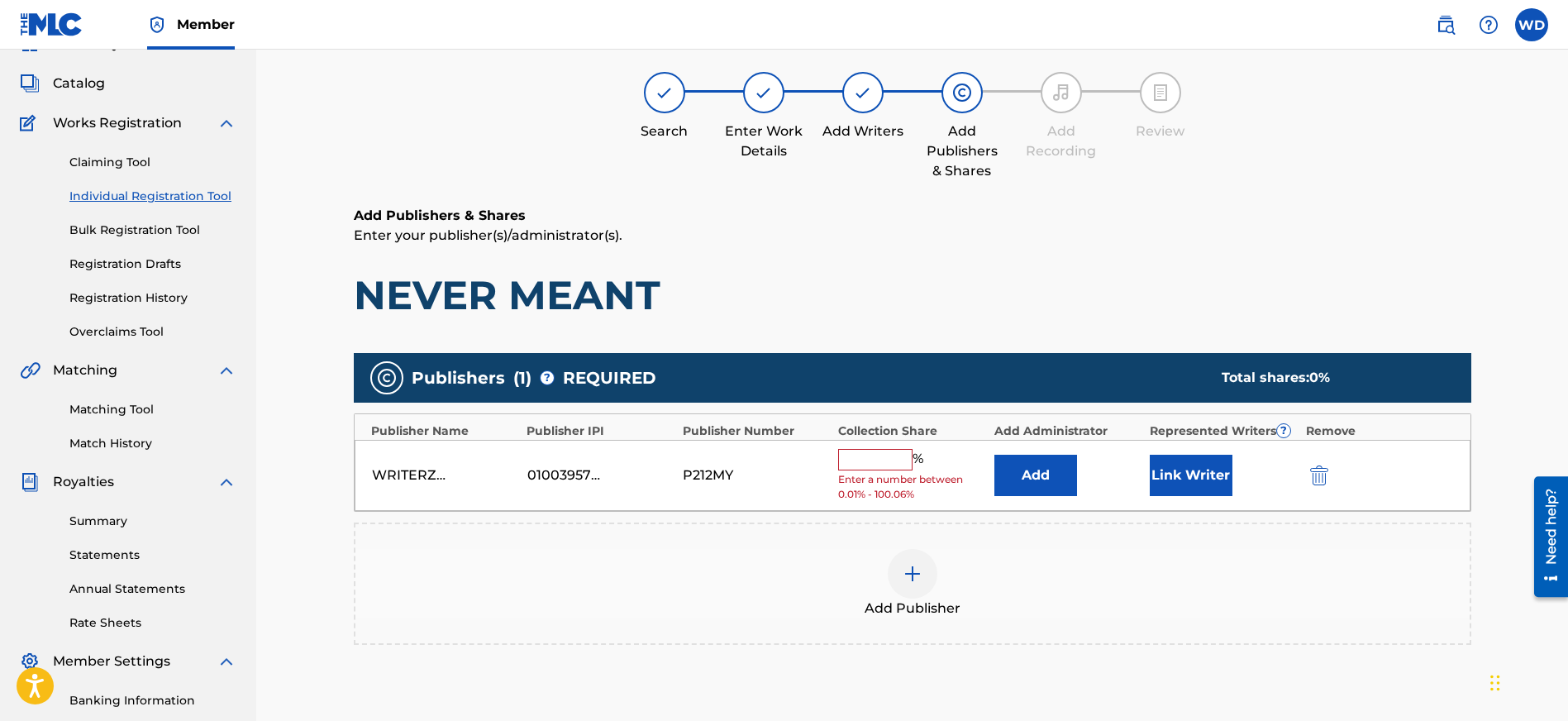
click at [880, 466] on input "text" at bounding box center [875, 460] width 75 height 22
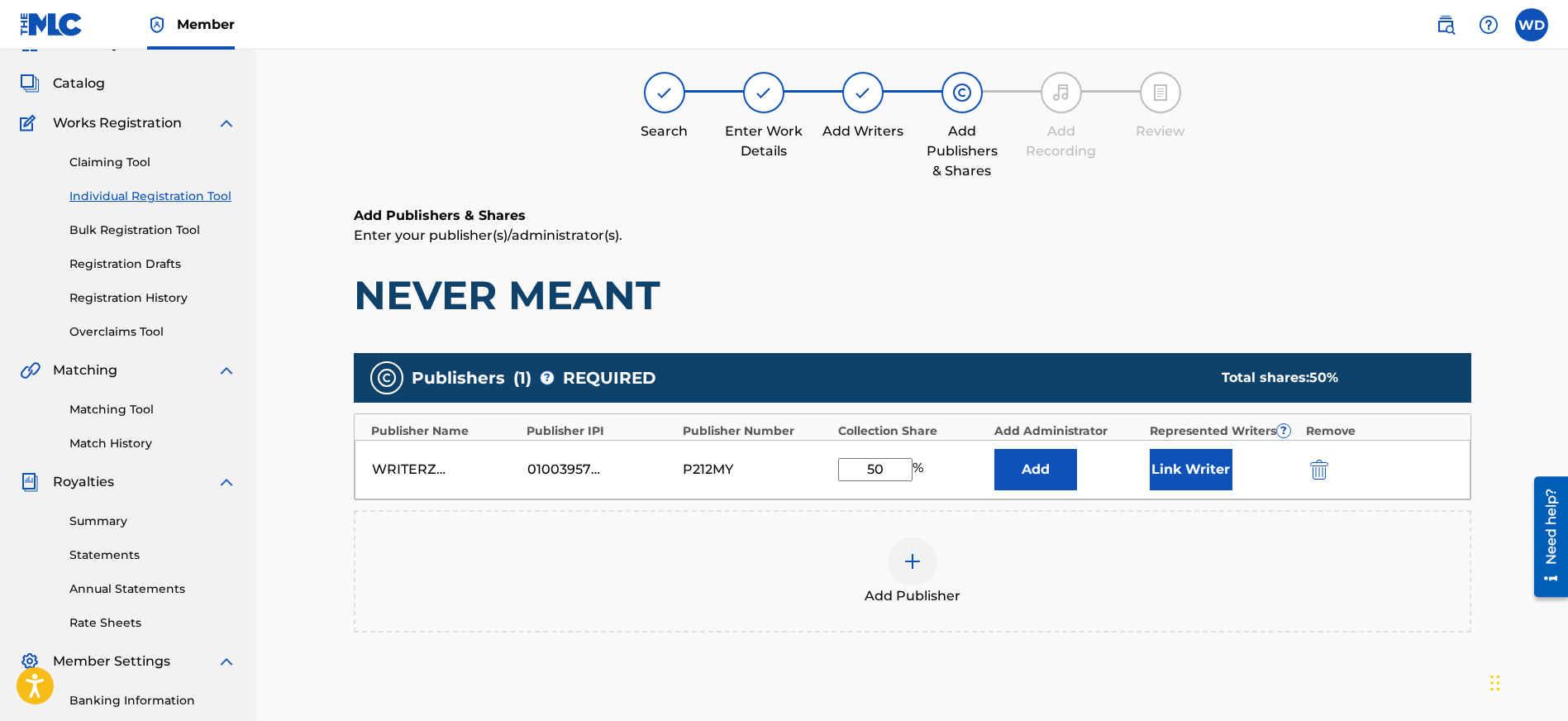
type input "50"
click at [1194, 471] on button "Link Writer" at bounding box center [1191, 469] width 82 height 41
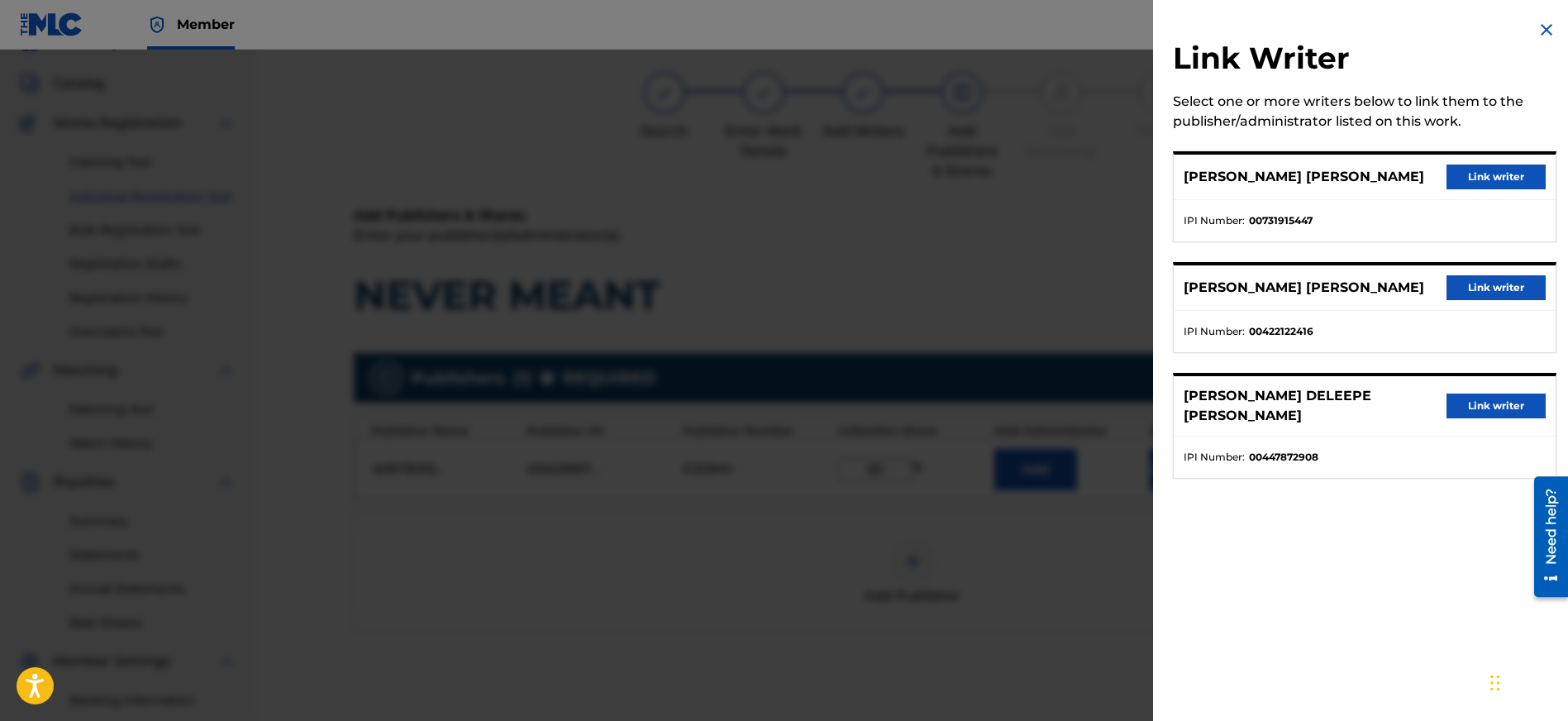
click at [1501, 175] on button "Link writer" at bounding box center [1495, 177] width 99 height 25
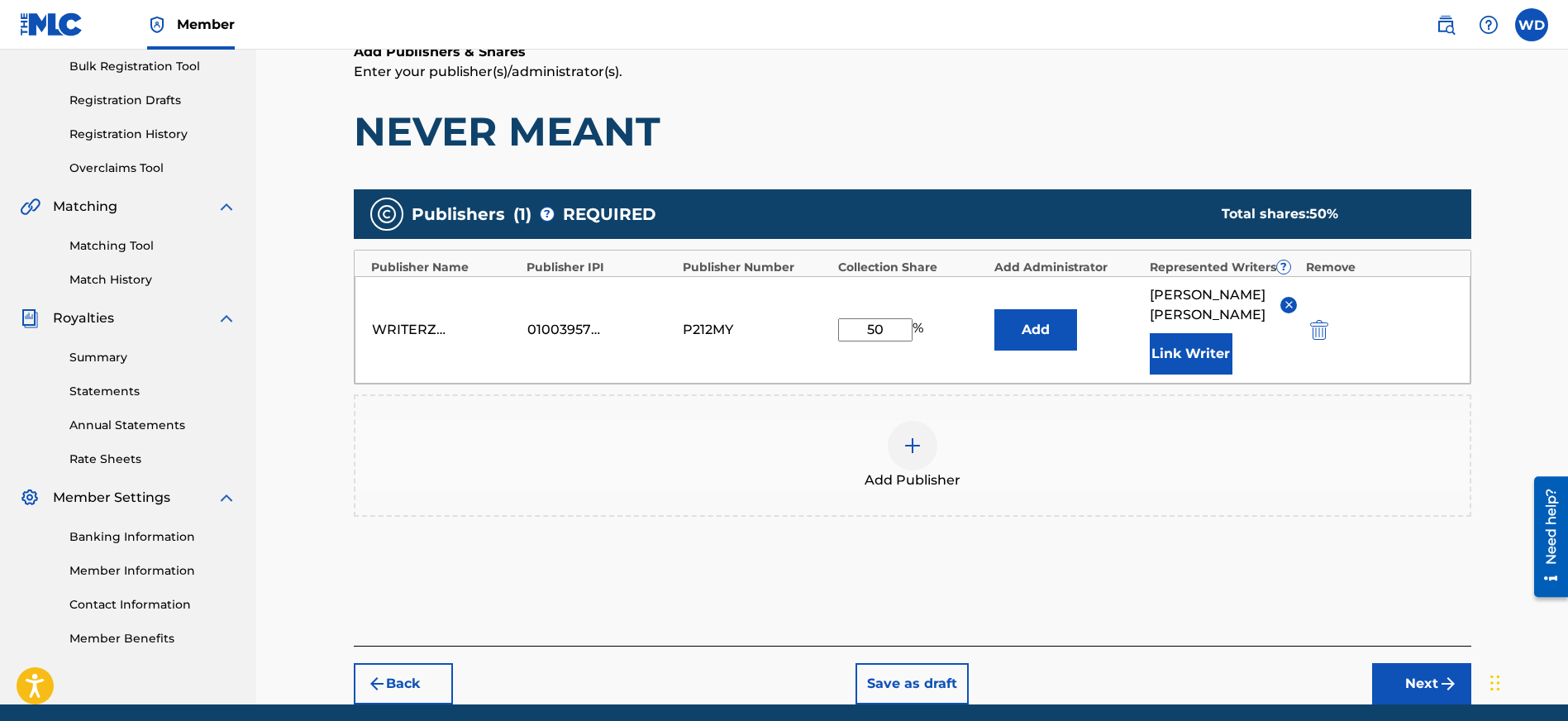
scroll to position [308, 0]
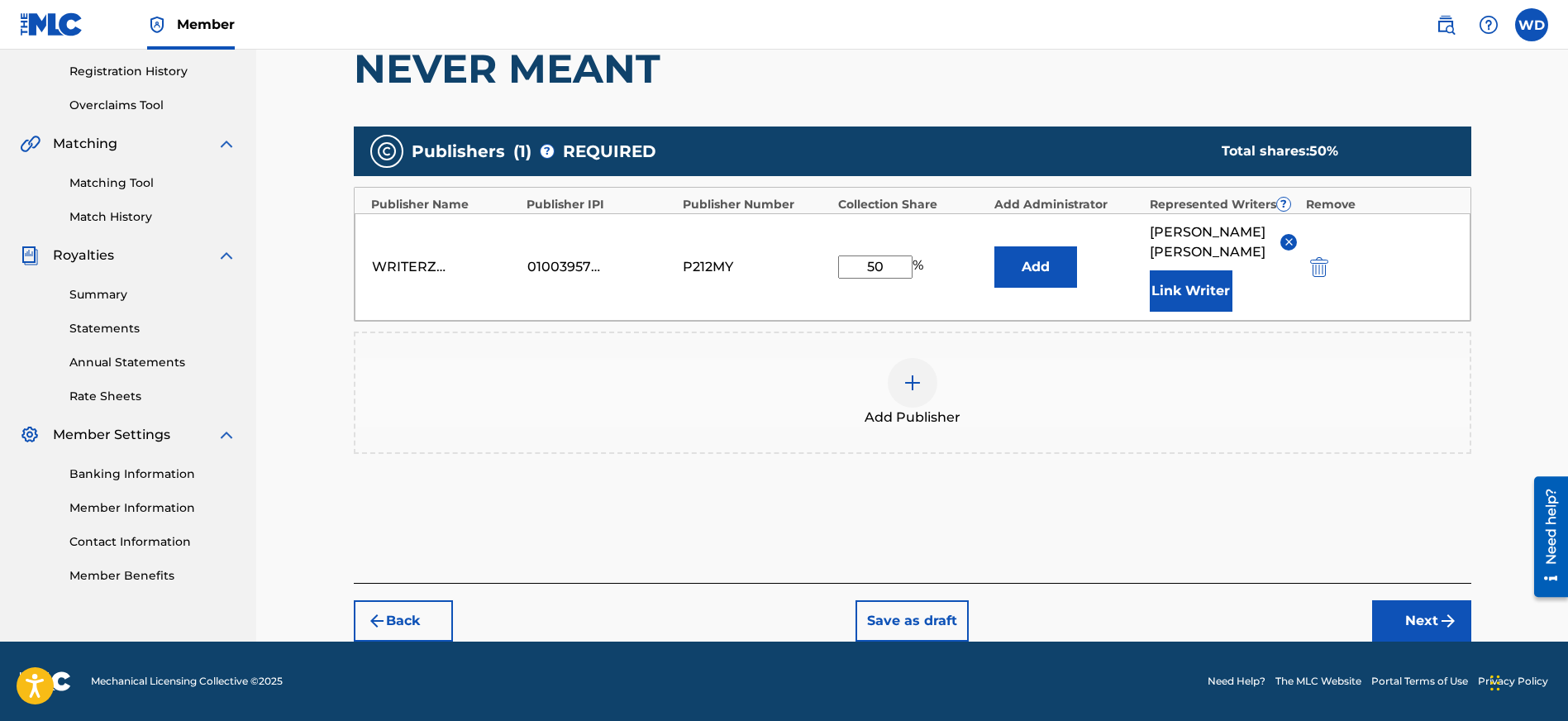
click at [1414, 618] on button "Next" at bounding box center [1421, 620] width 99 height 41
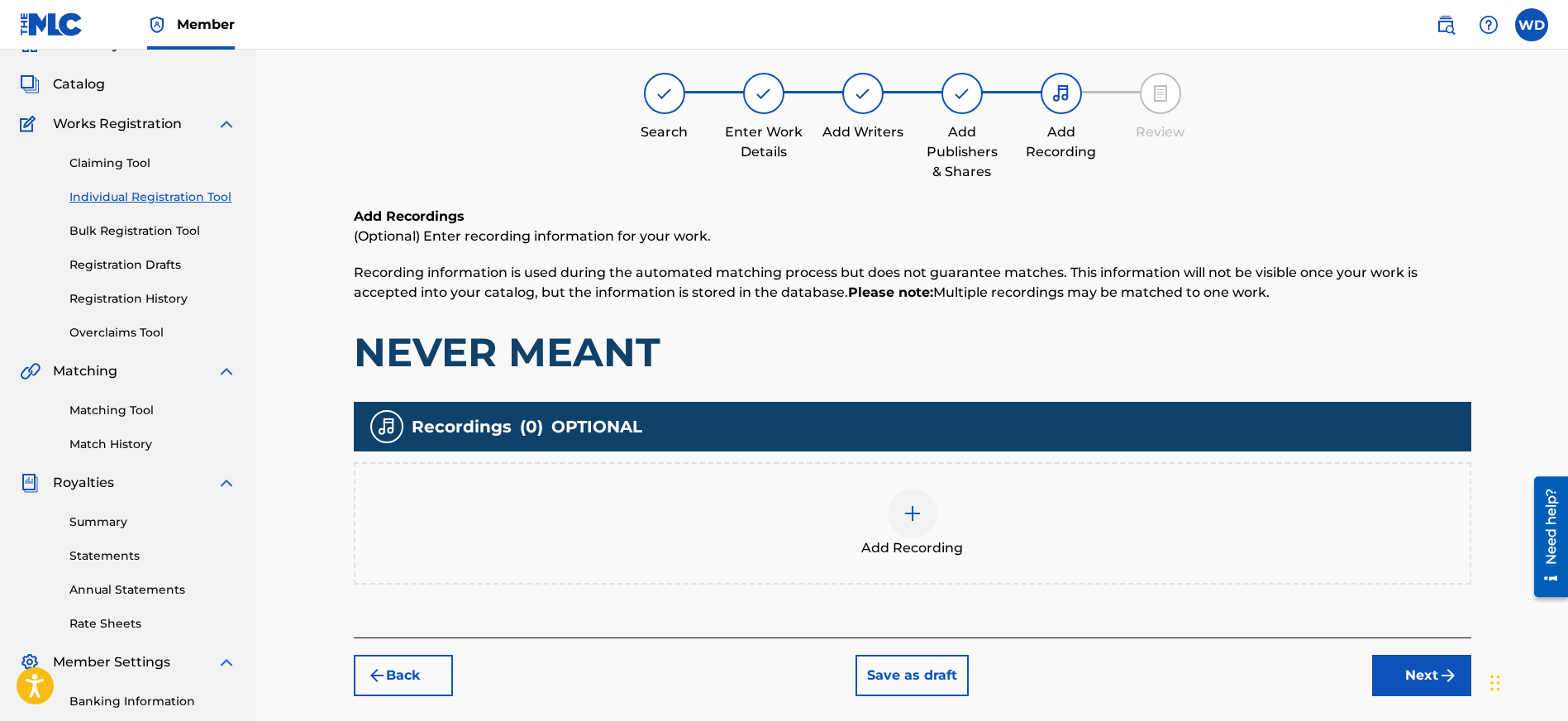
scroll to position [75, 0]
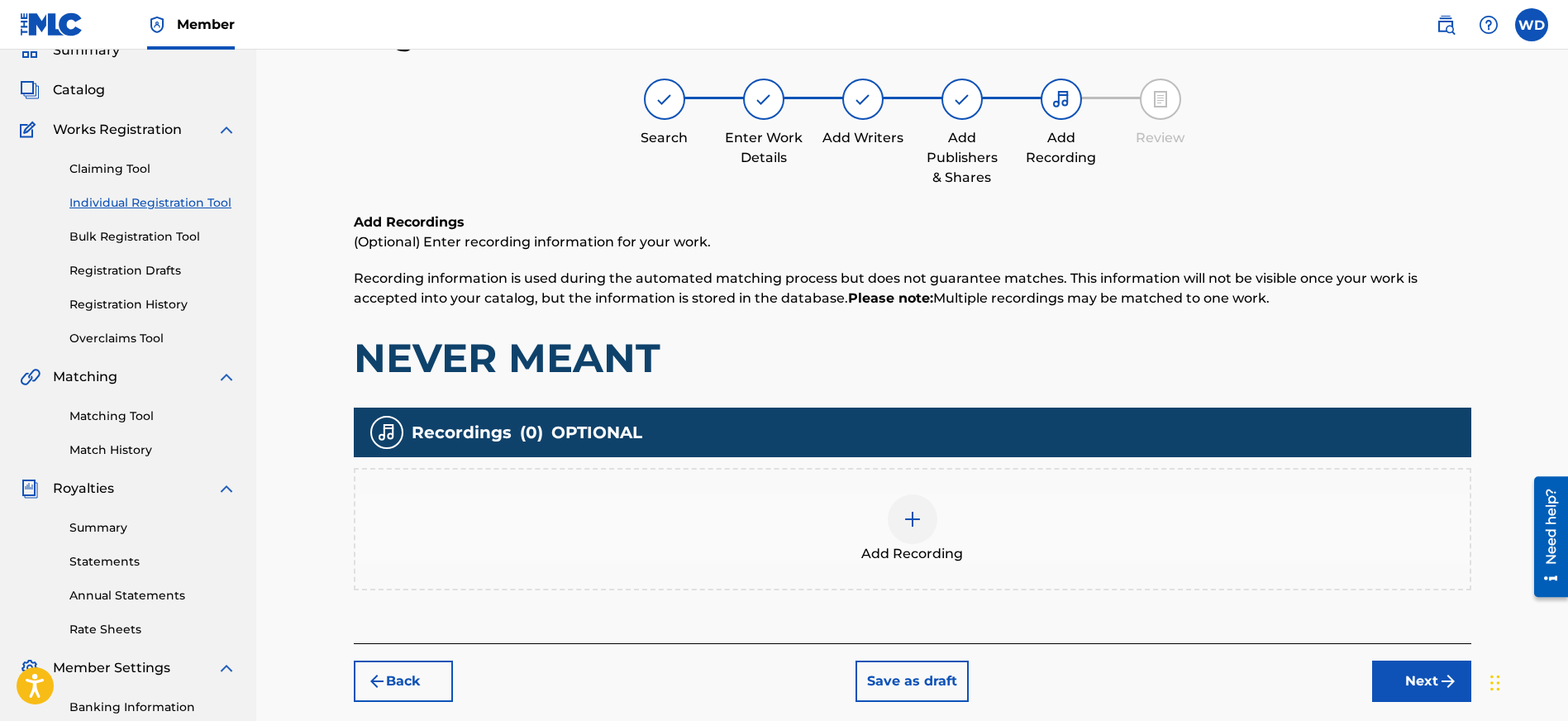
click at [927, 522] on div at bounding box center [912, 519] width 50 height 50
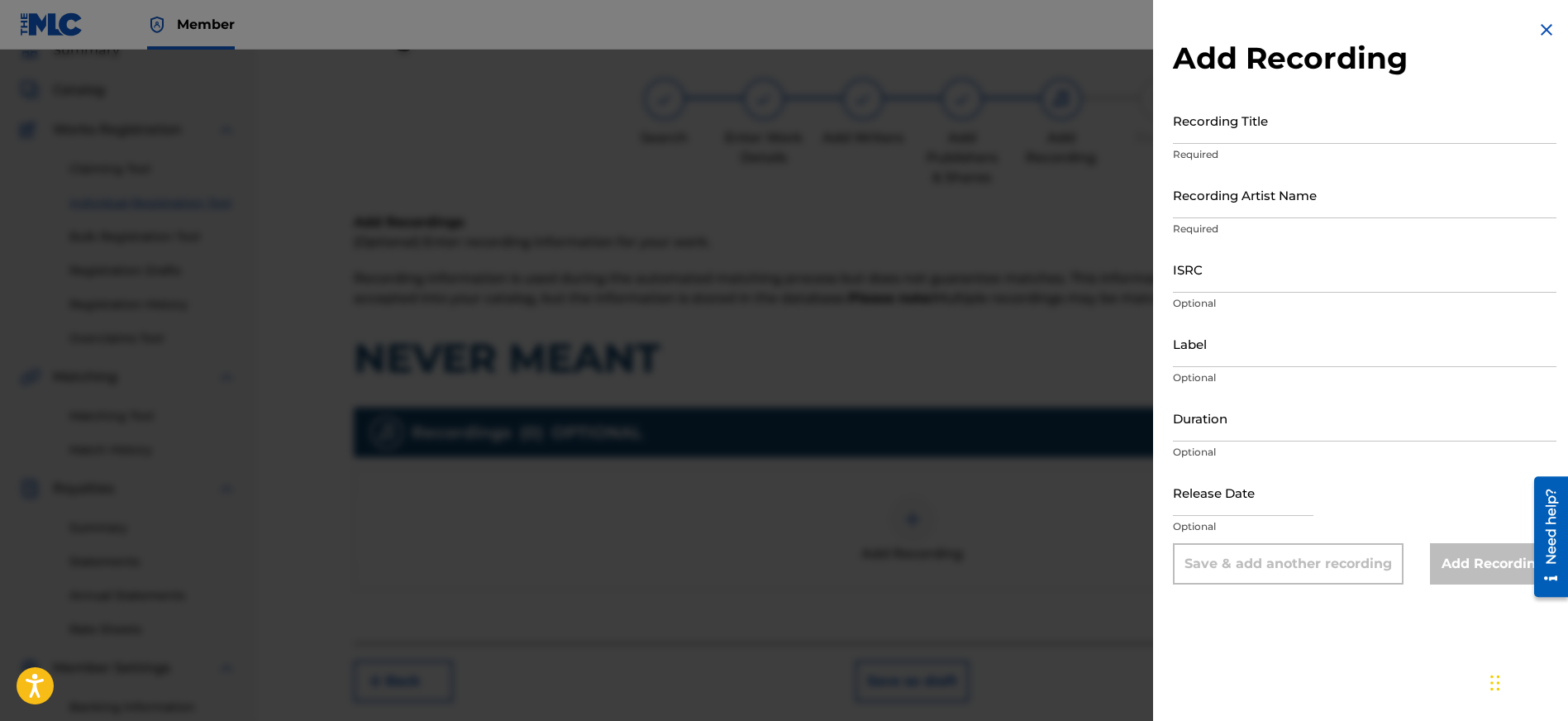
click at [1248, 128] on input "Recording Title" at bounding box center [1364, 120] width 383 height 47
type input "NEVER MEANT"
click at [1285, 200] on input "Recording Artist Name" at bounding box center [1364, 195] width 383 height 47
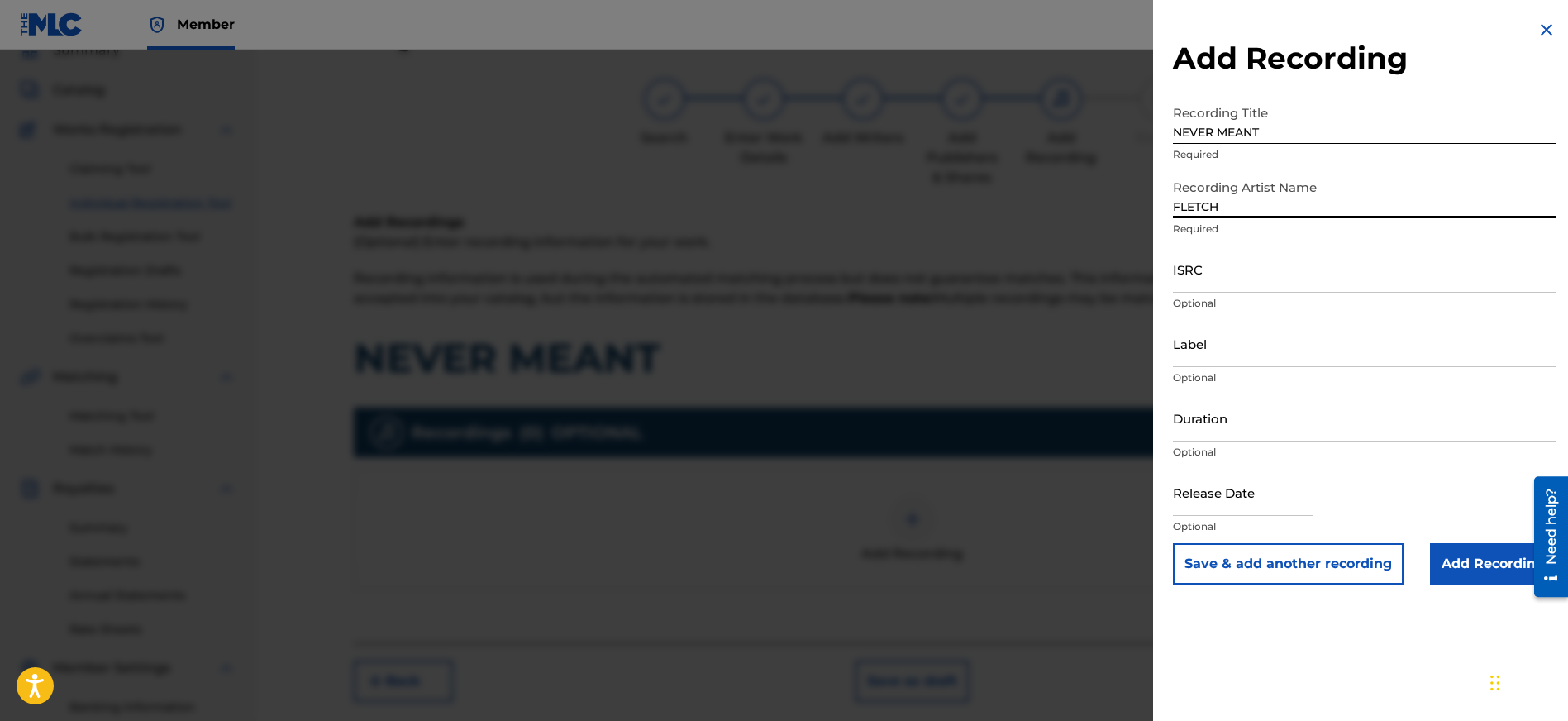
type input "FLETCH"
click at [1216, 282] on input "ISRC" at bounding box center [1364, 269] width 383 height 47
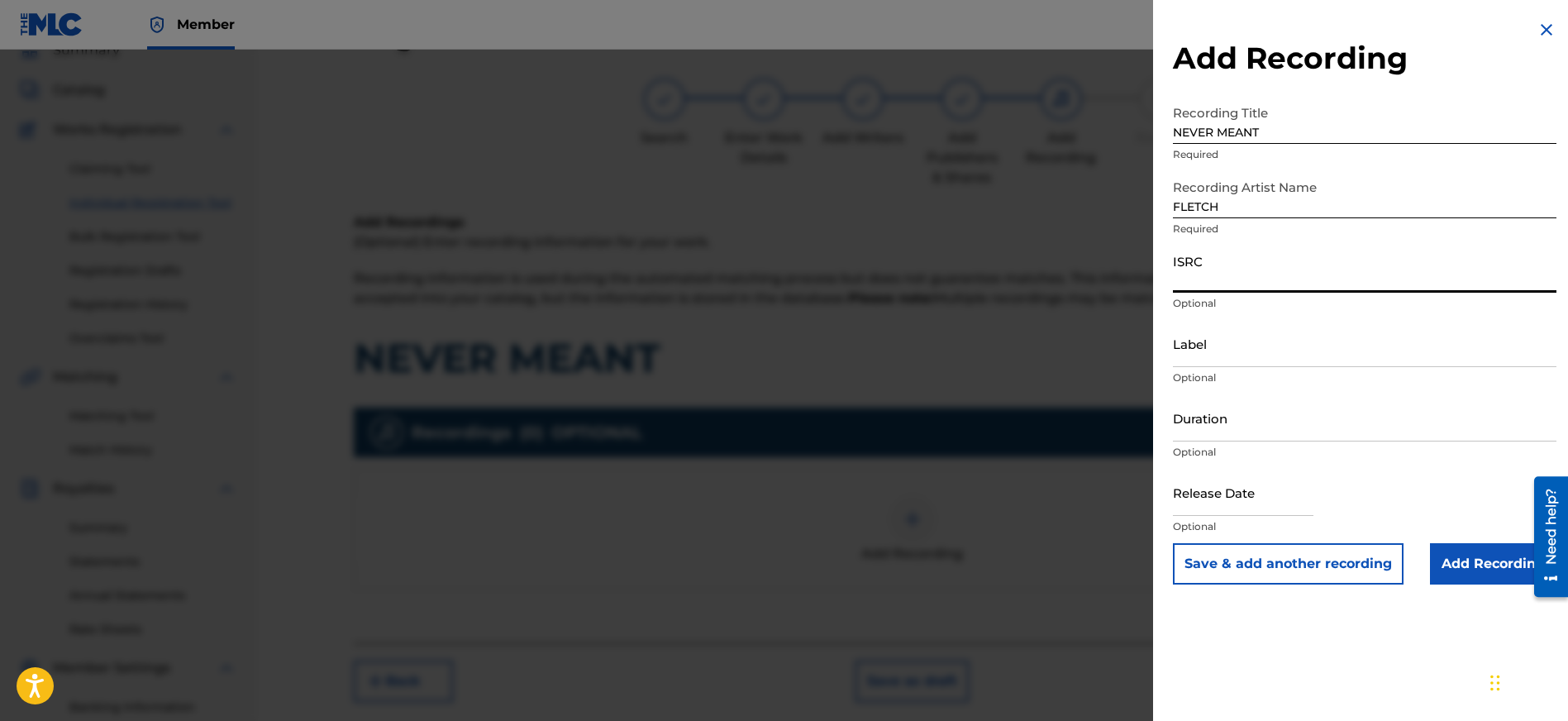
paste input "QZMER2428154"
type input "QZMER2428154"
click at [1244, 351] on input "Label" at bounding box center [1364, 344] width 383 height 47
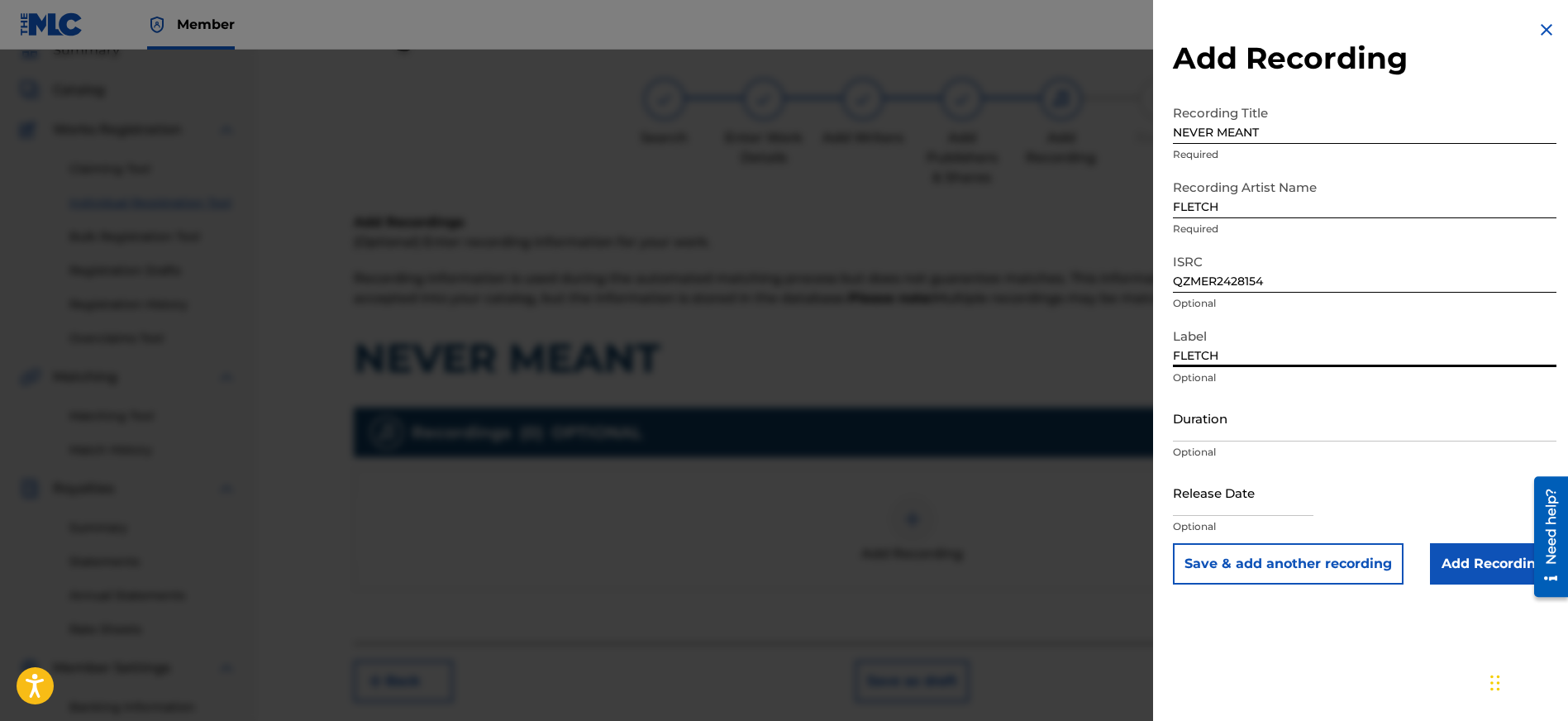
type input "FLETCH"
click at [1239, 429] on input "Duration" at bounding box center [1364, 418] width 383 height 47
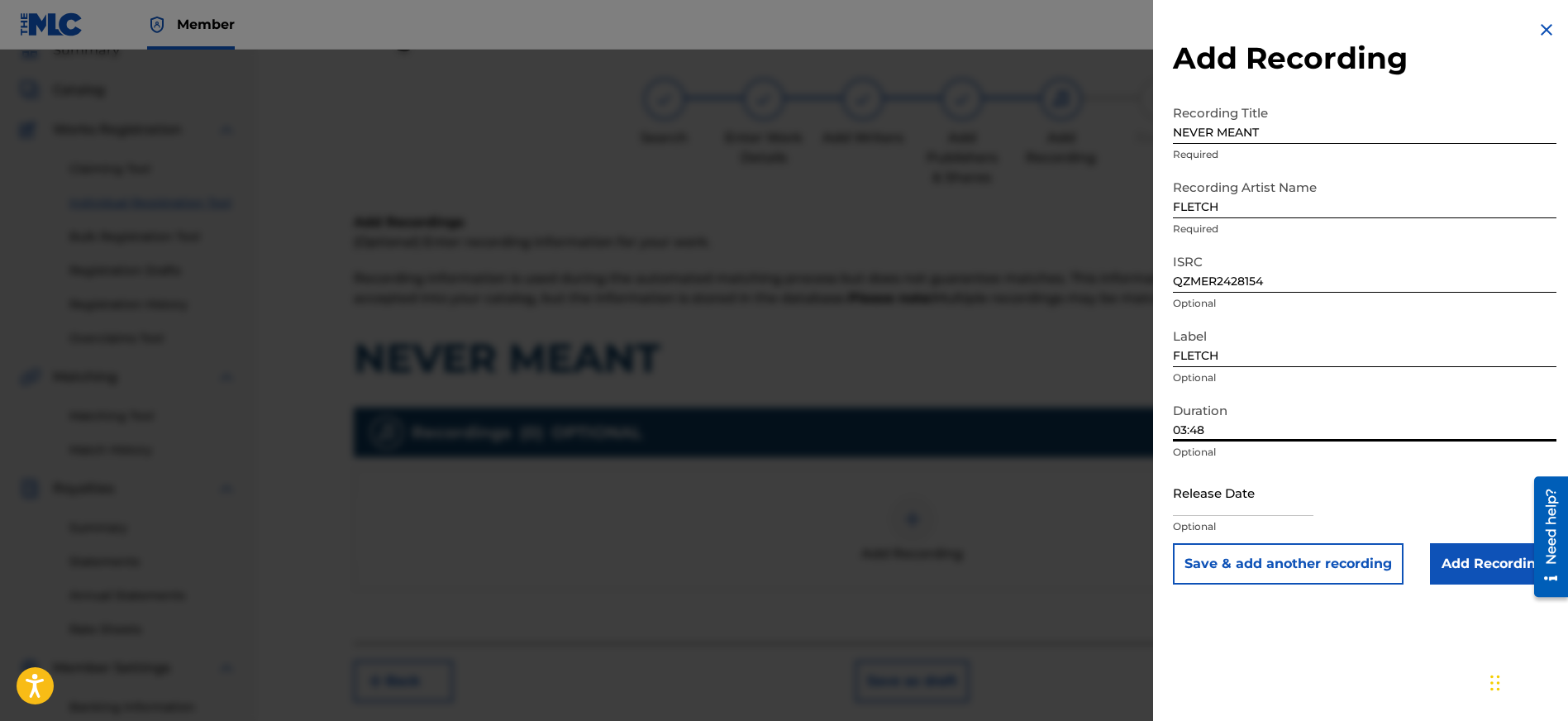
type input "03:48"
select select "7"
select select "2025"
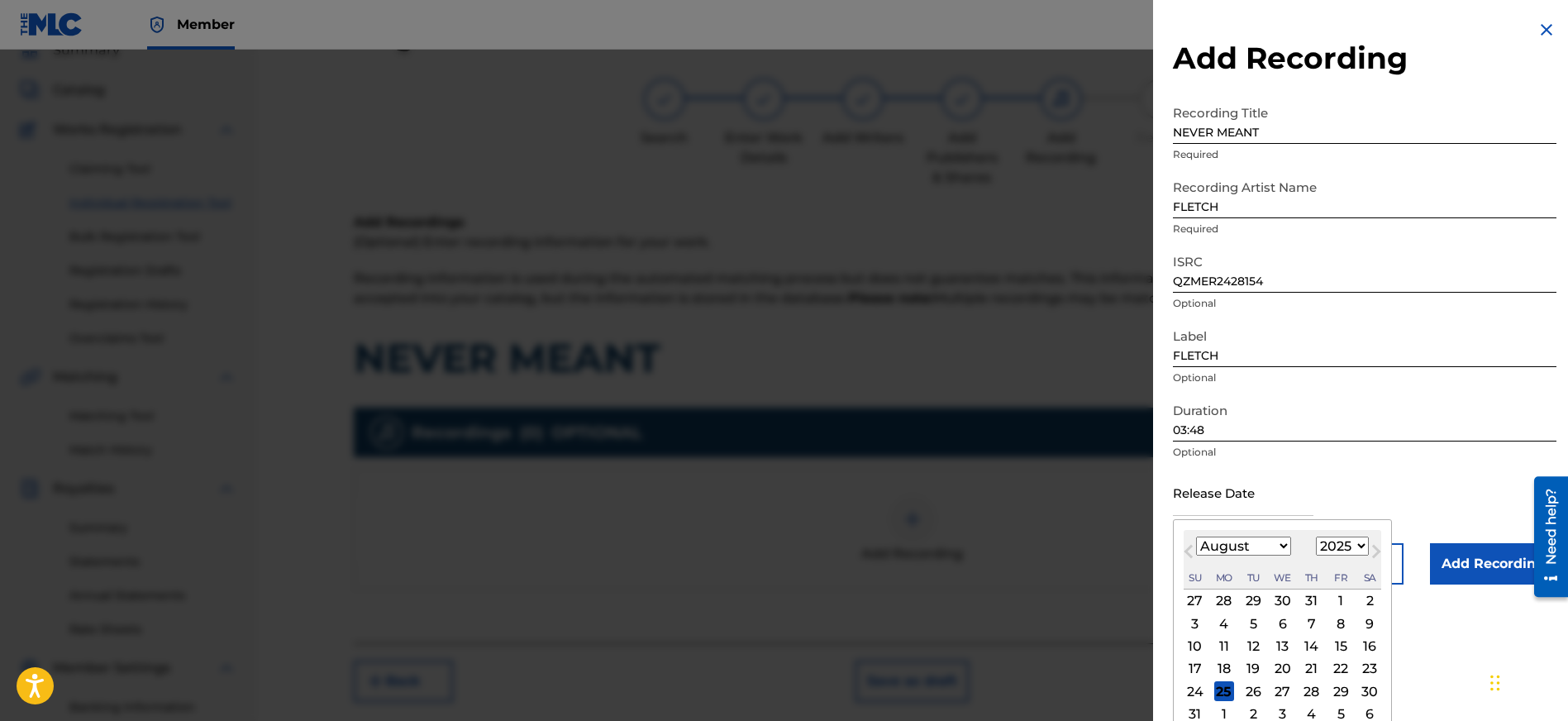
click at [1237, 507] on input "text" at bounding box center [1243, 492] width 140 height 47
click at [1363, 544] on button "Next Month" at bounding box center [1376, 554] width 26 height 26
select select "8"
click at [1338, 546] on select "1899 1900 1901 1902 1903 1904 1905 1906 1907 1908 1909 1910 1911 1912 1913 1914…" at bounding box center [1342, 546] width 53 height 19
select select "2024"
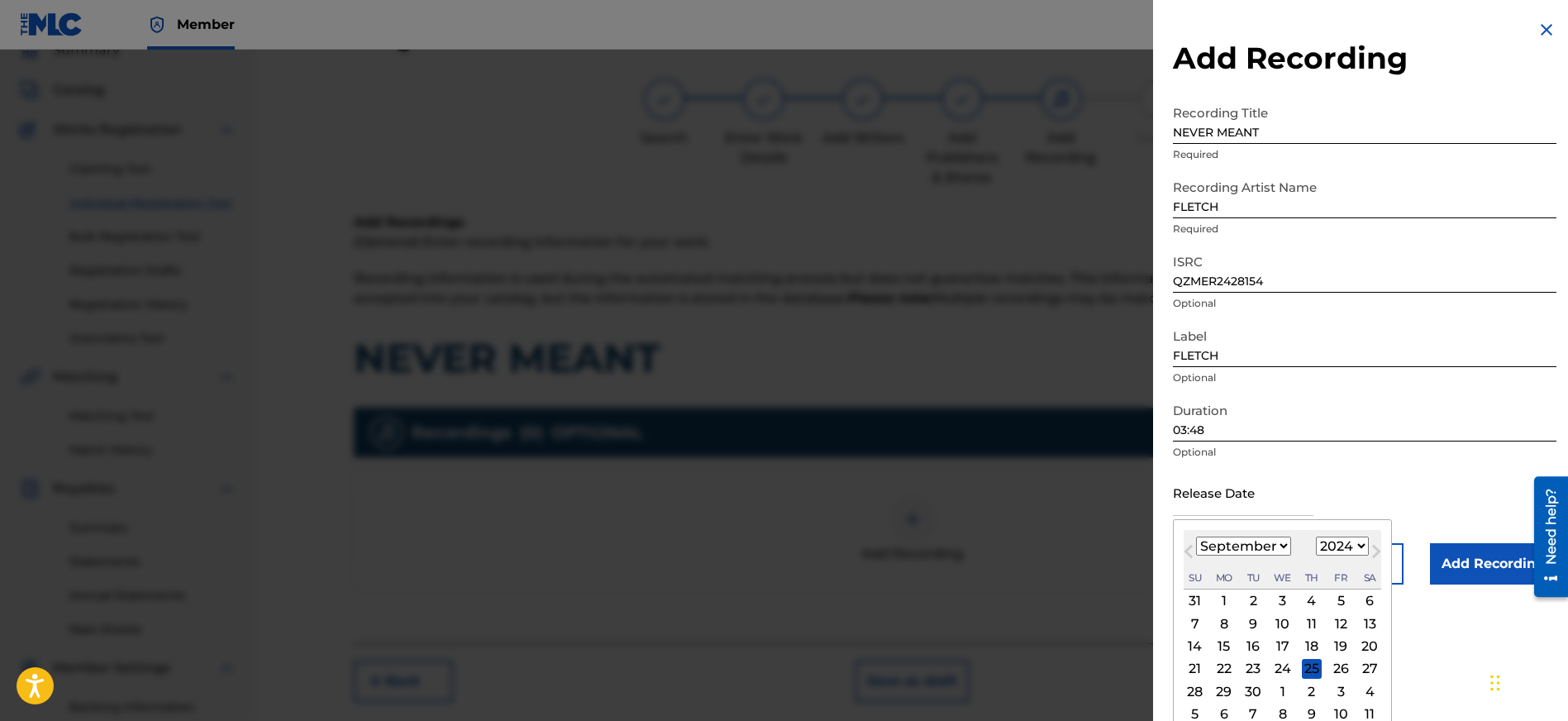
click at [1315, 537] on select "1899 1900 1901 1902 1903 1904 1905 1906 1907 1908 1909 1910 1911 1912 1913 1914…" at bounding box center [1342, 546] width 53 height 19
click at [1264, 545] on select "January February March April May June July August September October November De…" at bounding box center [1244, 546] width 95 height 19
select select "5"
click at [1196, 537] on select "January February March April May June July August September October November De…" at bounding box center [1244, 546] width 95 height 19
click at [1338, 624] on div "7" at bounding box center [1340, 623] width 20 height 20
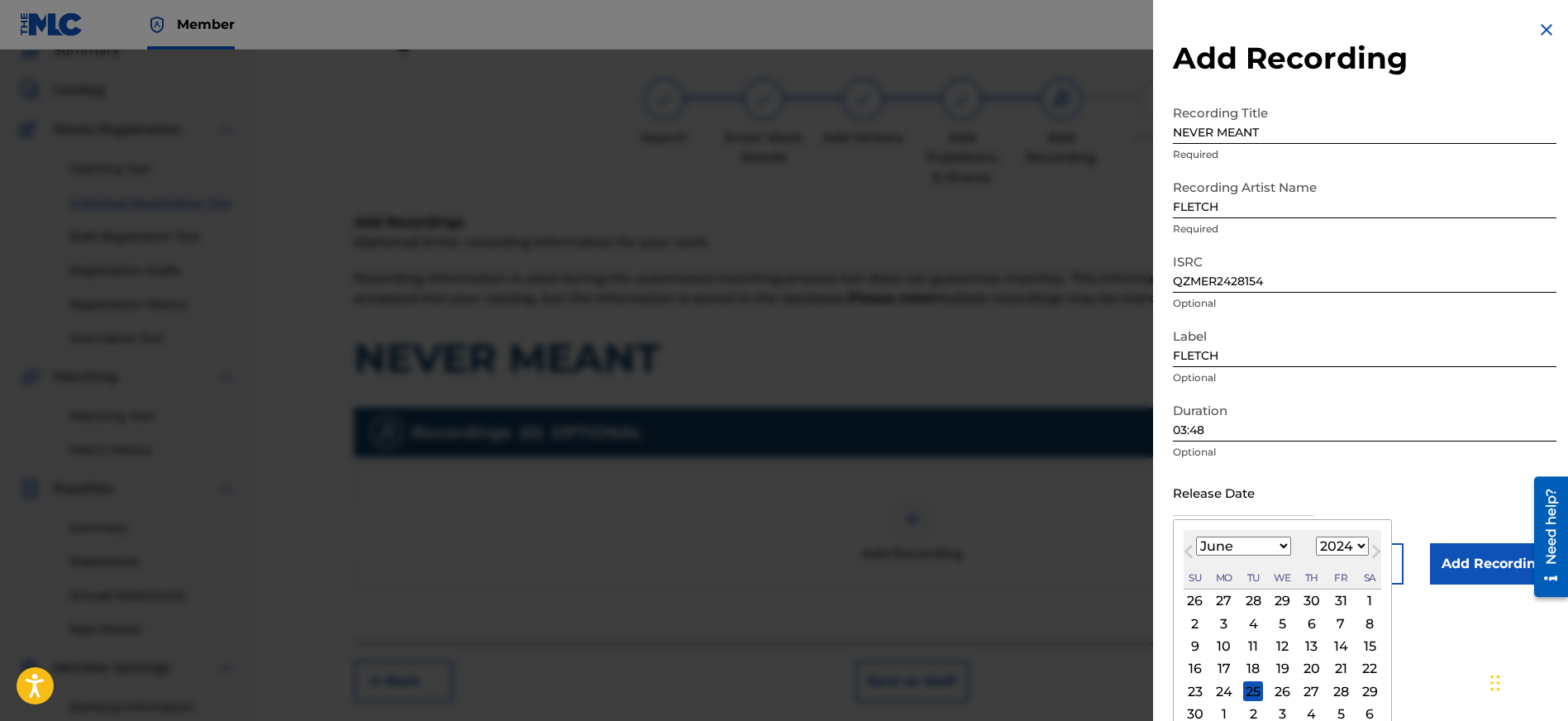
type input "[DATE]"
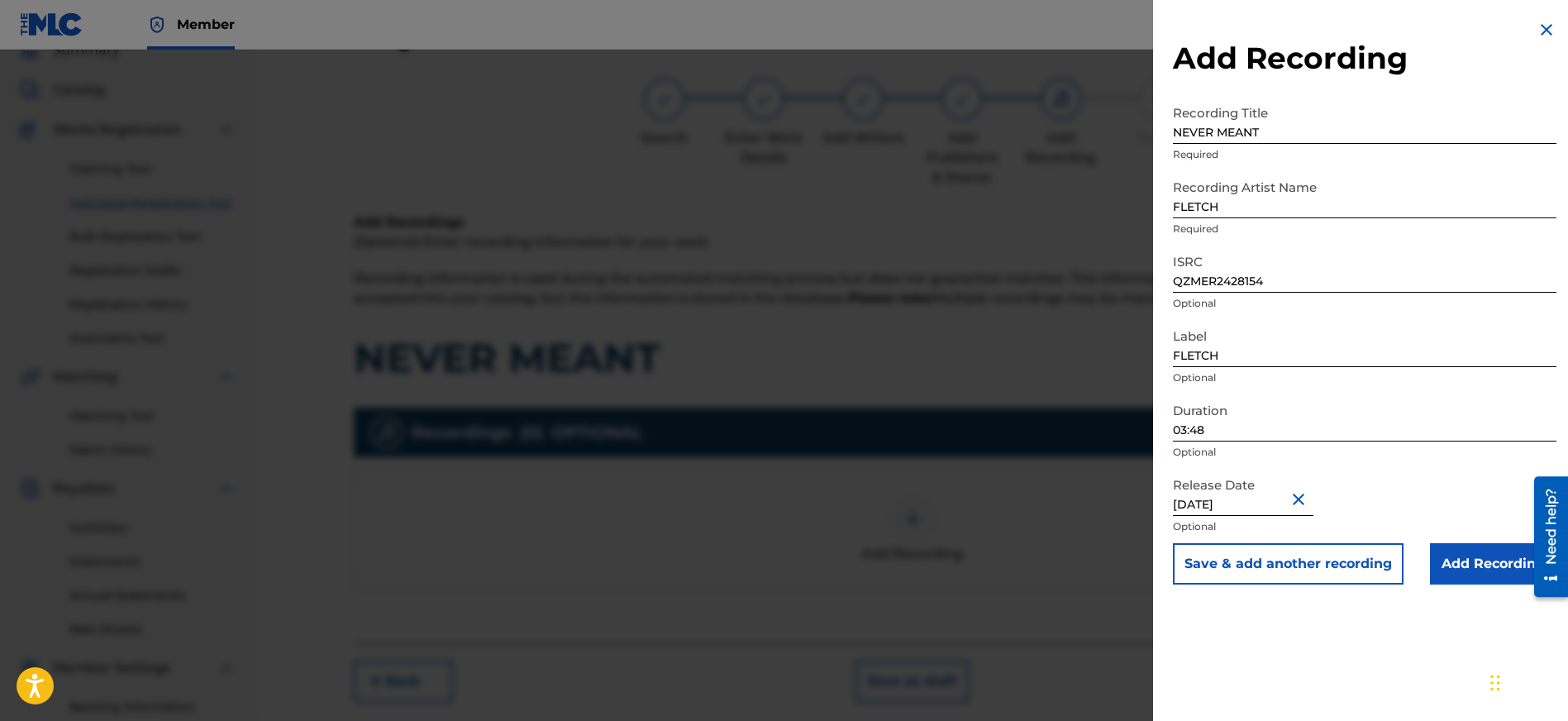
scroll to position [84, 0]
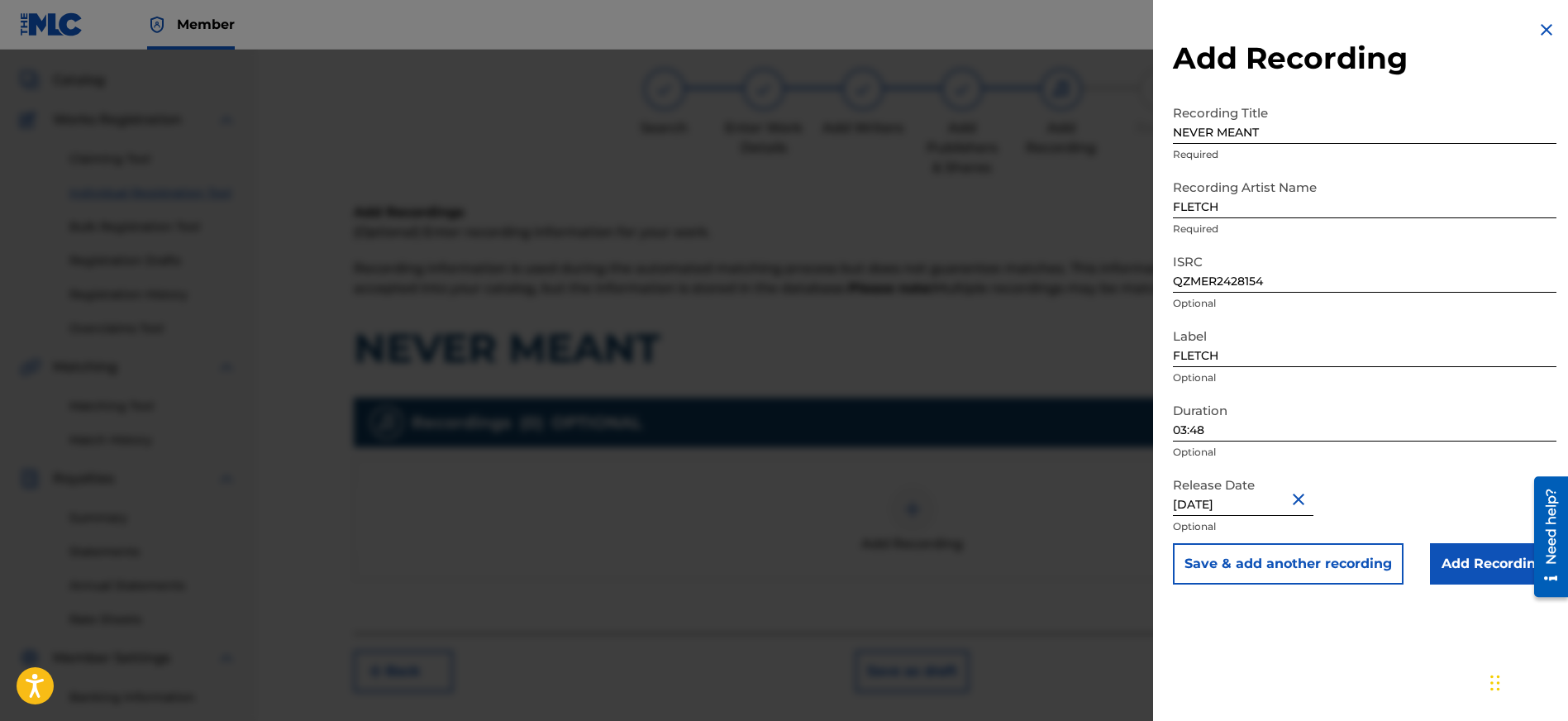
click at [1472, 570] on input "Add Recording" at bounding box center [1493, 563] width 126 height 41
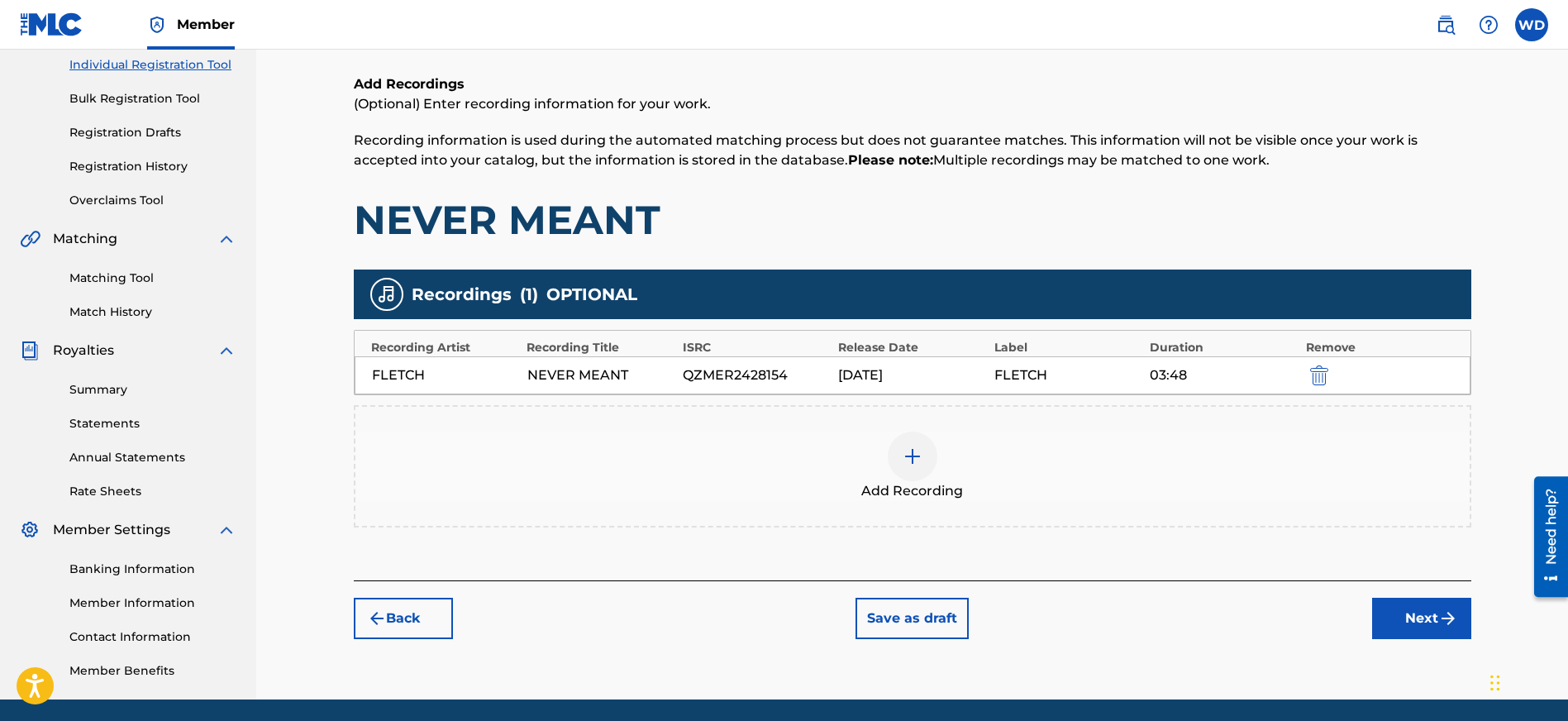
scroll to position [213, 0]
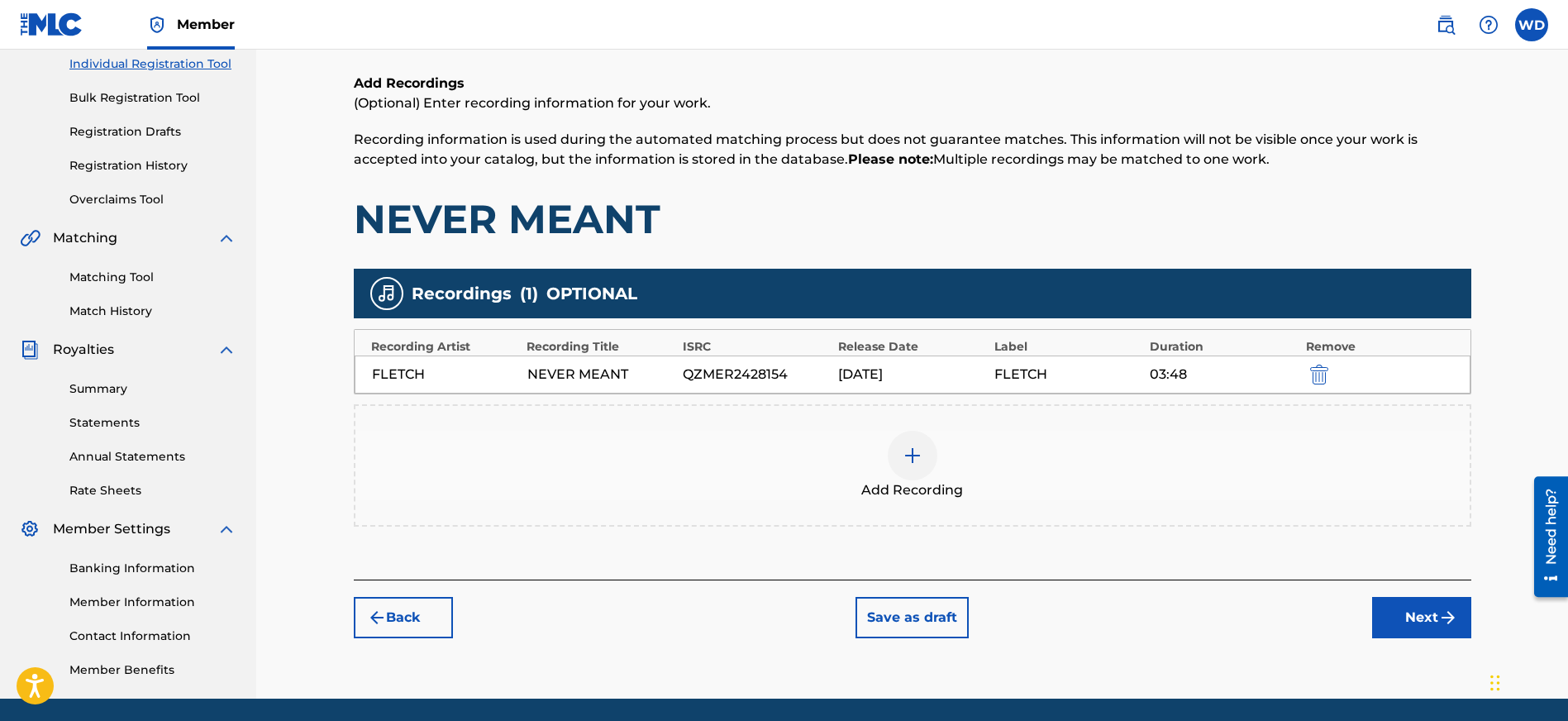
click at [1422, 614] on button "Next" at bounding box center [1421, 617] width 99 height 41
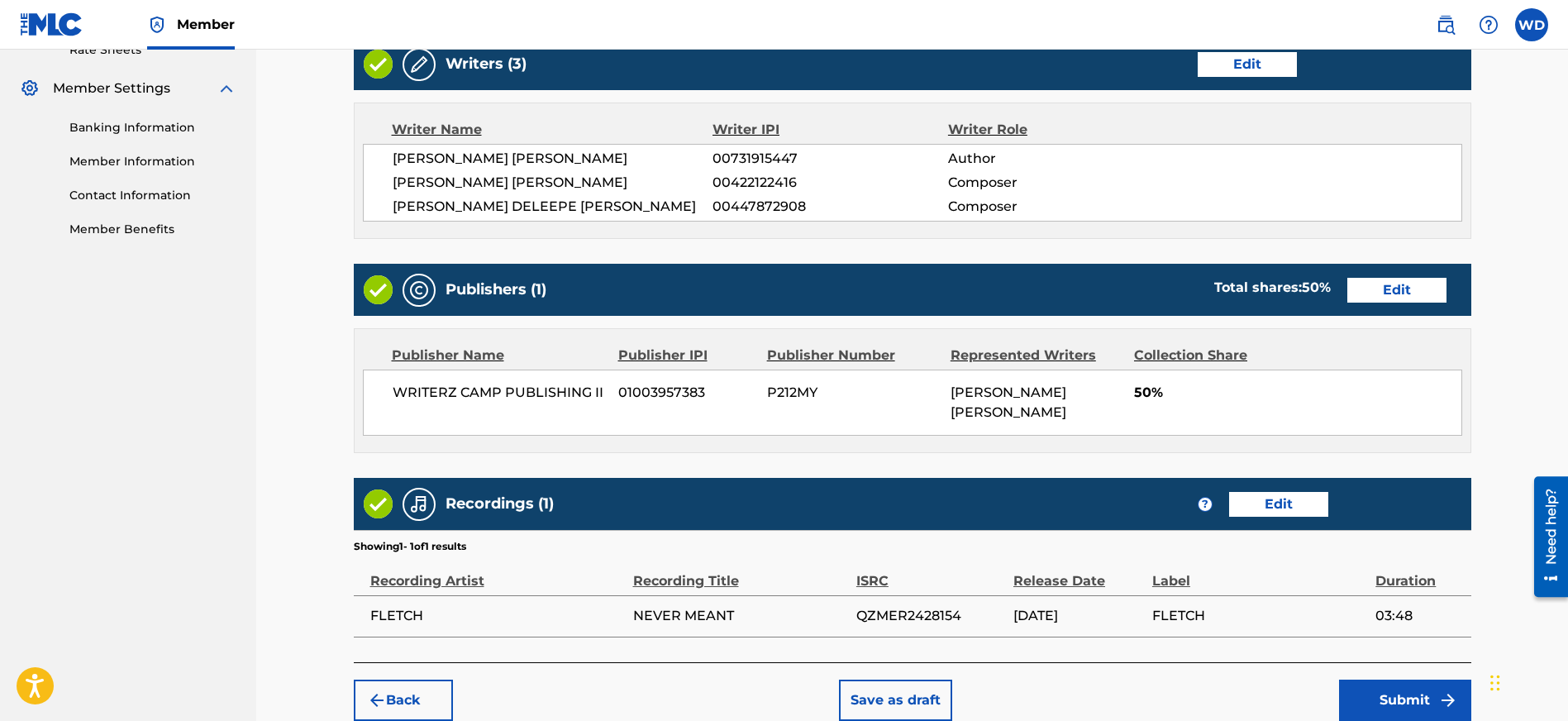
scroll to position [713, 0]
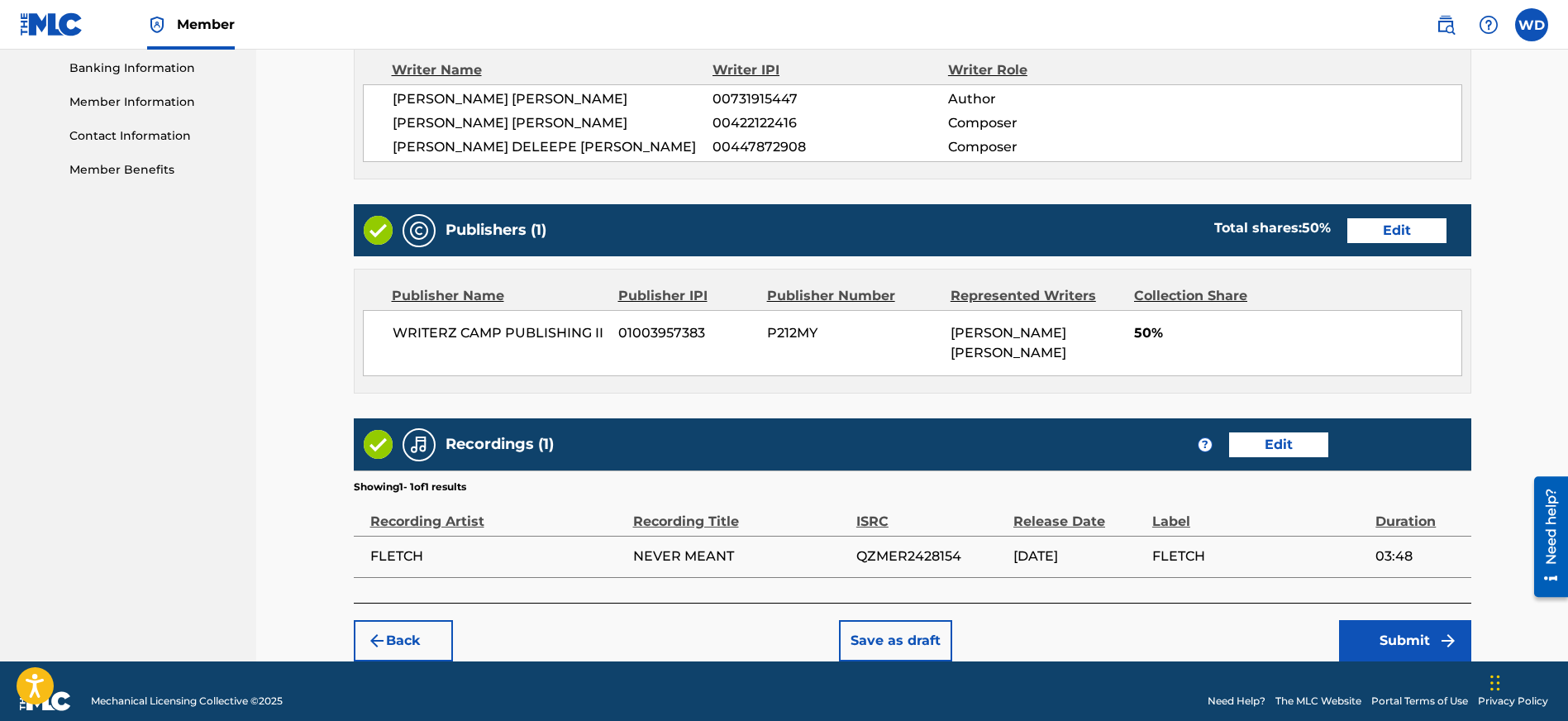
click at [1399, 633] on button "Submit" at bounding box center [1405, 640] width 132 height 41
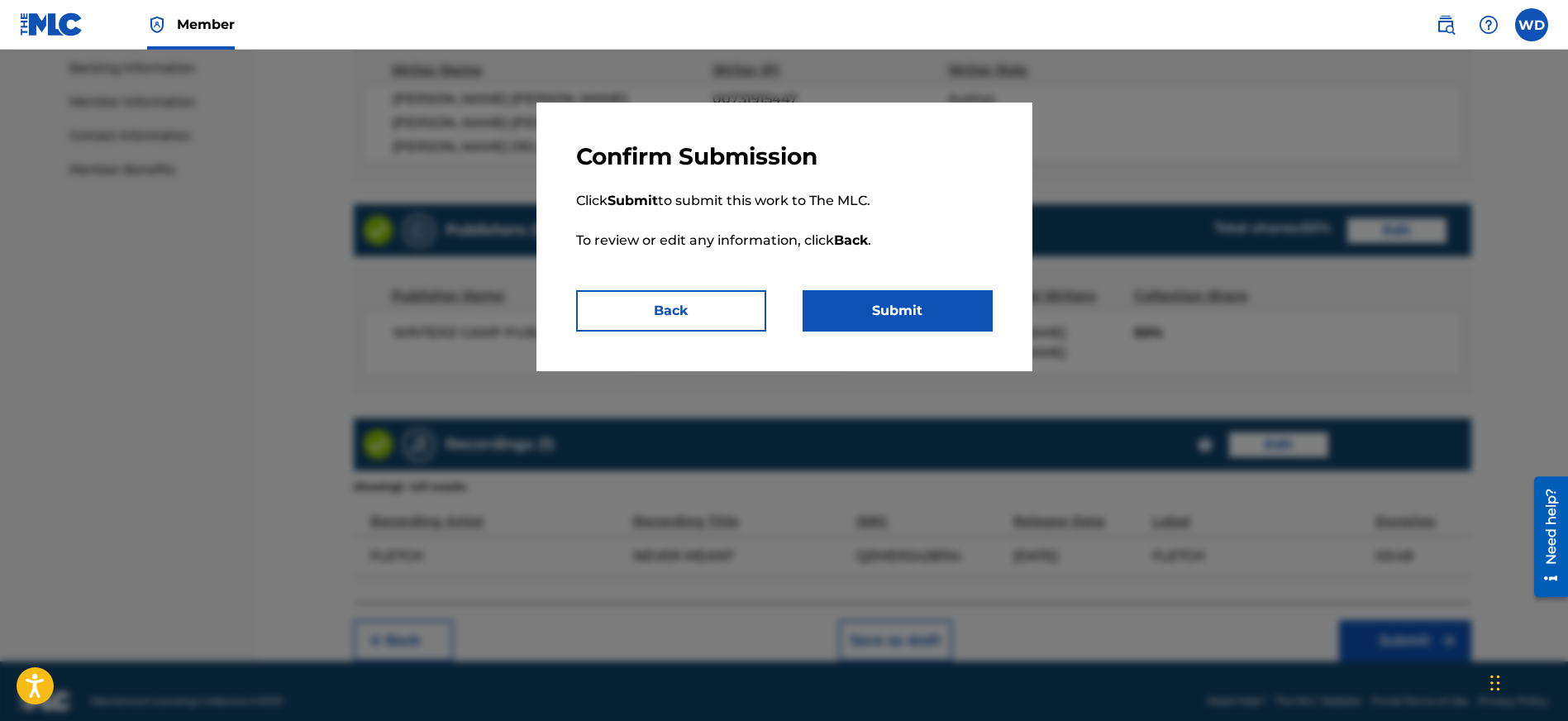
click at [947, 335] on div "Confirm Submission Click Submit to submit this work to The MLC. To review or ed…" at bounding box center [784, 237] width 495 height 268
click at [937, 320] on button "Submit" at bounding box center [897, 311] width 190 height 41
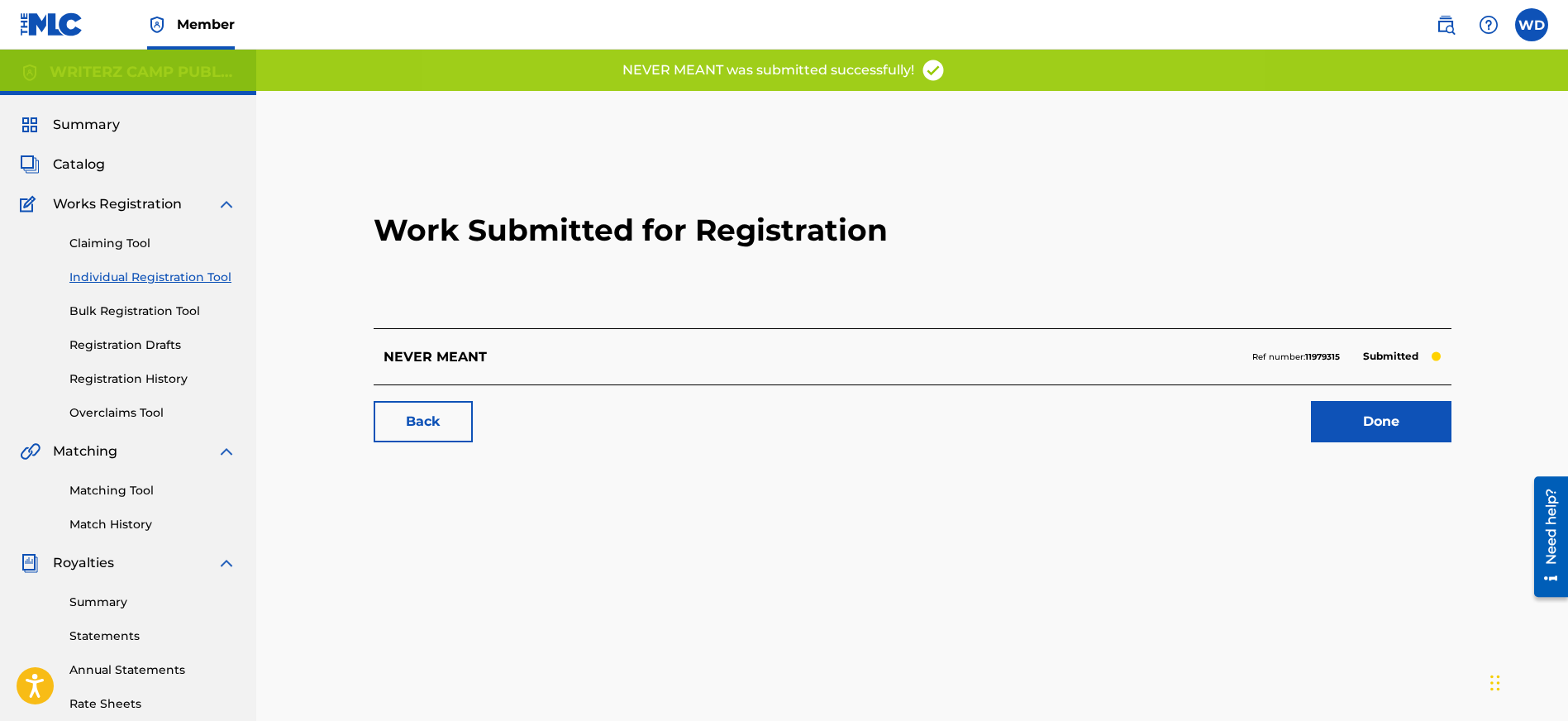
click at [1393, 421] on link "Done" at bounding box center [1381, 421] width 140 height 41
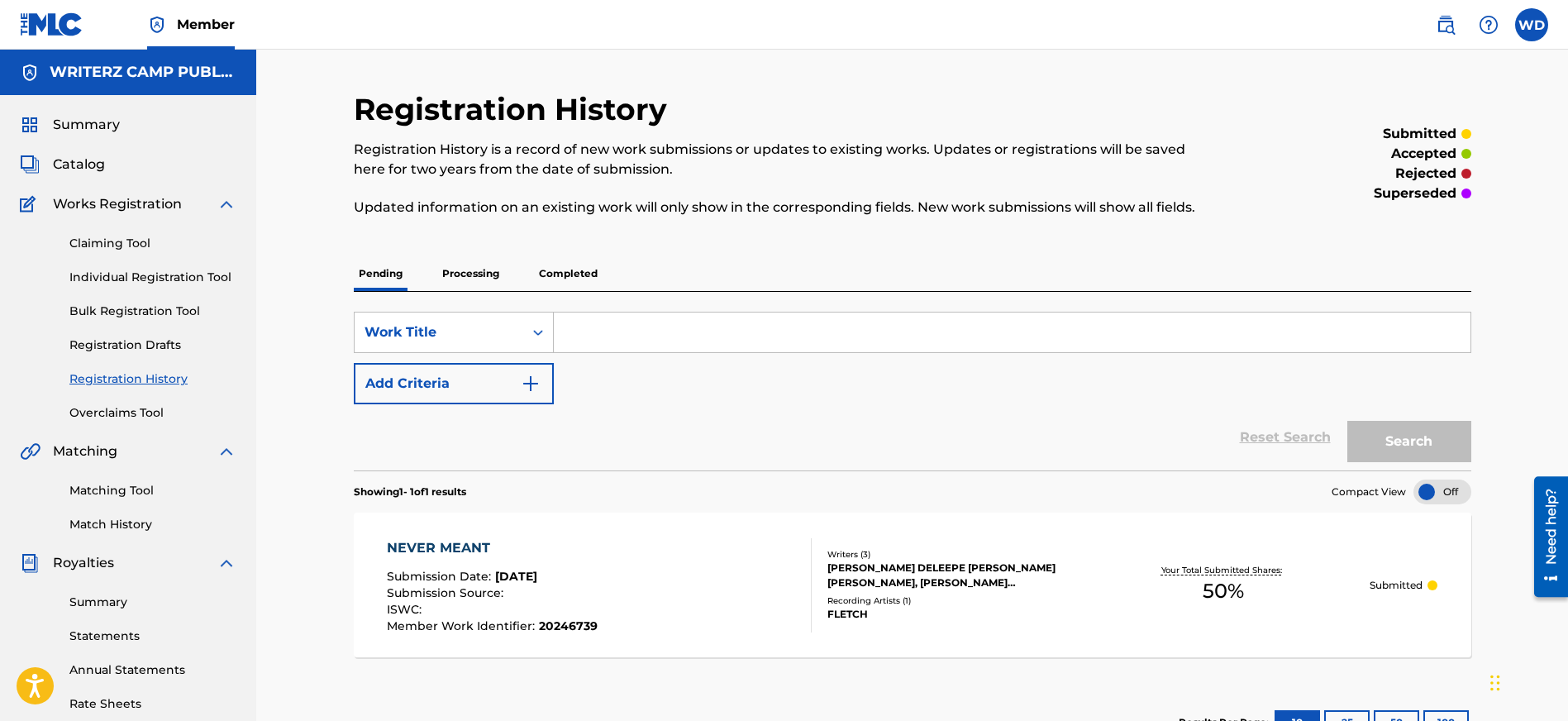
click at [1529, 31] on label at bounding box center [1531, 25] width 33 height 33
click at [1531, 25] on input "WD WCP Administration Department [EMAIL_ADDRESS][DOMAIN_NAME] Notification Pref…" at bounding box center [1531, 25] width 0 height 0
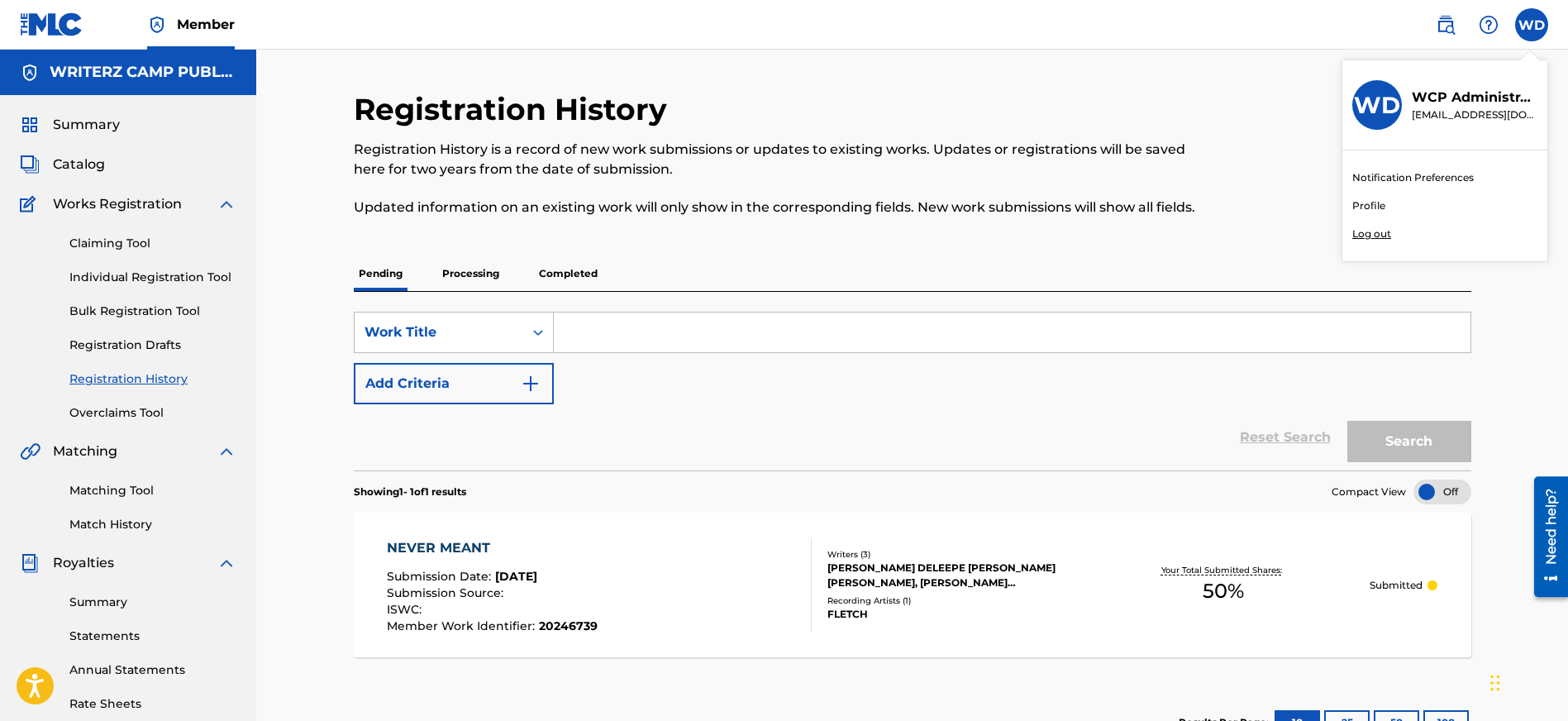
click at [1361, 237] on p "Log out" at bounding box center [1372, 233] width 39 height 15
click at [1531, 25] on input "WD WCP Administration Department [EMAIL_ADDRESS][DOMAIN_NAME] Notification Pref…" at bounding box center [1531, 25] width 0 height 0
